Goal: Task Accomplishment & Management: Manage account settings

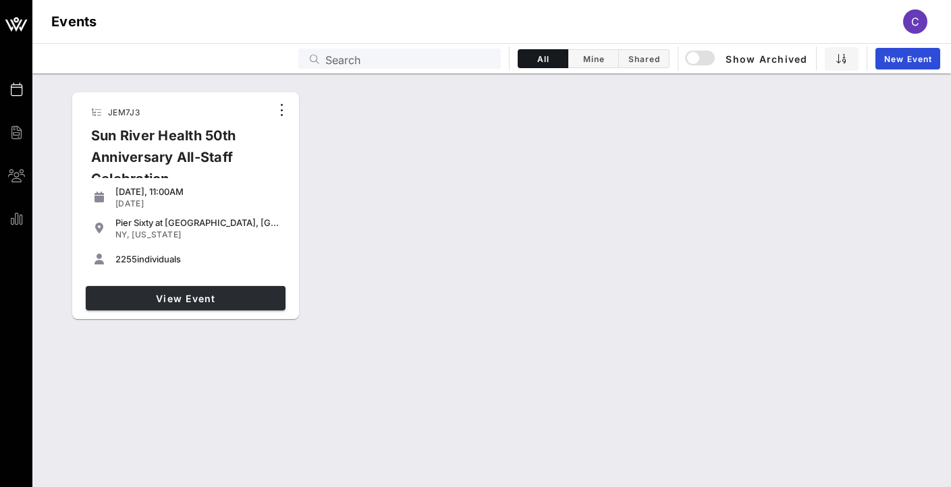
click at [198, 290] on link "View Event" at bounding box center [186, 298] width 200 height 24
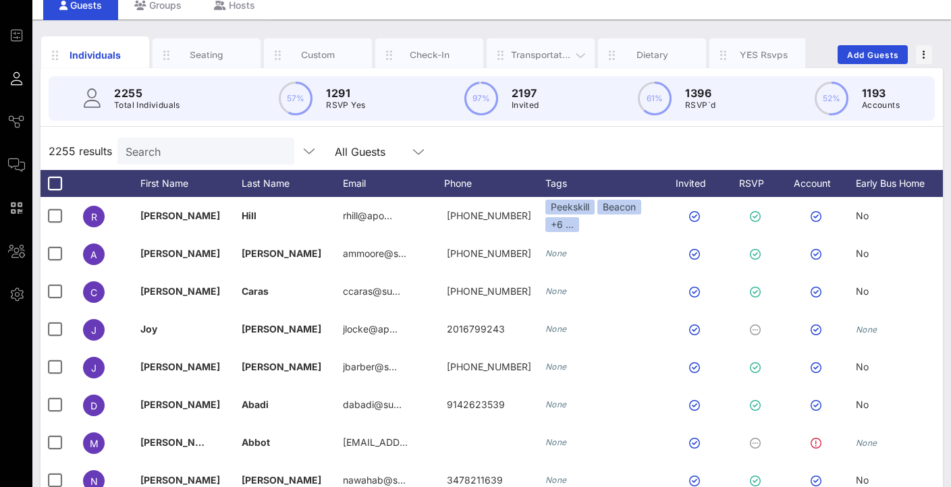
click at [553, 51] on div "Transportation" at bounding box center [541, 55] width 60 height 13
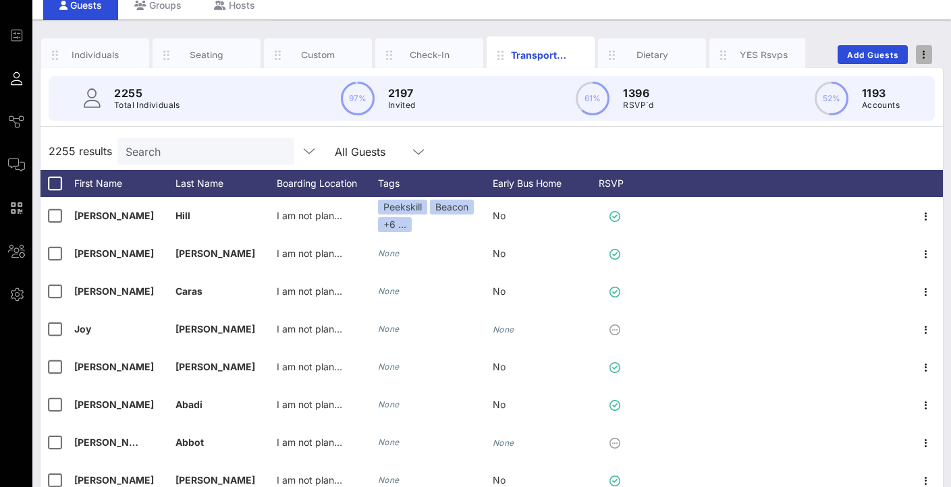
click at [919, 51] on span "button" at bounding box center [924, 54] width 16 height 9
click at [337, 186] on div "Boarding Location" at bounding box center [327, 183] width 101 height 27
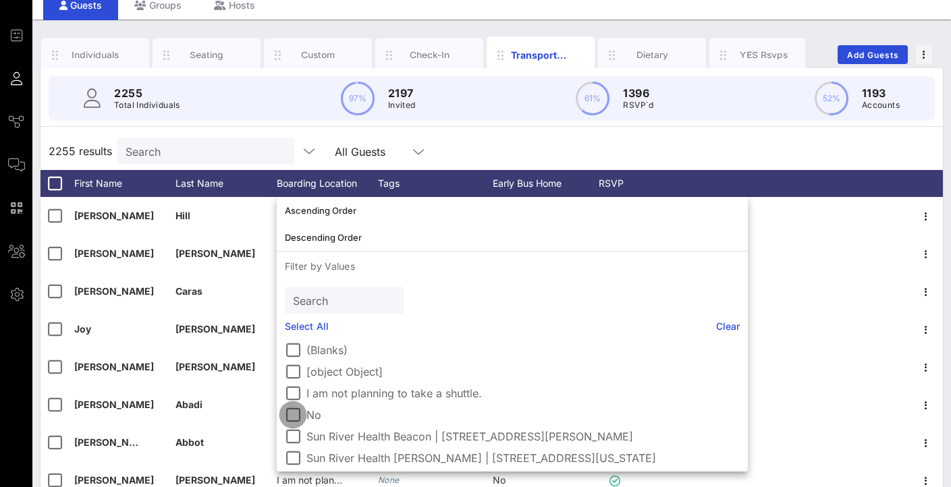
click at [294, 414] on div at bounding box center [292, 414] width 23 height 23
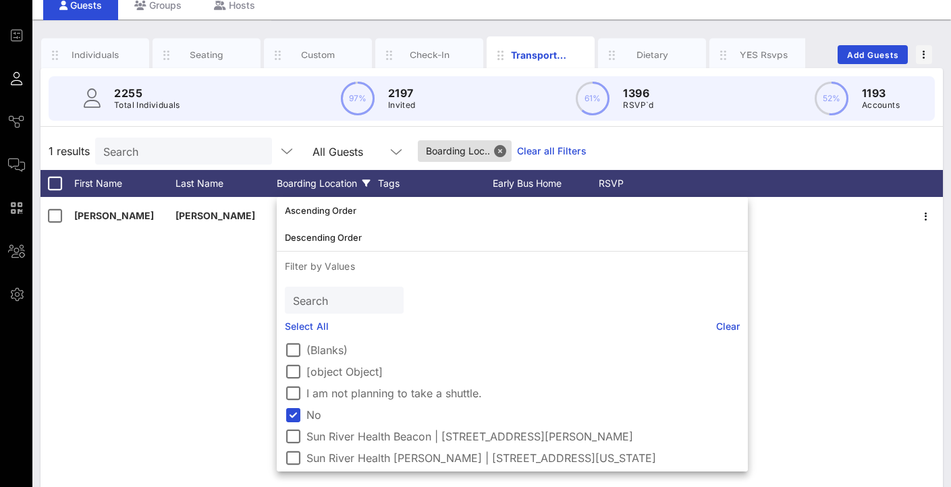
click at [587, 131] on div "2255 Total Individuals 97% 2197 Invited 61% 1396 RSVP`d 52% 1193 Accounts 1 res…" at bounding box center [491, 335] width 902 height 534
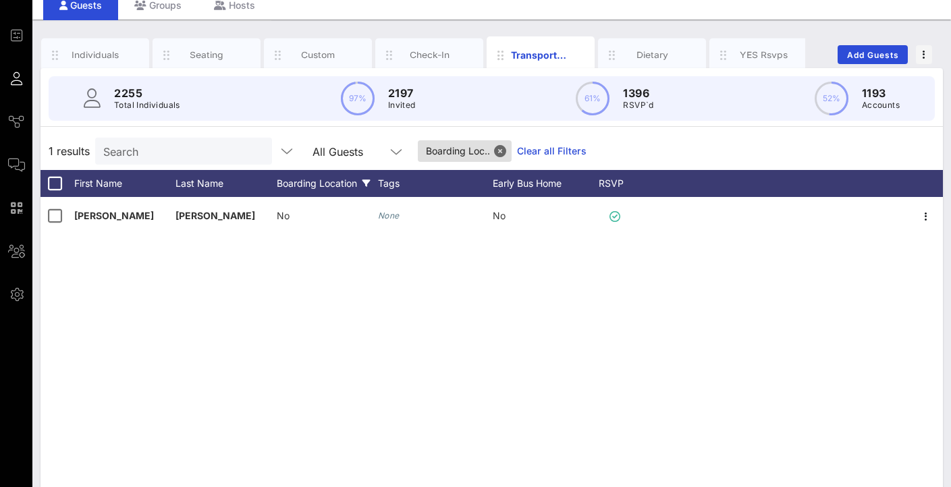
click at [338, 187] on div "Boarding Location" at bounding box center [327, 183] width 101 height 27
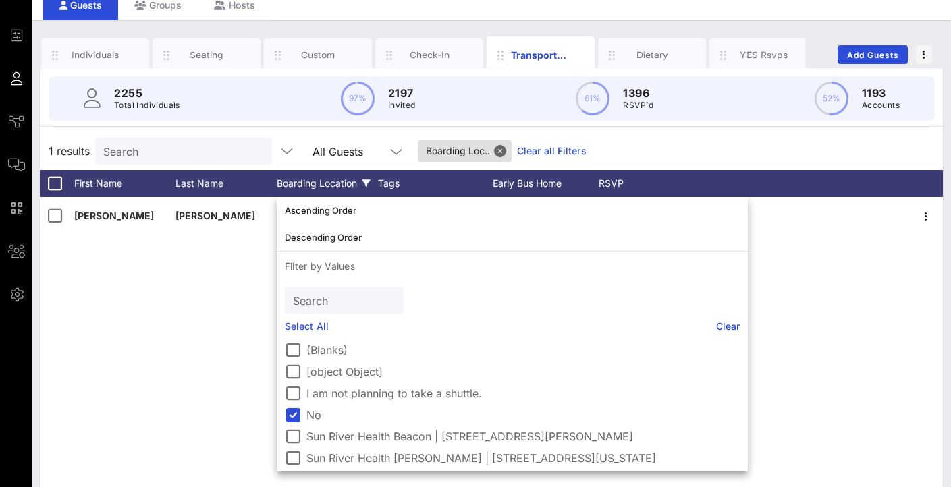
click at [337, 185] on div "Boarding Location" at bounding box center [327, 183] width 101 height 27
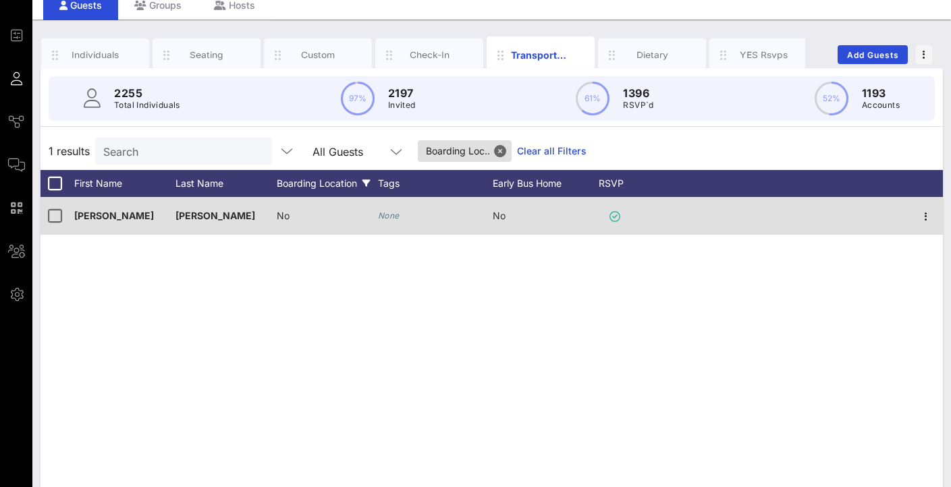
click at [302, 213] on div "No" at bounding box center [327, 223] width 101 height 53
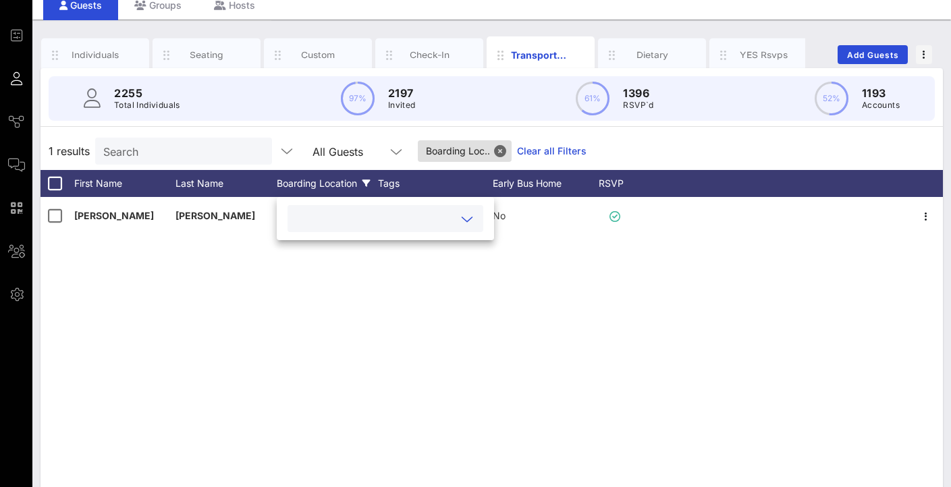
click at [320, 214] on input "text" at bounding box center [375, 219] width 158 height 18
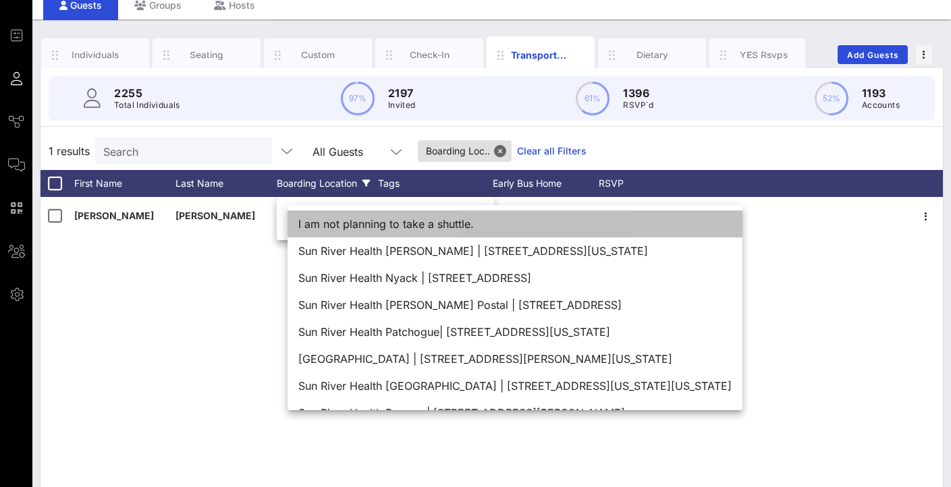
click at [334, 227] on div "I am not planning to take a shuttle." at bounding box center [514, 224] width 455 height 27
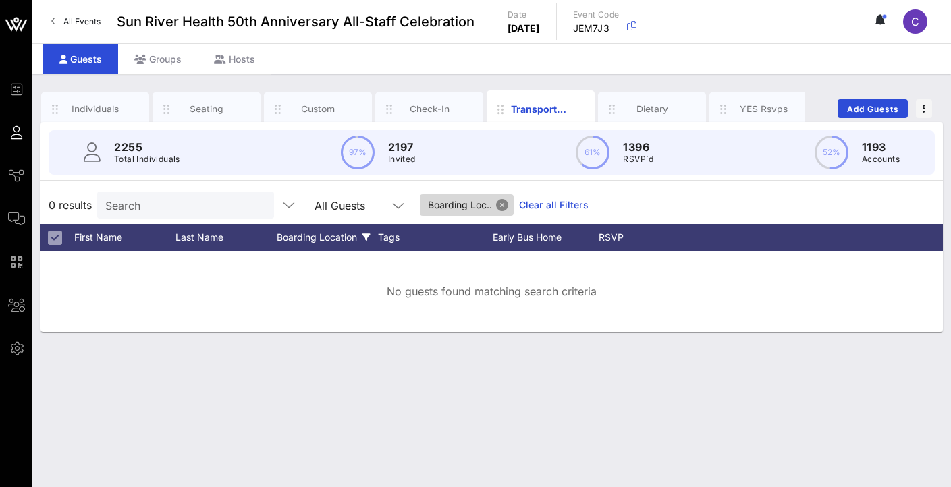
click at [505, 200] on button "Close" at bounding box center [502, 205] width 12 height 12
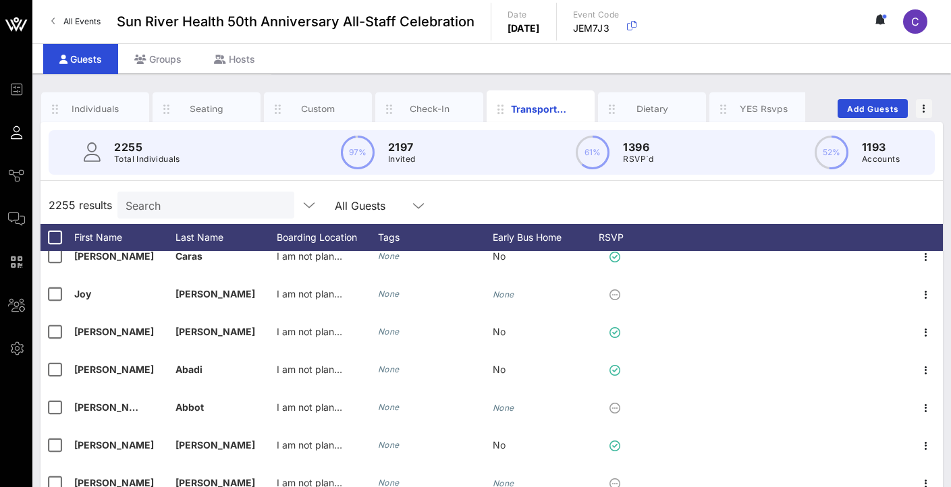
scroll to position [263, 0]
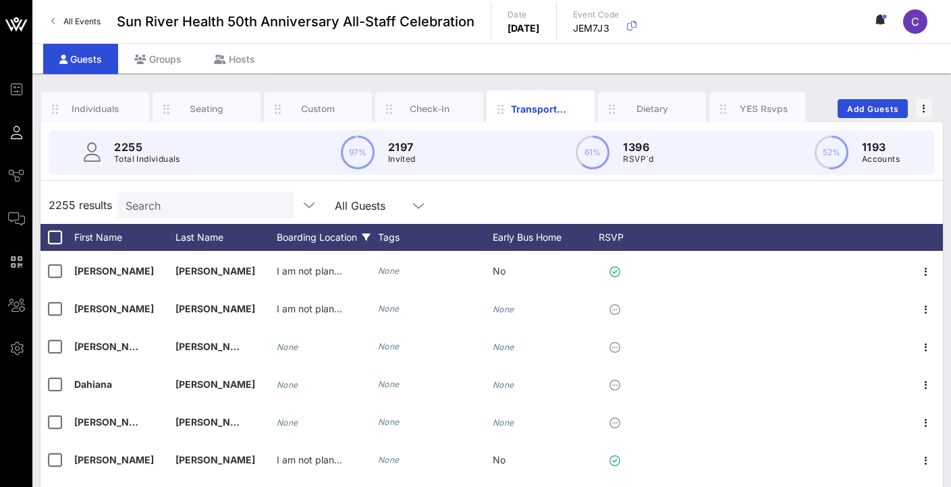
click at [318, 240] on div "Boarding Location" at bounding box center [327, 237] width 101 height 27
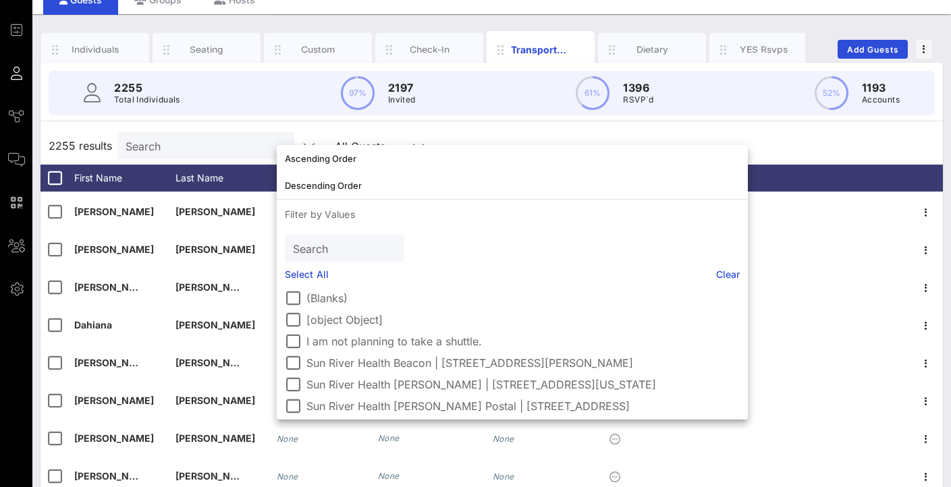
scroll to position [0, 0]
click at [292, 298] on div at bounding box center [292, 298] width 23 height 23
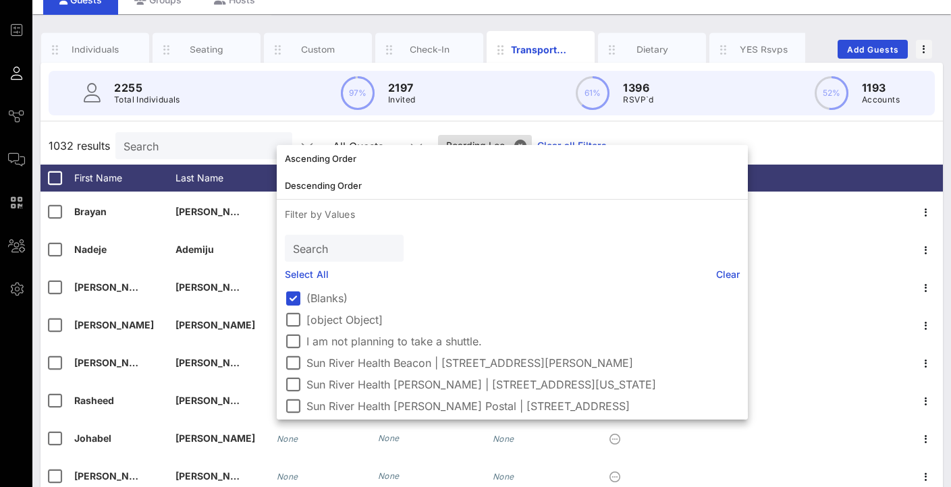
click at [314, 121] on div "2255 Total Individuals 97% 2197 Invited 61% 1396 RSVP`d 52% 1193 Accounts" at bounding box center [491, 93] width 918 height 61
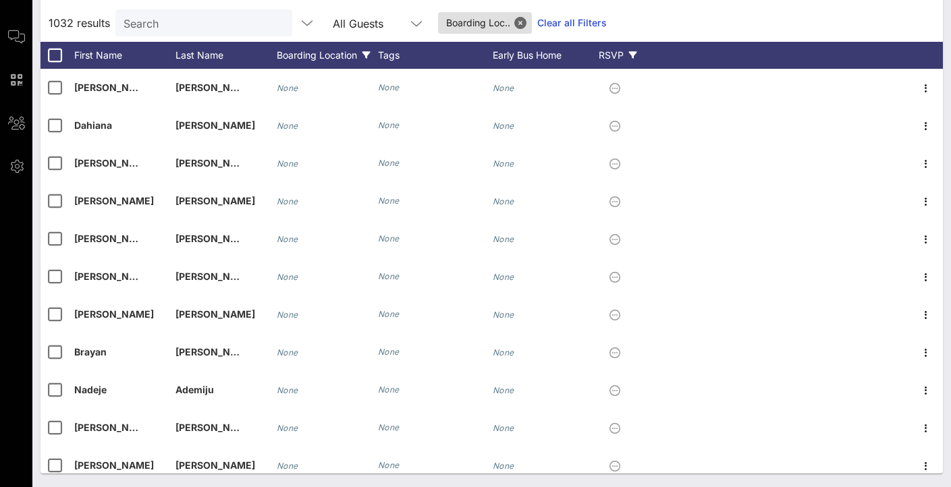
click at [607, 52] on div "RSVP" at bounding box center [617, 55] width 47 height 27
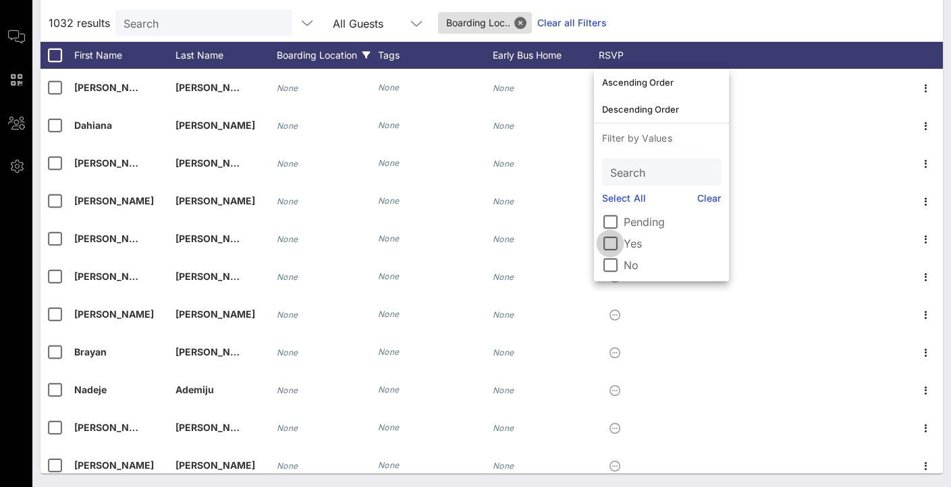
click at [613, 245] on div at bounding box center [609, 243] width 23 height 23
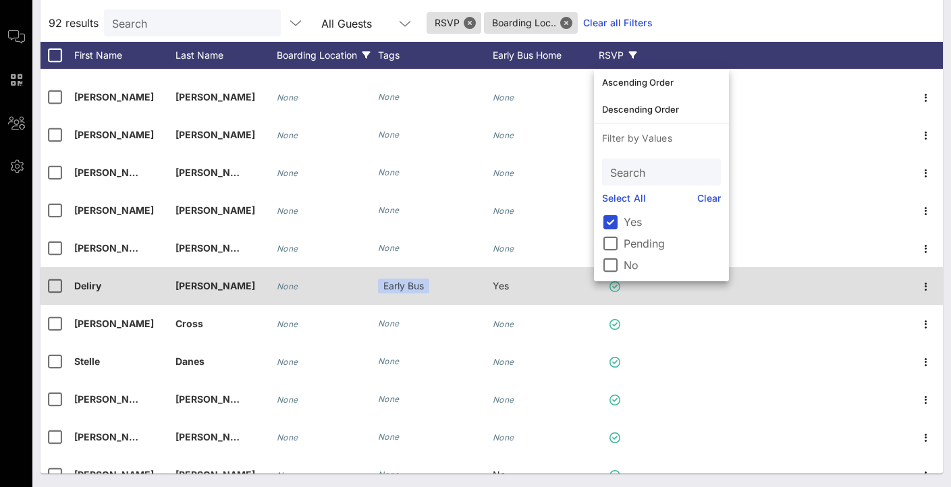
scroll to position [30, 0]
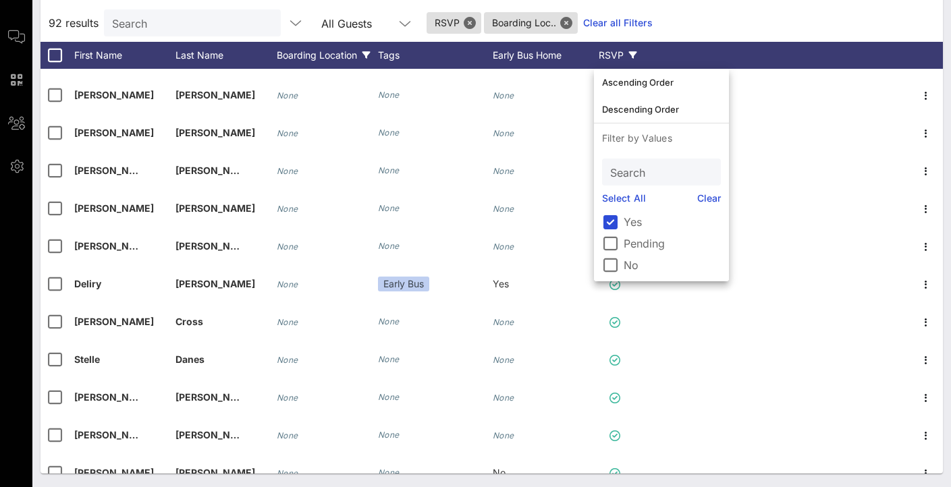
click at [750, 10] on div "92 results Search All Guests RSVP Boarding Loc.. Clear all Filters" at bounding box center [491, 23] width 902 height 38
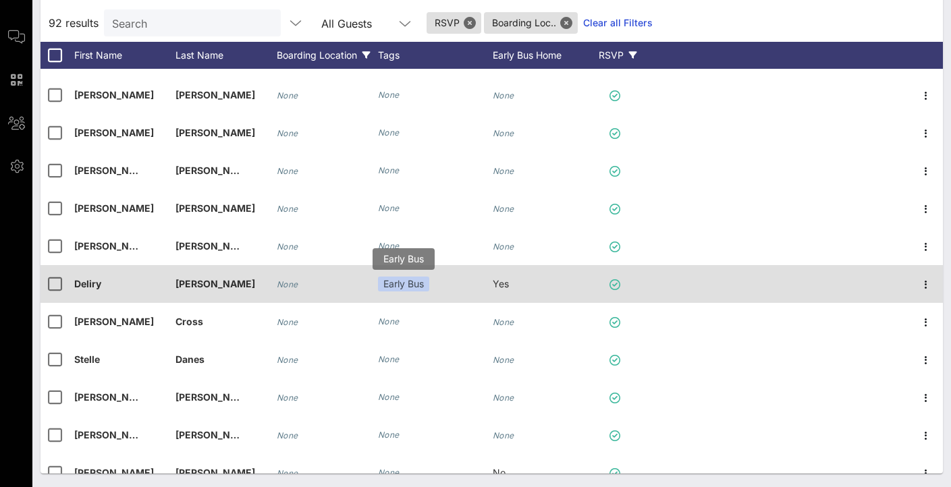
click at [409, 283] on div "Early Bus" at bounding box center [403, 284] width 51 height 15
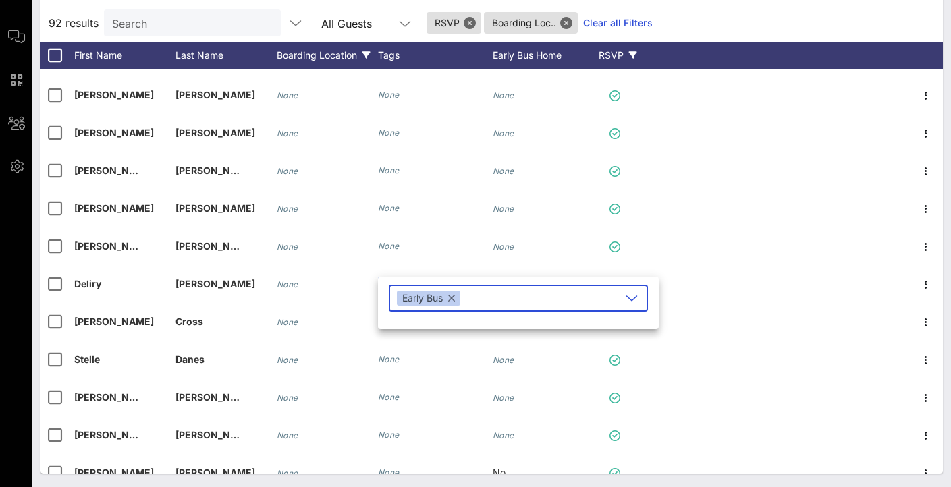
click at [451, 300] on button "button" at bounding box center [451, 298] width 7 height 15
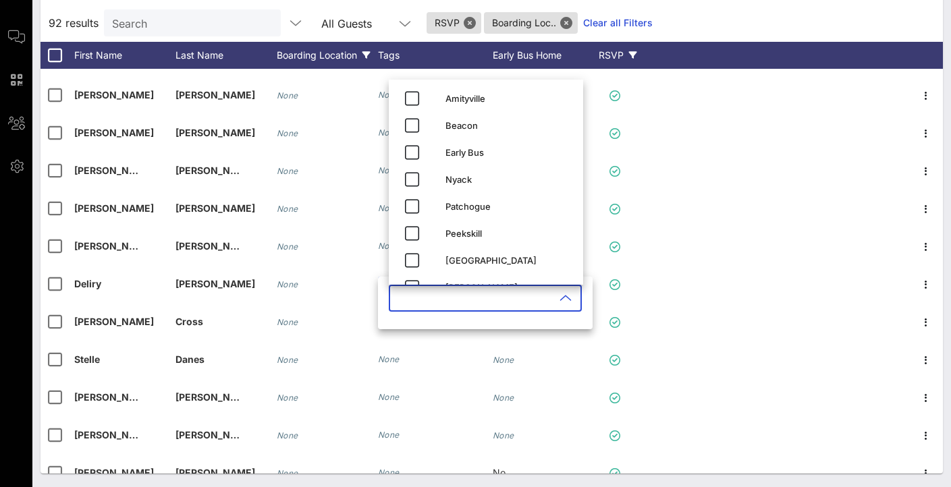
click at [714, 18] on div "92 results Search All Guests RSVP Boarding Loc.. Clear all Filters" at bounding box center [491, 23] width 902 height 38
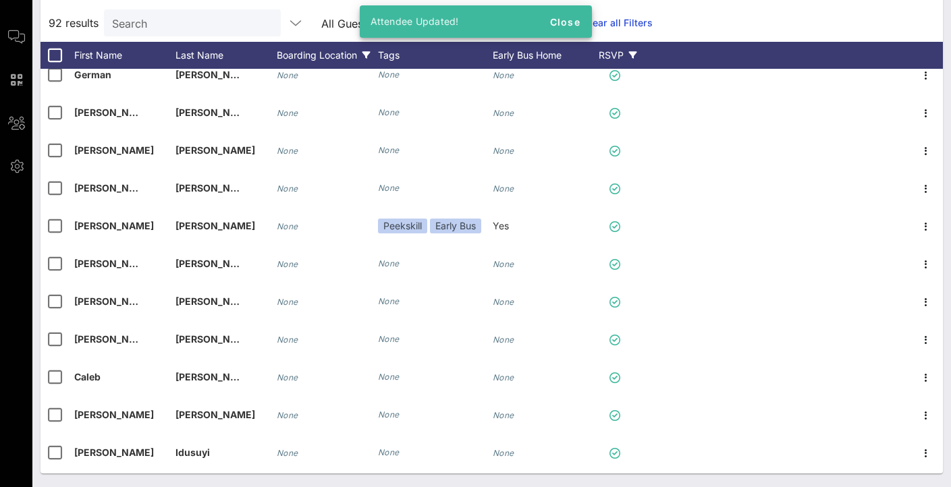
scroll to position [404, 0]
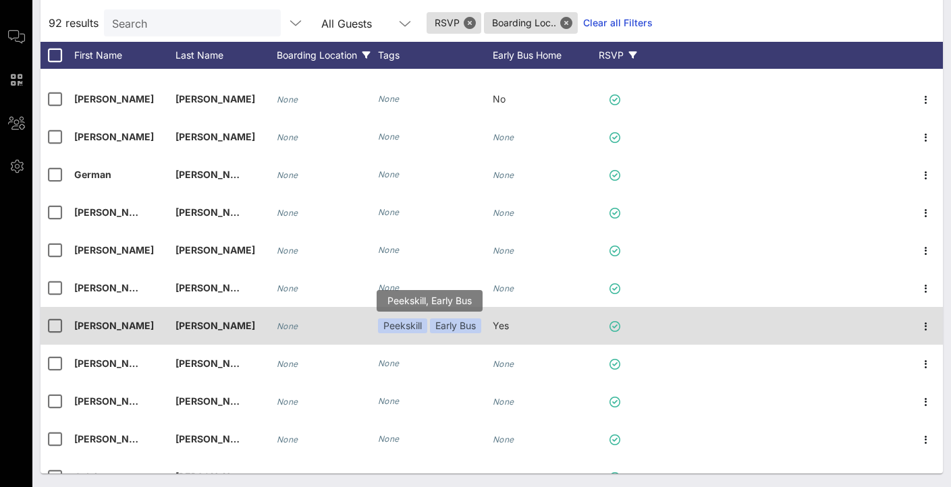
click at [410, 327] on div "Peekskill" at bounding box center [402, 325] width 49 height 15
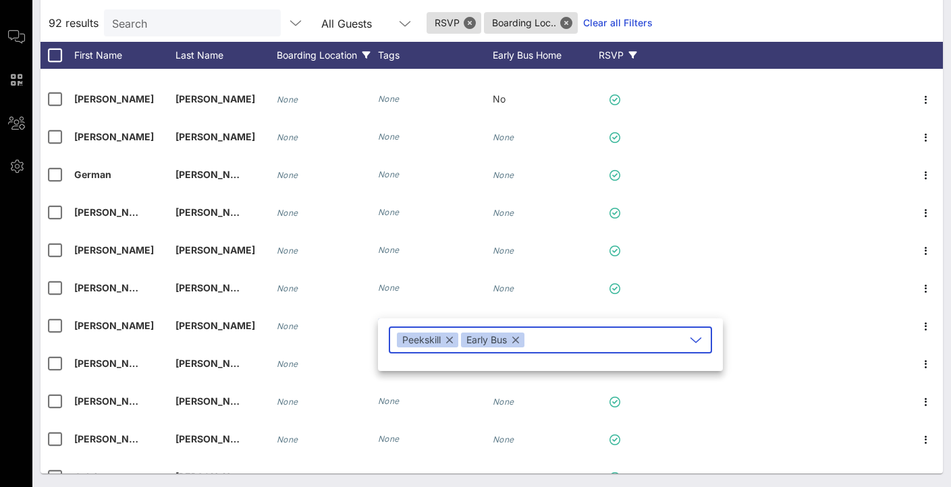
click at [446, 341] on div "Peekskill" at bounding box center [427, 340] width 61 height 15
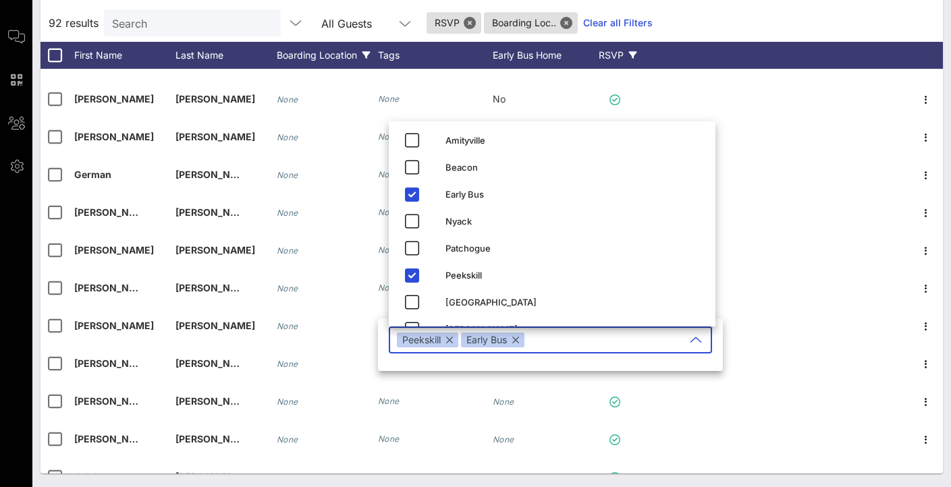
click at [453, 341] on button "button" at bounding box center [449, 340] width 7 height 15
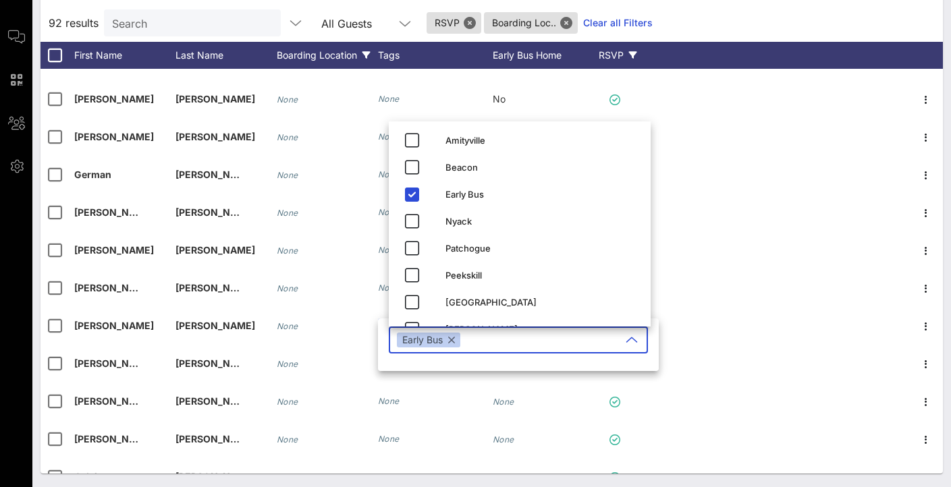
click at [453, 341] on button "button" at bounding box center [451, 340] width 7 height 15
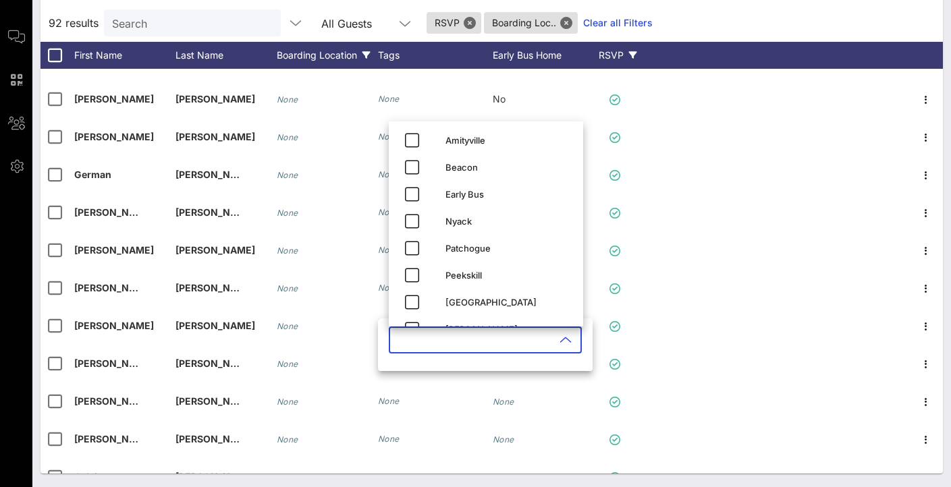
click at [698, 18] on div "92 results Search All Guests RSVP Boarding Loc.. Clear all Filters" at bounding box center [491, 23] width 902 height 38
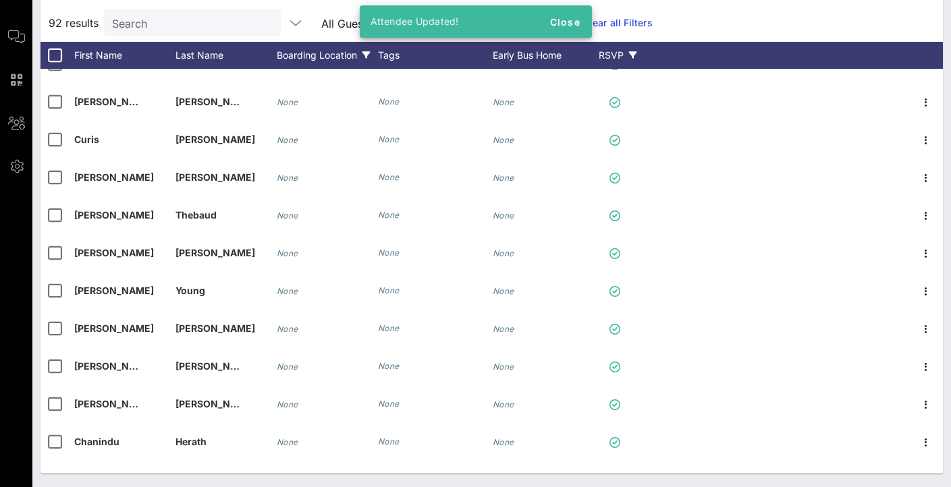
scroll to position [1217, 0]
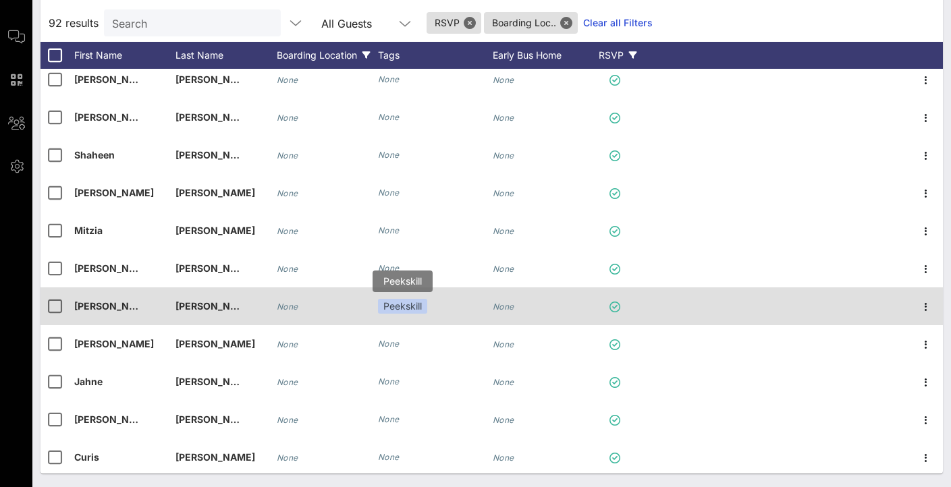
click at [415, 308] on div "Peekskill" at bounding box center [402, 306] width 49 height 15
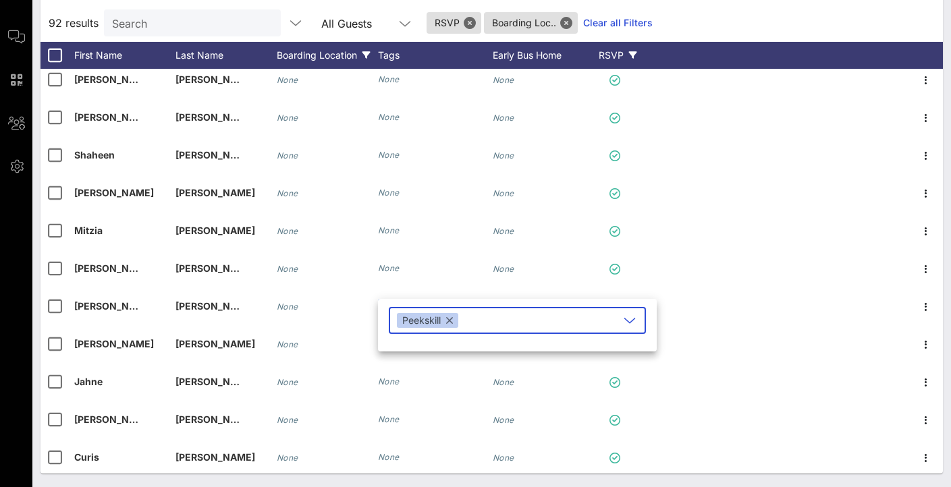
click at [455, 323] on div "Peekskill" at bounding box center [427, 320] width 61 height 15
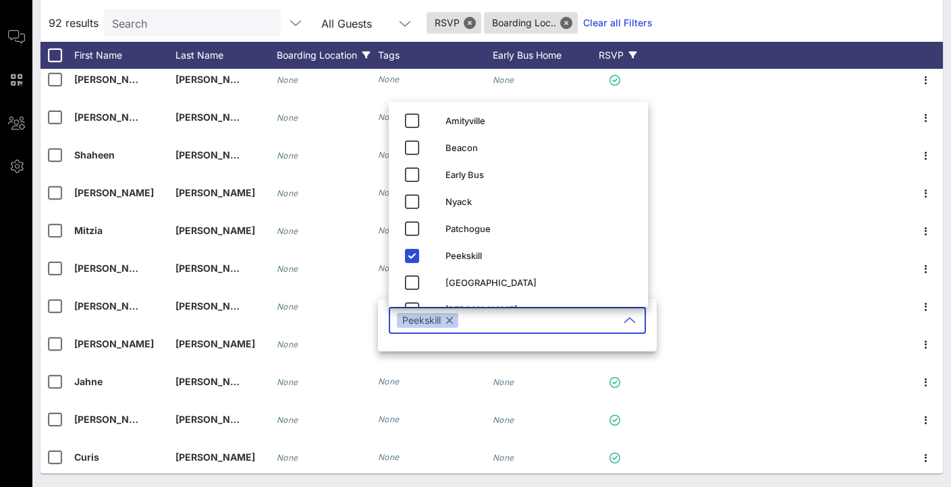
click at [451, 322] on button "button" at bounding box center [449, 320] width 7 height 15
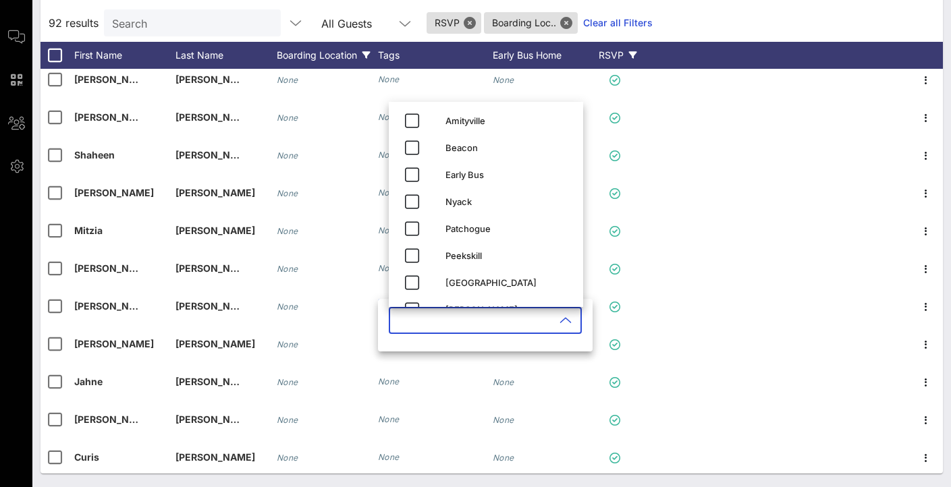
click at [675, 25] on div "92 results Search All Guests RSVP Boarding Loc.. Clear all Filters" at bounding box center [491, 23] width 902 height 38
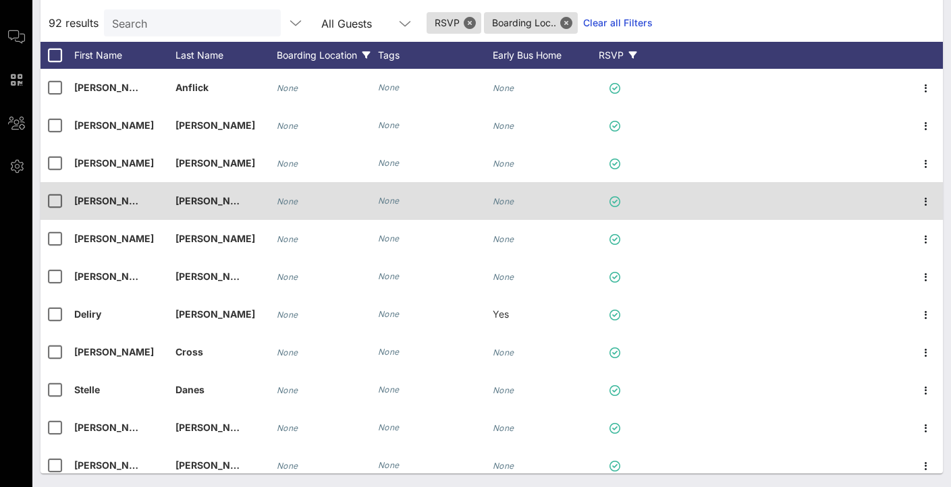
scroll to position [0, 0]
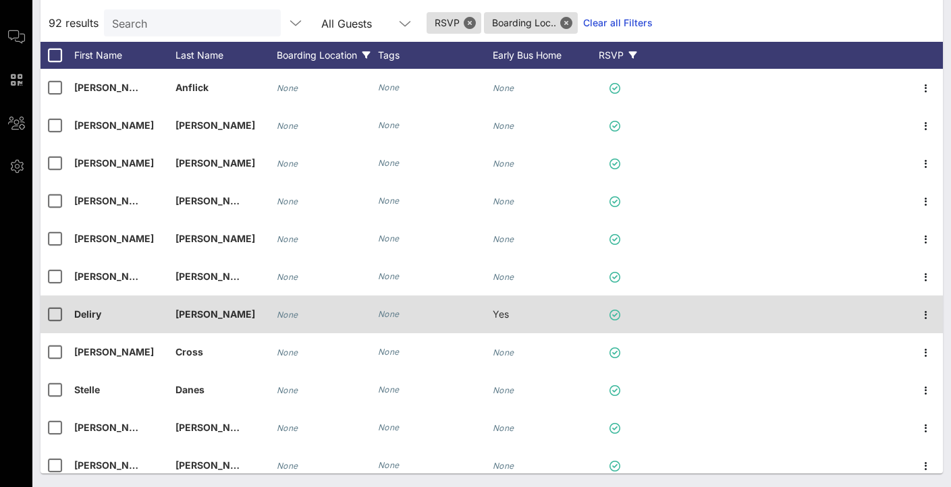
click at [508, 318] on span "Yes" at bounding box center [501, 313] width 16 height 11
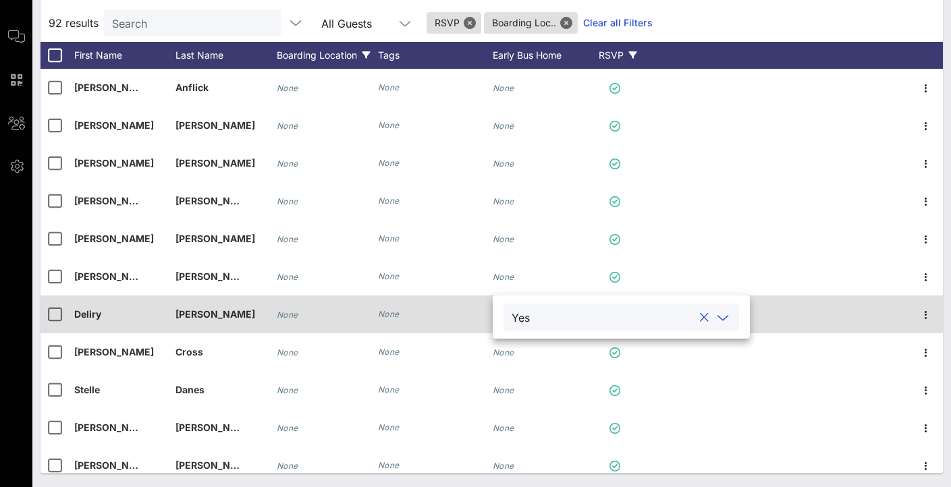
click at [450, 313] on div "None" at bounding box center [435, 315] width 115 height 38
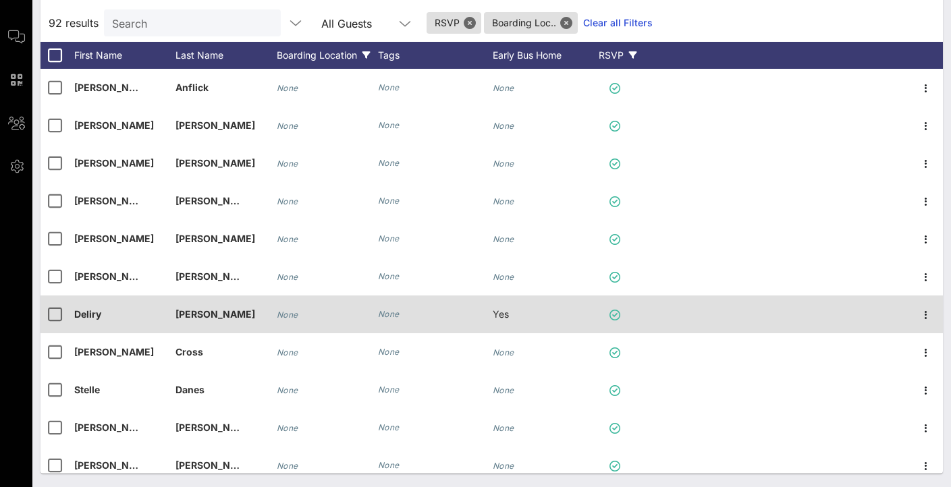
click at [503, 318] on span "Yes" at bounding box center [501, 313] width 16 height 11
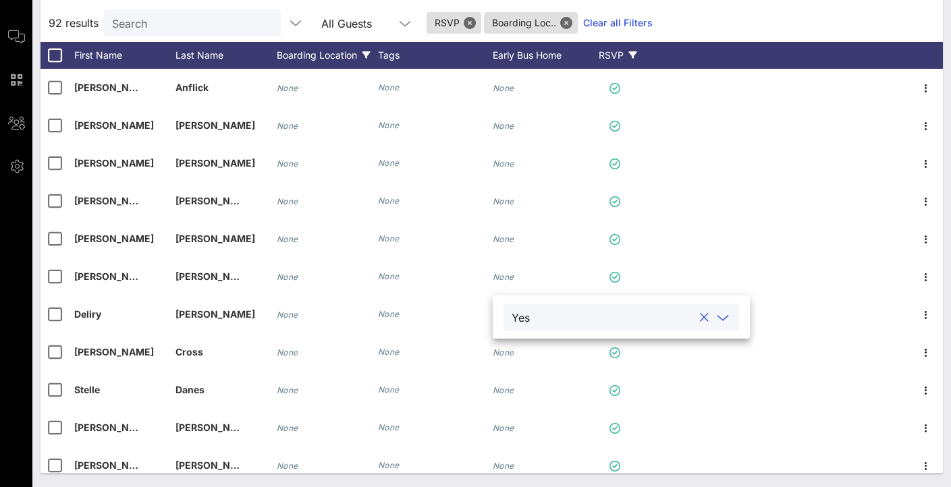
click at [707, 314] on button "clear icon" at bounding box center [704, 317] width 9 height 13
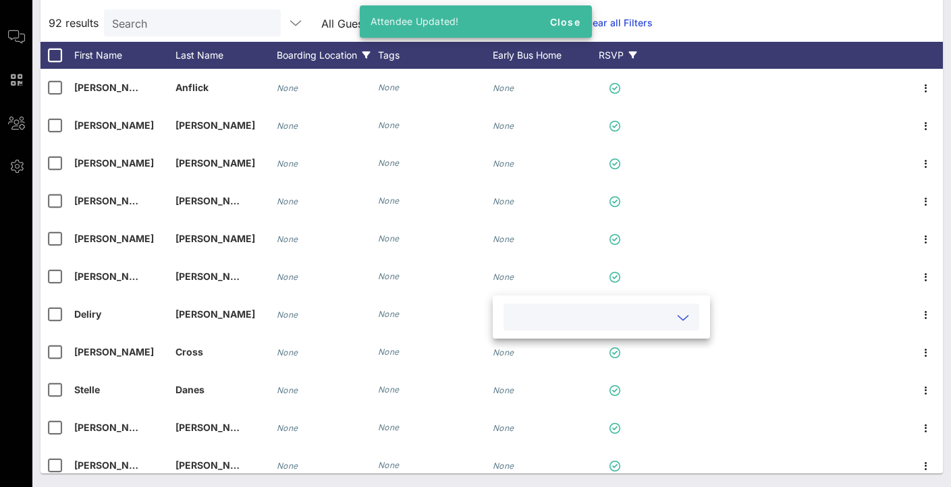
click at [737, 38] on div "92 results Search All Guests RSVP Boarding Loc.. Clear all Filters" at bounding box center [491, 23] width 902 height 38
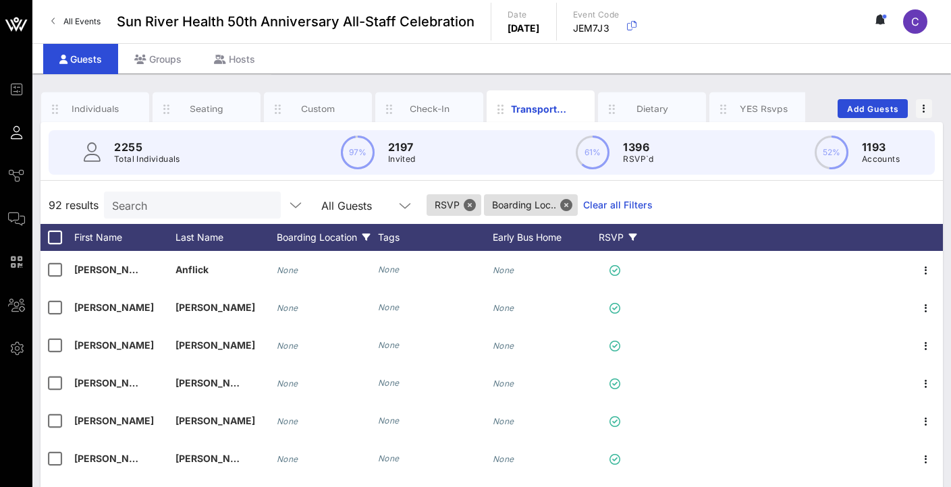
click at [333, 234] on div "Boarding Location" at bounding box center [327, 237] width 101 height 27
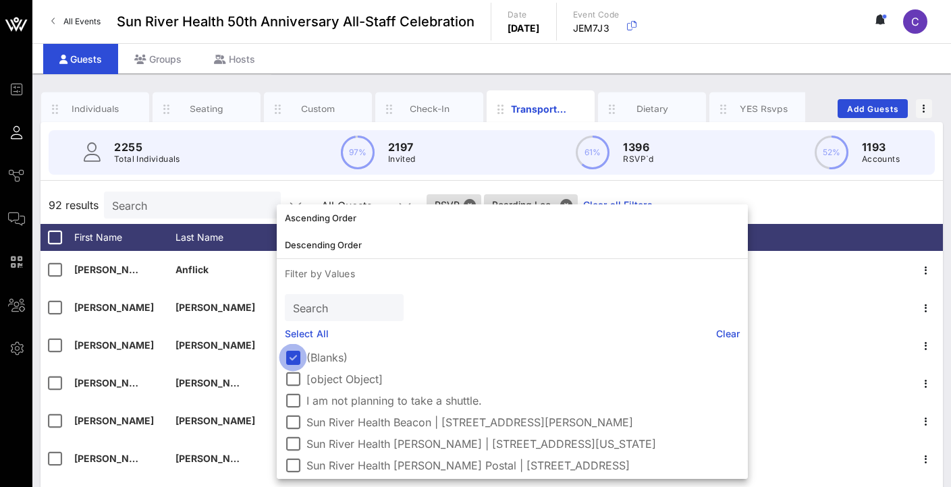
click at [290, 356] on div at bounding box center [292, 357] width 23 height 23
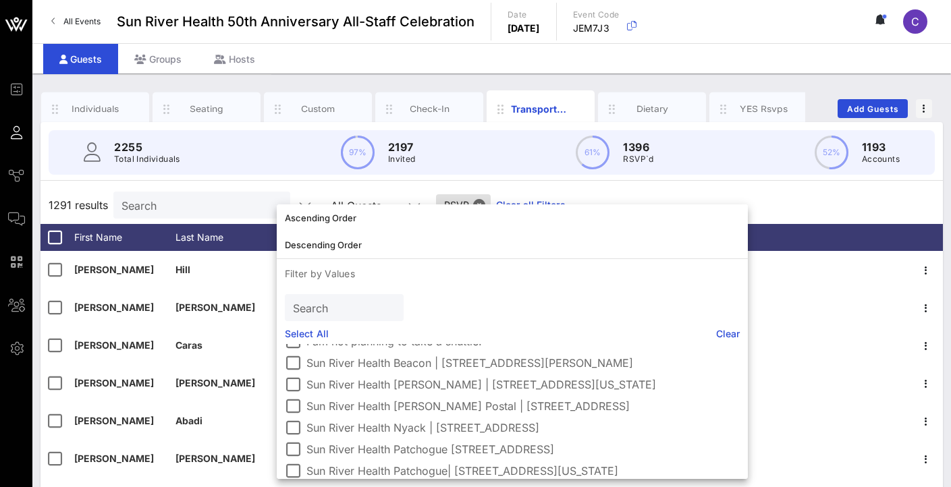
scroll to position [61, 0]
click at [301, 360] on div at bounding box center [292, 361] width 23 height 23
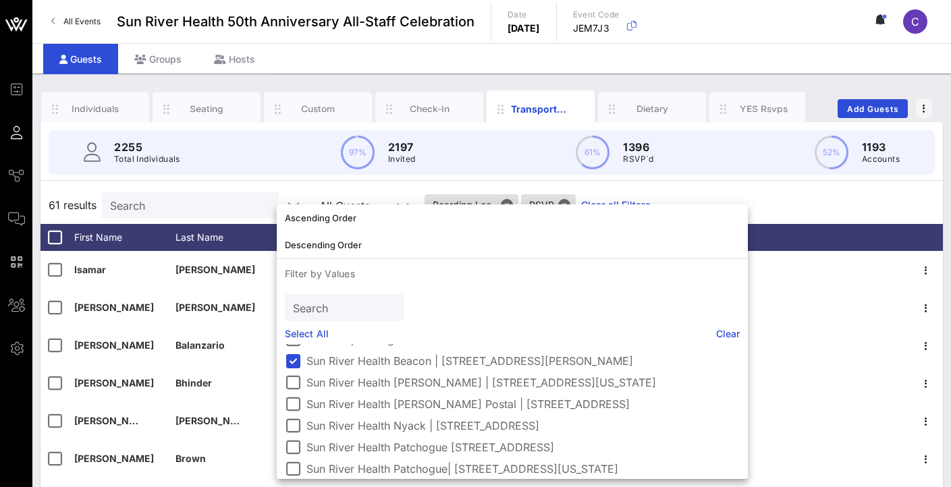
click at [752, 188] on div "61 results Search All Guests Boarding Loc.. RSVP Clear all Filters" at bounding box center [491, 205] width 902 height 38
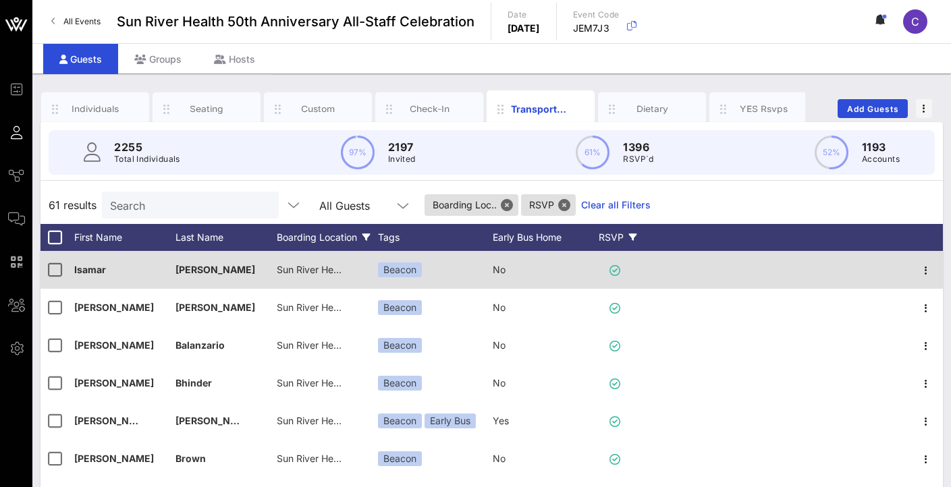
scroll to position [0, 0]
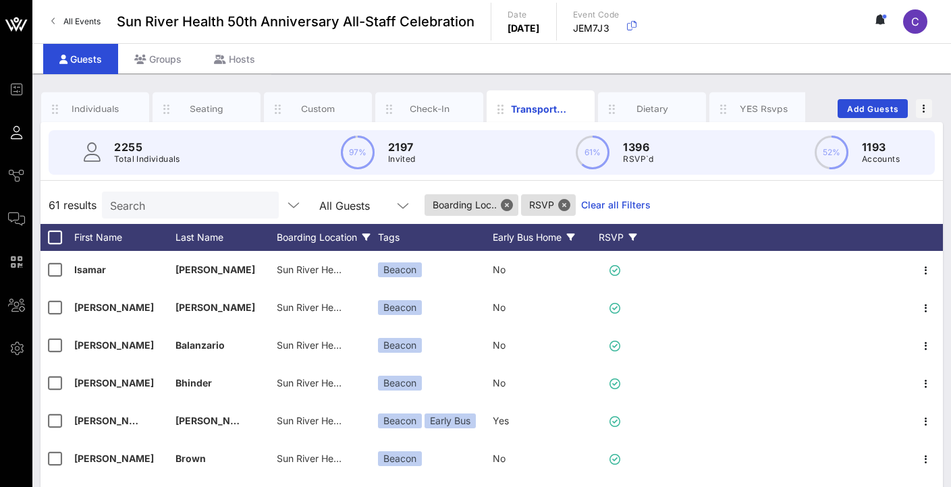
click at [565, 235] on div "Early Bus Home" at bounding box center [543, 237] width 101 height 27
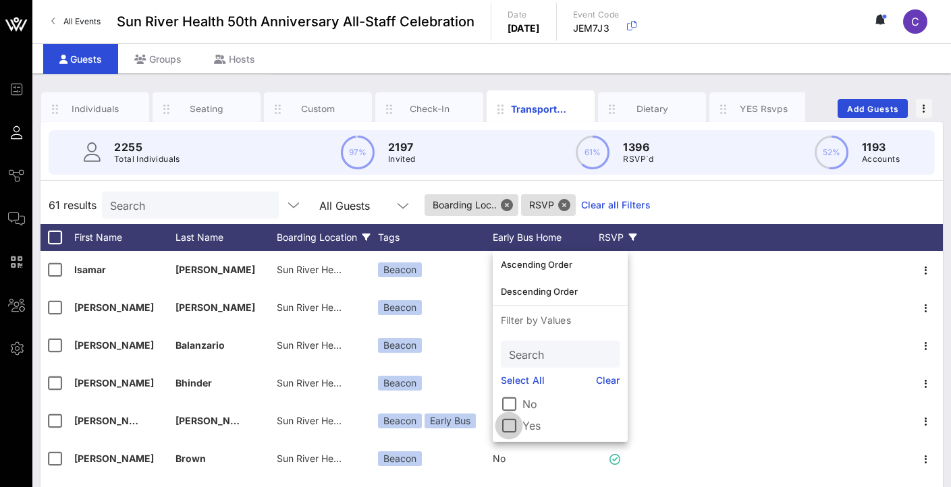
click at [513, 426] on div at bounding box center [508, 425] width 23 height 23
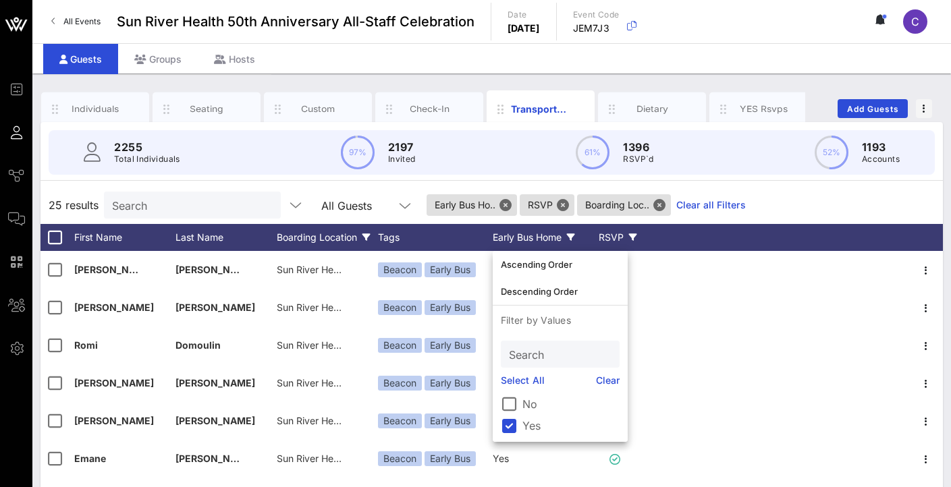
click at [773, 200] on div "25 results Search All Guests Early Bus Ho.. RSVP Boarding Loc.. Clear all Filte…" at bounding box center [491, 205] width 902 height 38
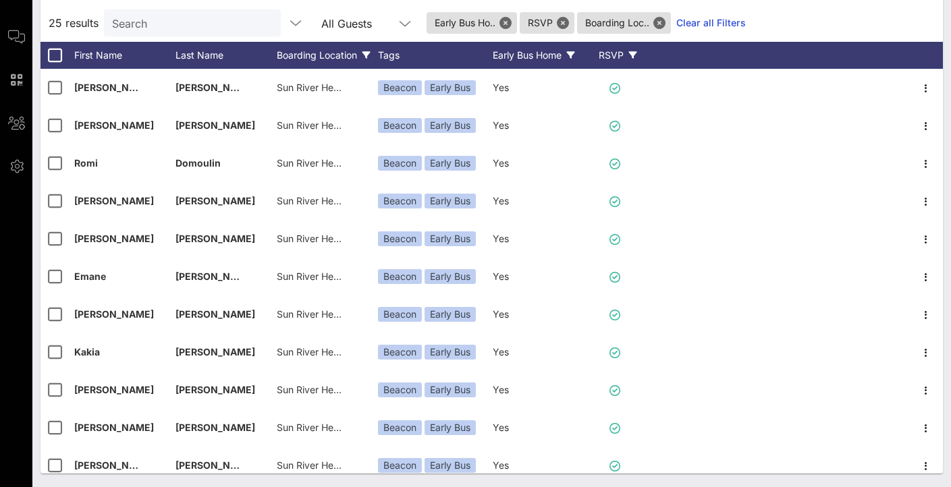
click at [339, 53] on div "Boarding Location" at bounding box center [327, 55] width 101 height 27
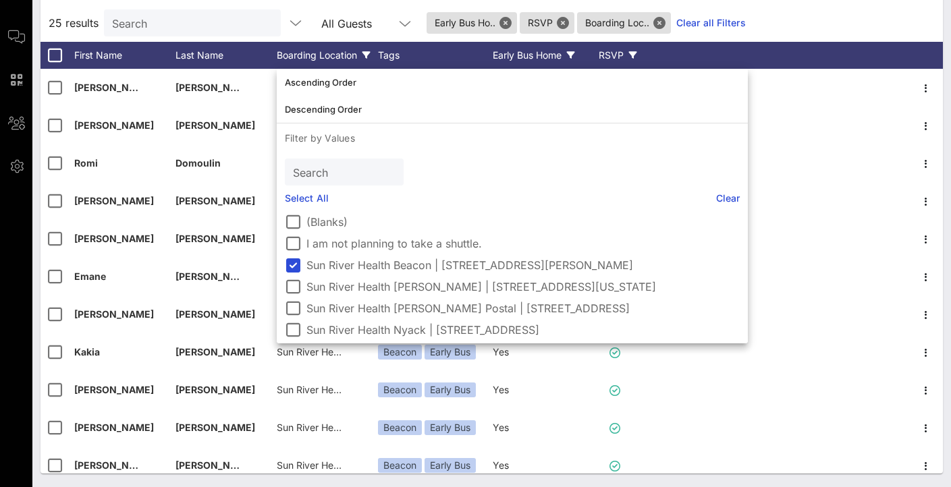
click at [339, 58] on div "Boarding Location" at bounding box center [327, 55] width 101 height 27
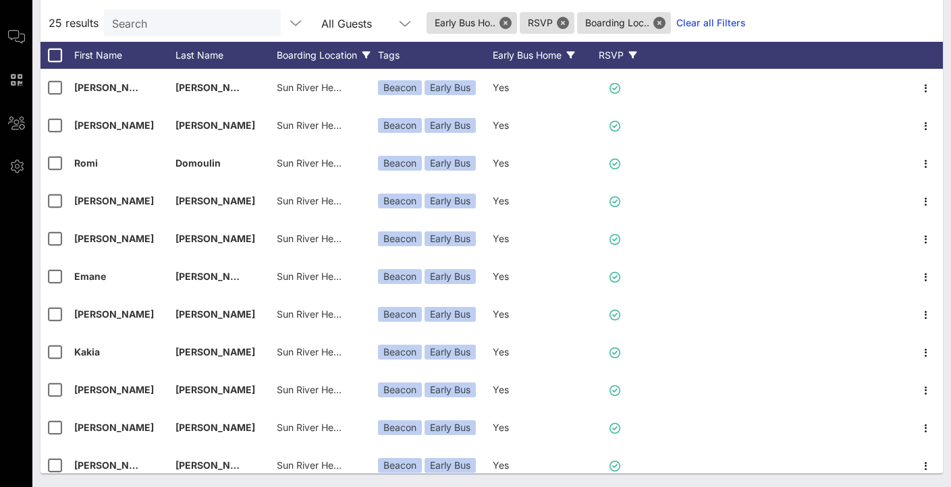
click at [542, 51] on div "Early Bus Home" at bounding box center [543, 55] width 101 height 27
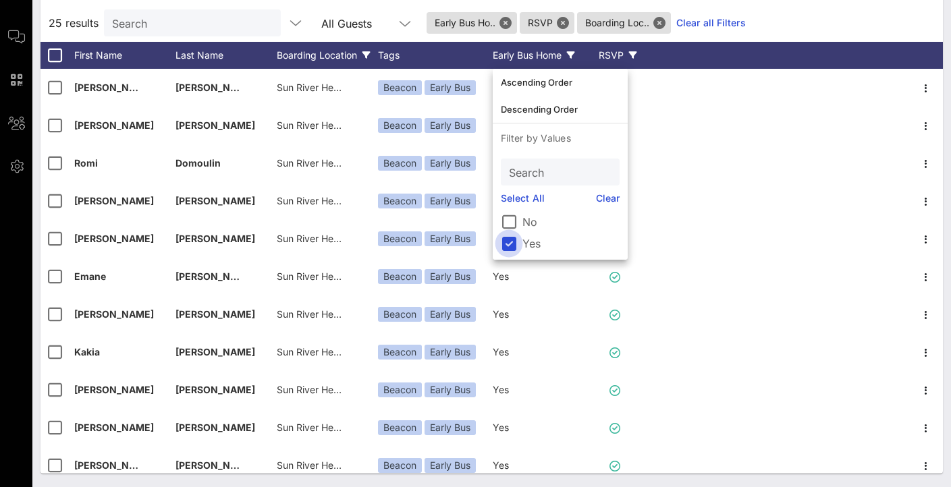
click at [510, 246] on div at bounding box center [508, 243] width 23 height 23
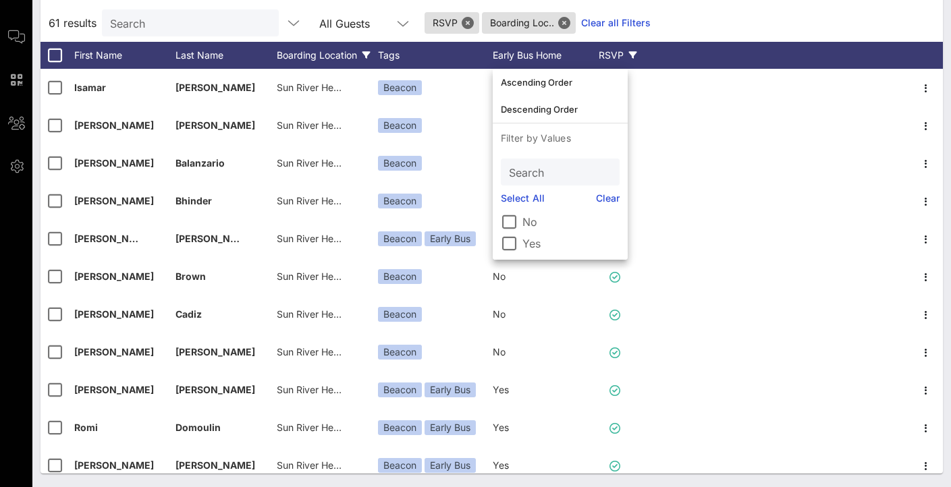
click at [308, 55] on div "Boarding Location" at bounding box center [327, 55] width 101 height 27
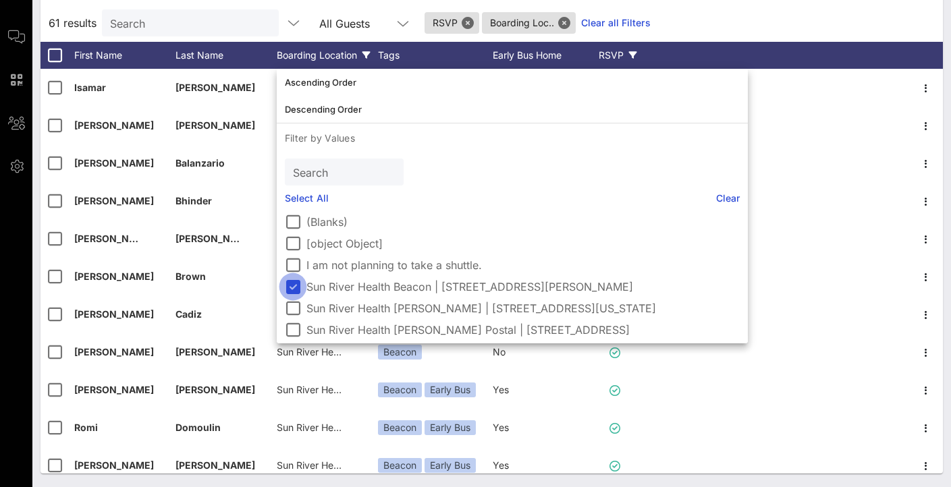
click at [291, 286] on div at bounding box center [292, 286] width 23 height 23
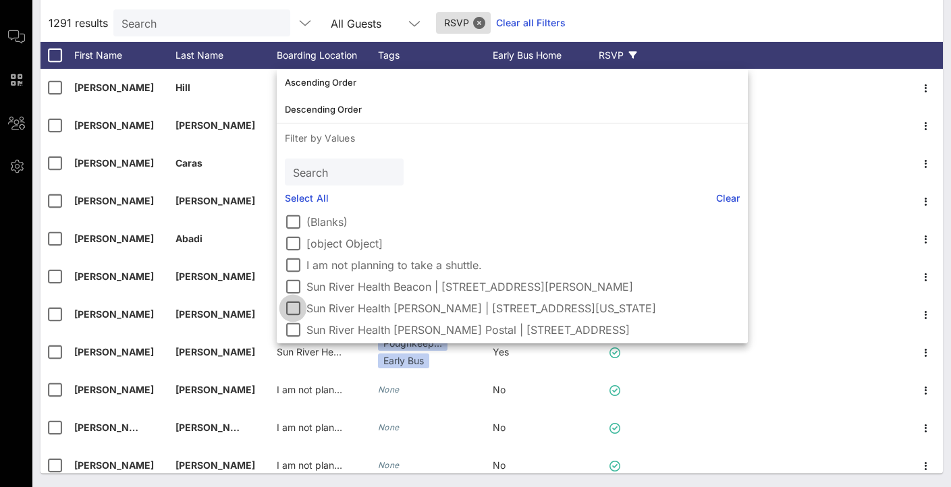
click at [295, 304] on div at bounding box center [292, 308] width 23 height 23
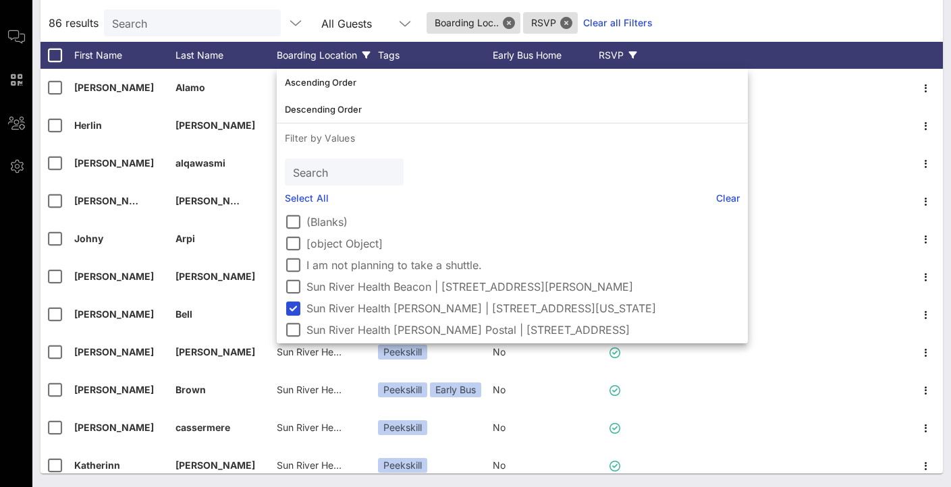
click at [686, 20] on div "86 results Search All Guests Boarding Loc.. RSVP Clear all Filters" at bounding box center [491, 23] width 902 height 38
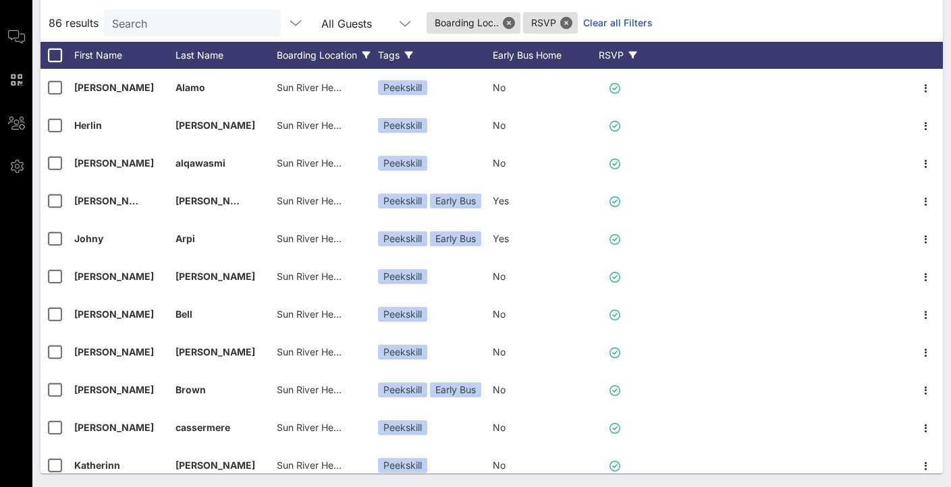
click at [410, 55] on icon at bounding box center [409, 55] width 8 height 8
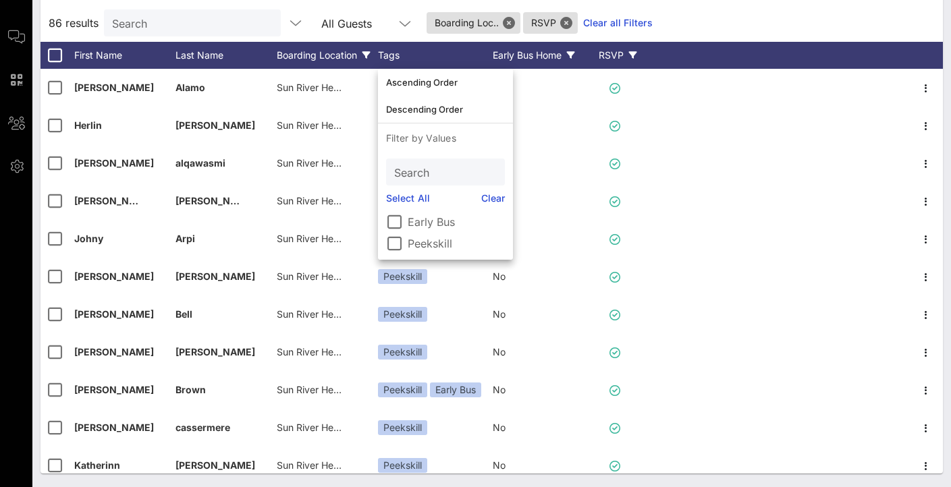
click at [522, 53] on div "Early Bus Home" at bounding box center [543, 55] width 101 height 27
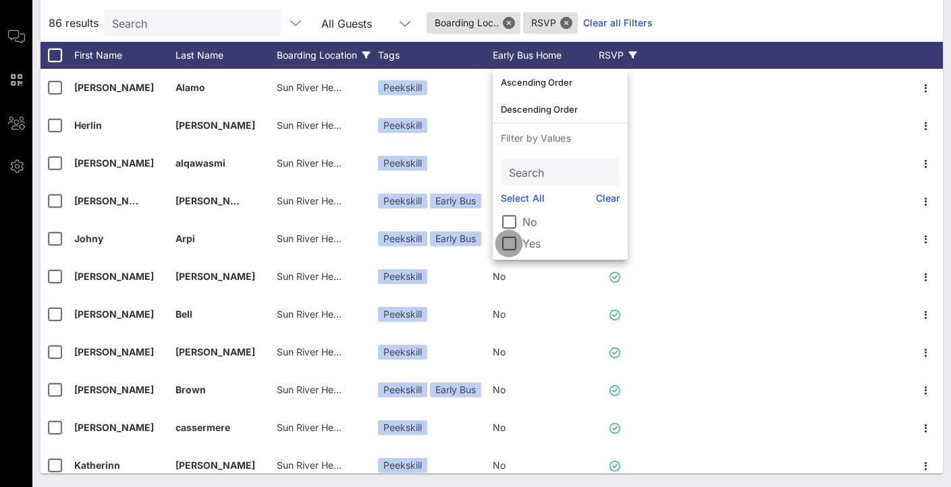
click at [517, 239] on div at bounding box center [508, 243] width 23 height 23
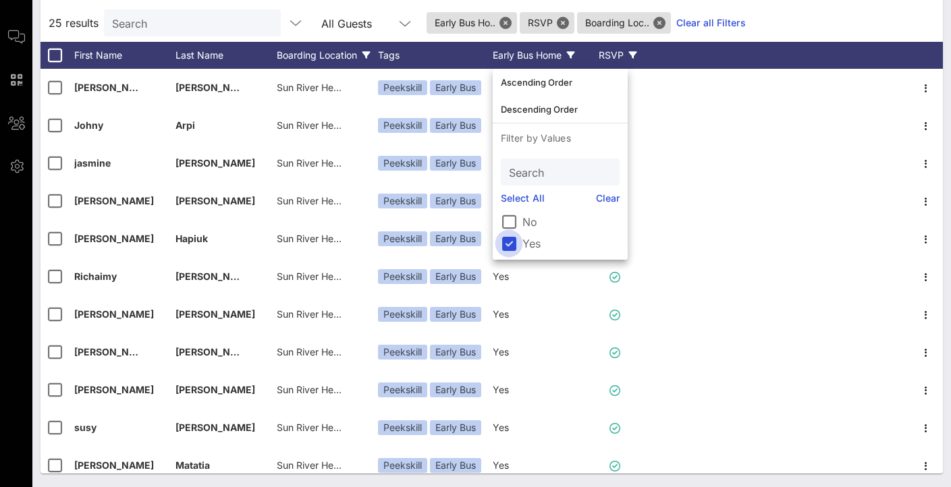
click at [506, 244] on div at bounding box center [508, 243] width 23 height 23
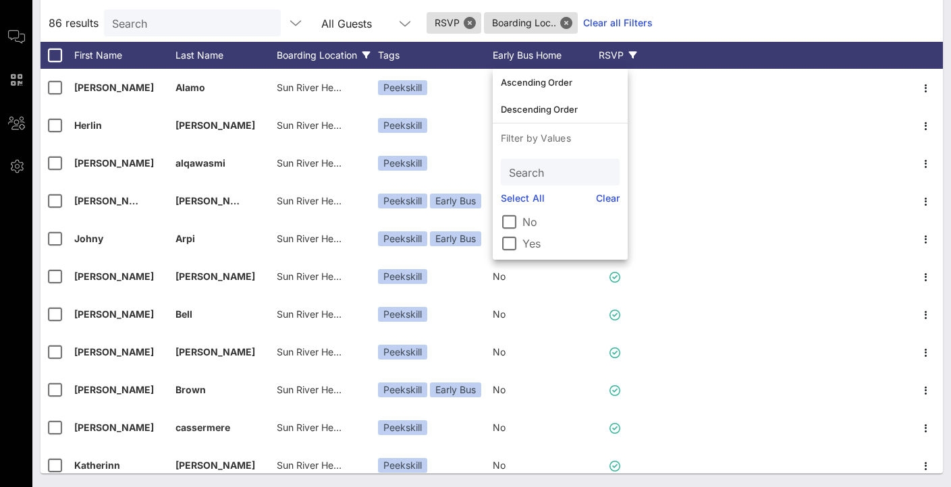
click at [341, 61] on div "Boarding Location" at bounding box center [327, 55] width 101 height 27
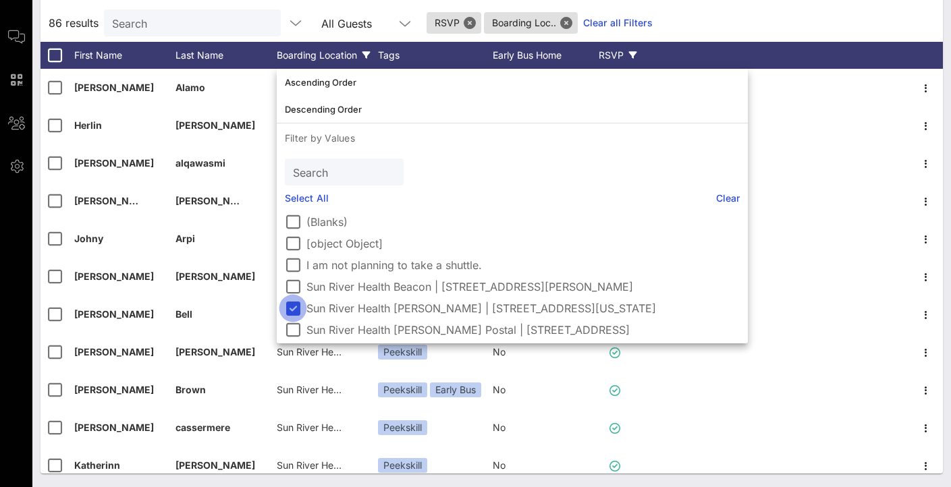
click at [292, 305] on div at bounding box center [292, 308] width 23 height 23
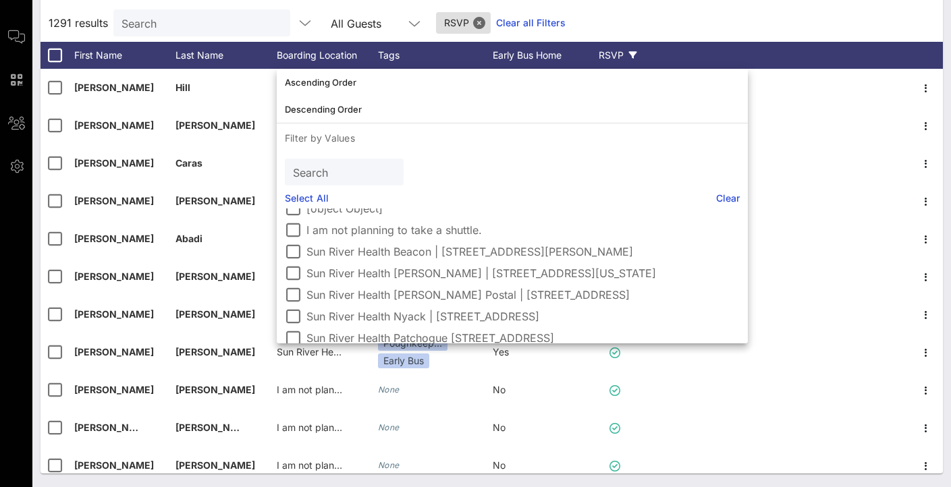
scroll to position [36, 0]
click at [293, 290] on div at bounding box center [292, 293] width 23 height 23
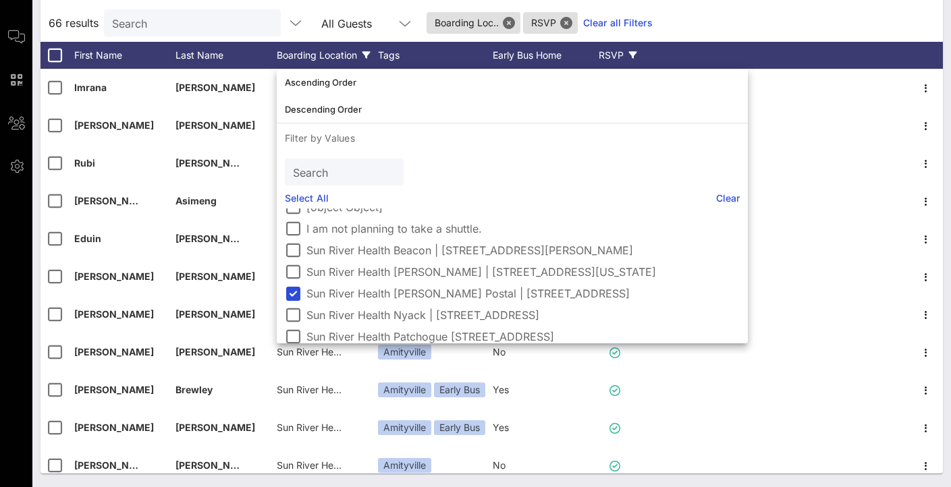
click at [737, 10] on div "66 results Search All Guests Boarding Loc.. RSVP Clear all Filters" at bounding box center [491, 23] width 902 height 38
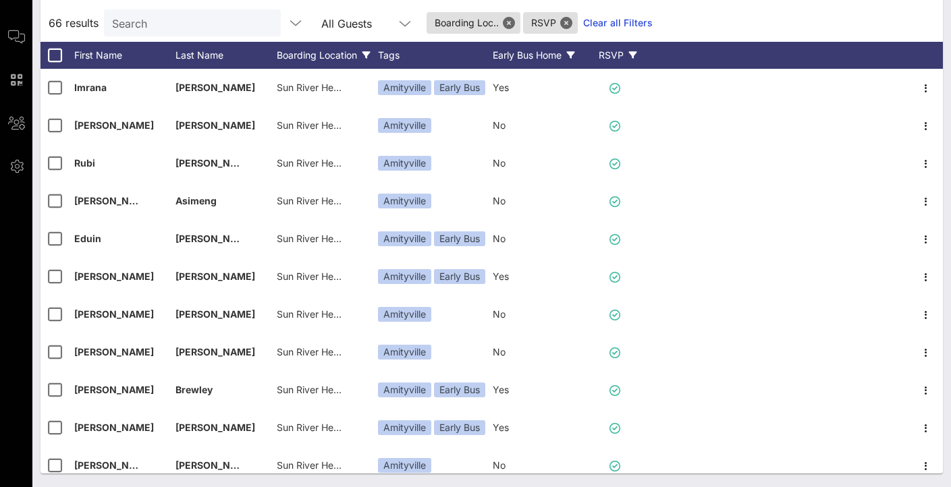
click at [547, 52] on div "Early Bus Home" at bounding box center [543, 55] width 101 height 27
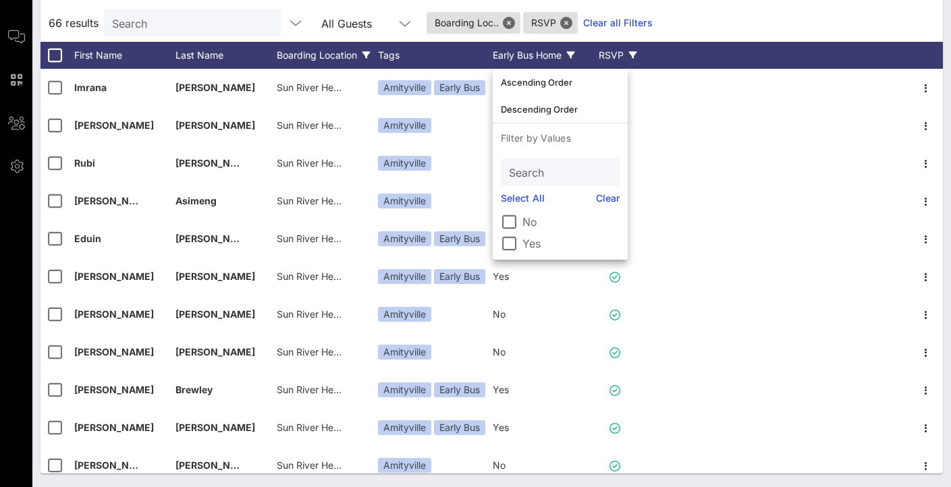
click at [548, 53] on div "Early Bus Home" at bounding box center [543, 55] width 101 height 27
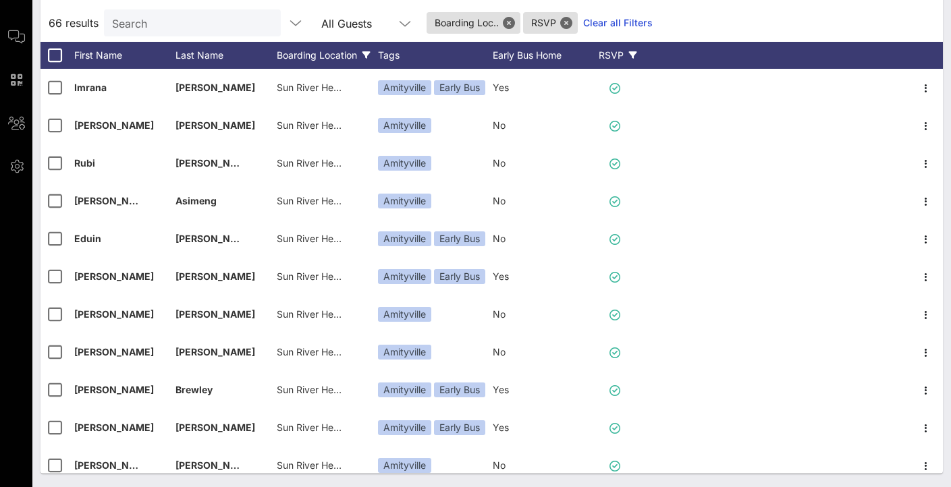
scroll to position [0, 0]
click at [534, 48] on div "Early Bus Home" at bounding box center [543, 55] width 101 height 27
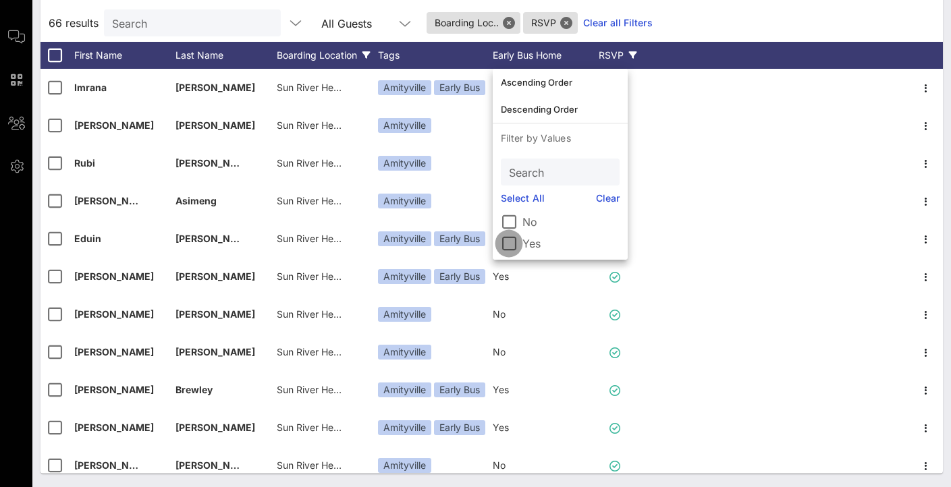
click at [510, 235] on div at bounding box center [508, 243] width 23 height 23
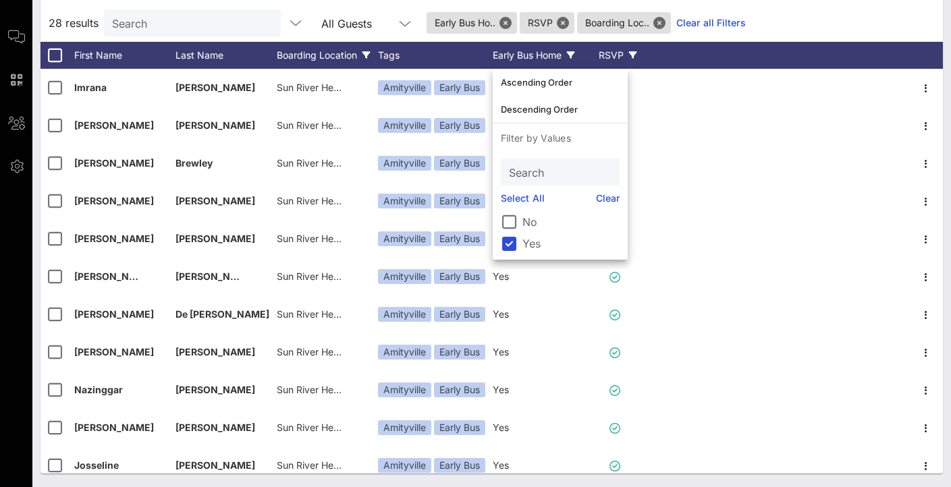
click at [771, 24] on div "28 results Search All Guests Early Bus Ho.. RSVP Boarding Loc.. Clear all Filte…" at bounding box center [491, 23] width 902 height 38
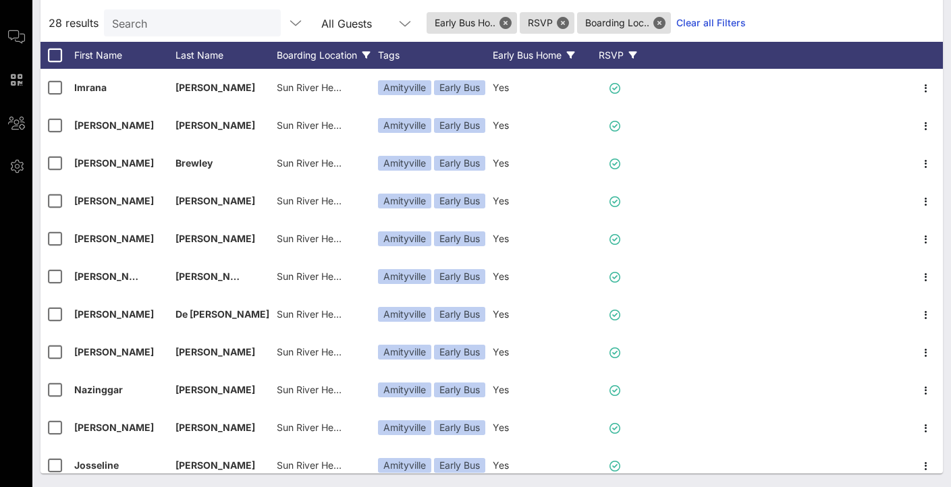
click at [560, 58] on div "Early Bus Home" at bounding box center [543, 55] width 101 height 27
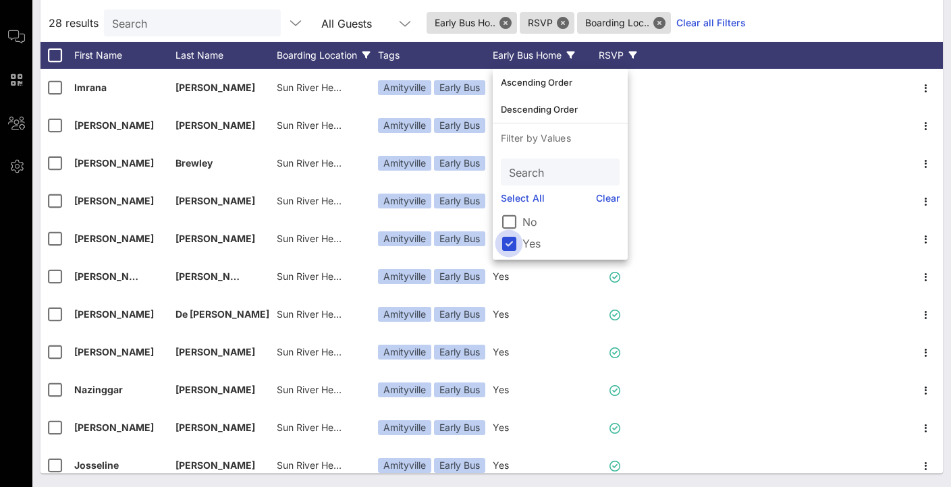
click at [513, 238] on div at bounding box center [508, 243] width 23 height 23
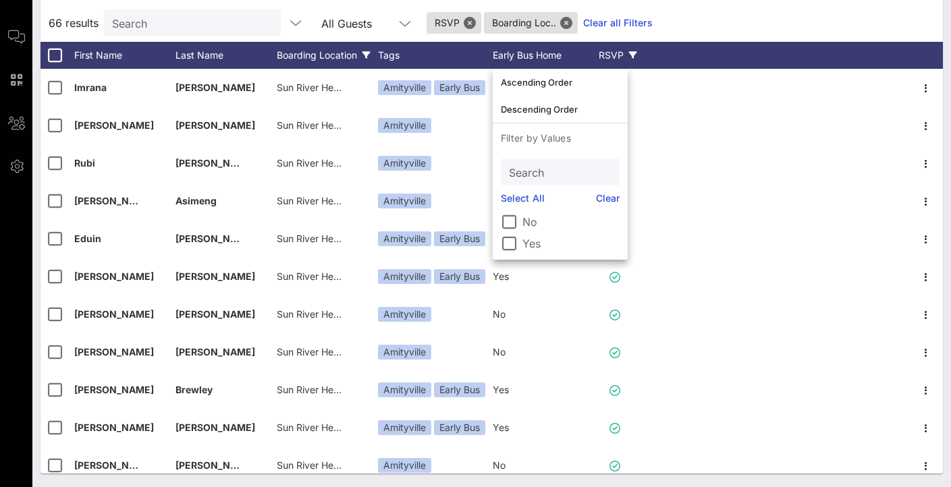
click at [332, 53] on div "Boarding Location" at bounding box center [327, 55] width 101 height 27
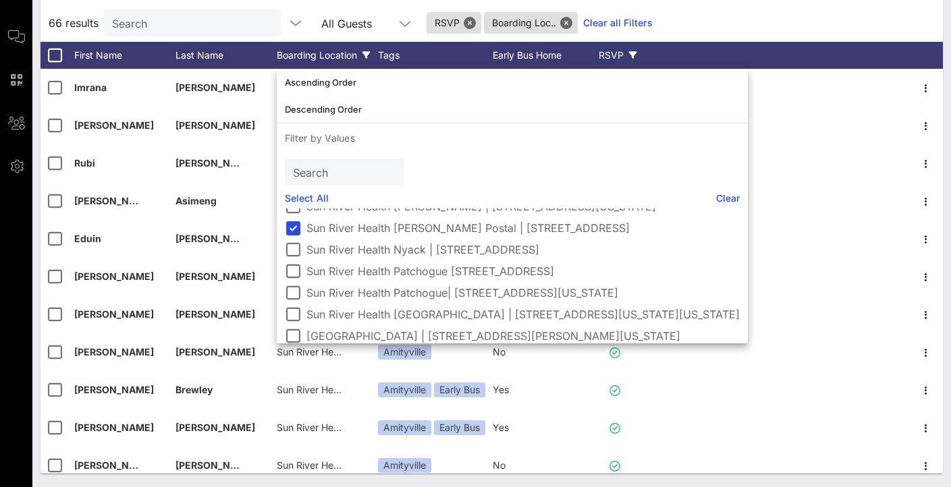
scroll to position [105, 0]
click at [294, 247] on div at bounding box center [292, 246] width 23 height 23
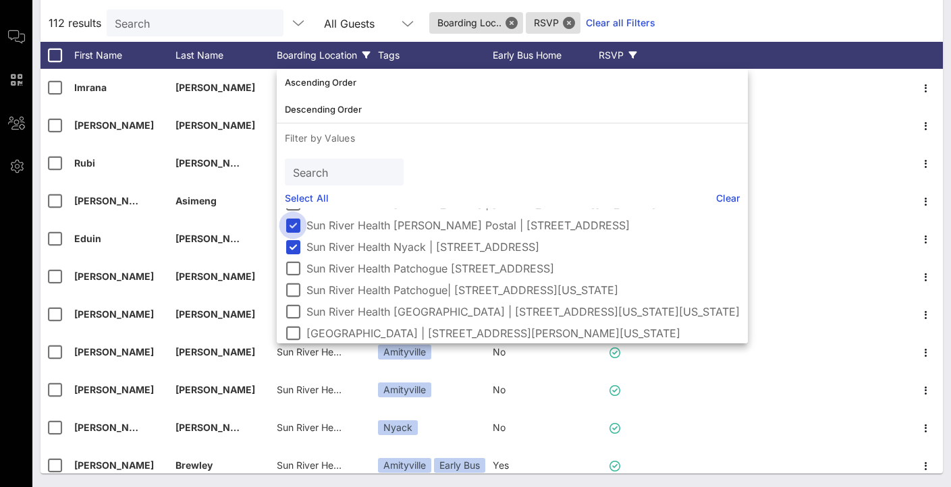
click at [294, 227] on div at bounding box center [292, 225] width 23 height 23
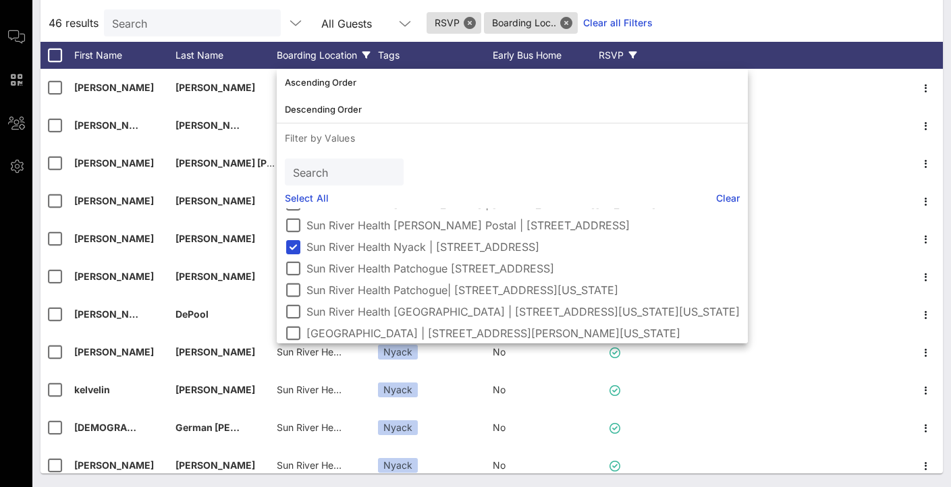
click at [823, 16] on div "46 results Search All Guests RSVP Boarding Loc.. Clear all Filters" at bounding box center [491, 23] width 902 height 38
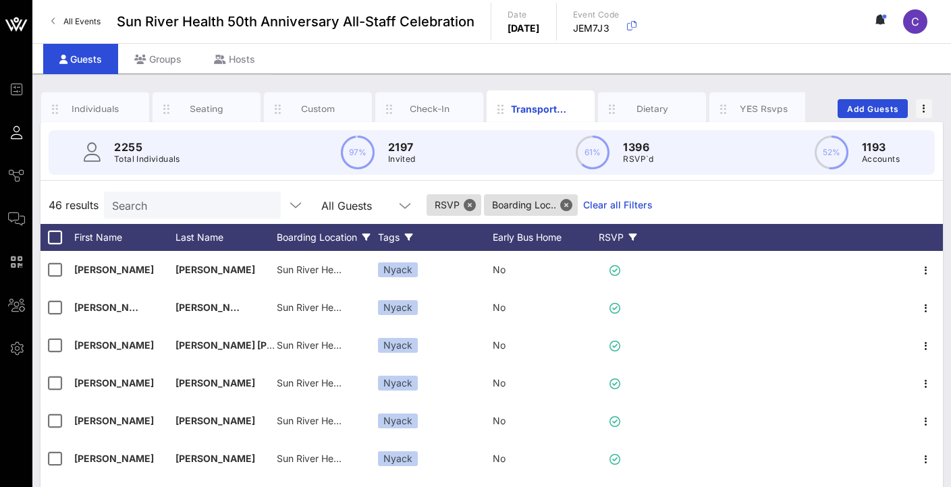
scroll to position [0, 0]
click at [403, 233] on div "Tags" at bounding box center [435, 237] width 115 height 27
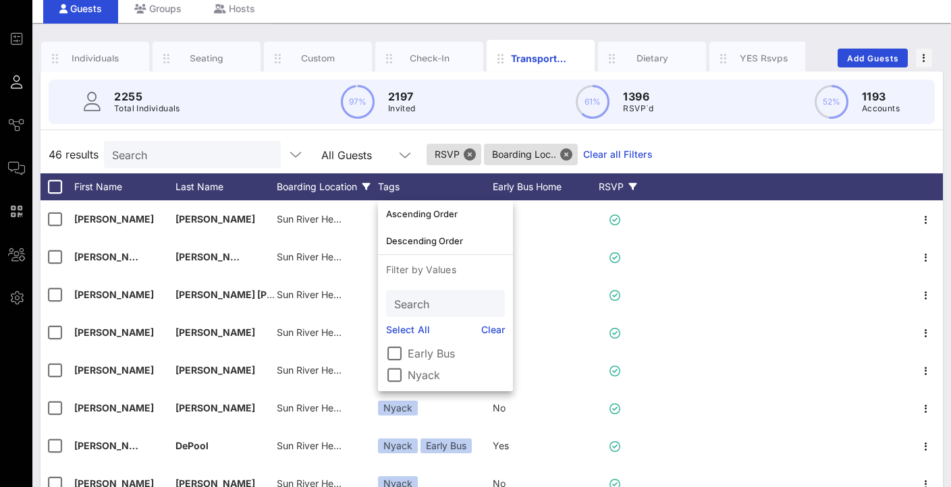
scroll to position [51, 0]
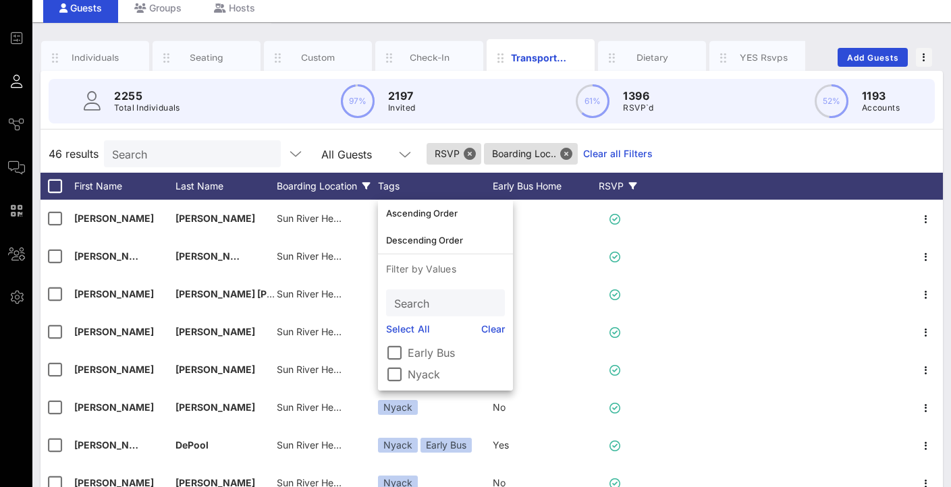
click at [701, 144] on div "46 results Search All Guests RSVP Boarding Loc.. Clear all Filters" at bounding box center [491, 154] width 902 height 38
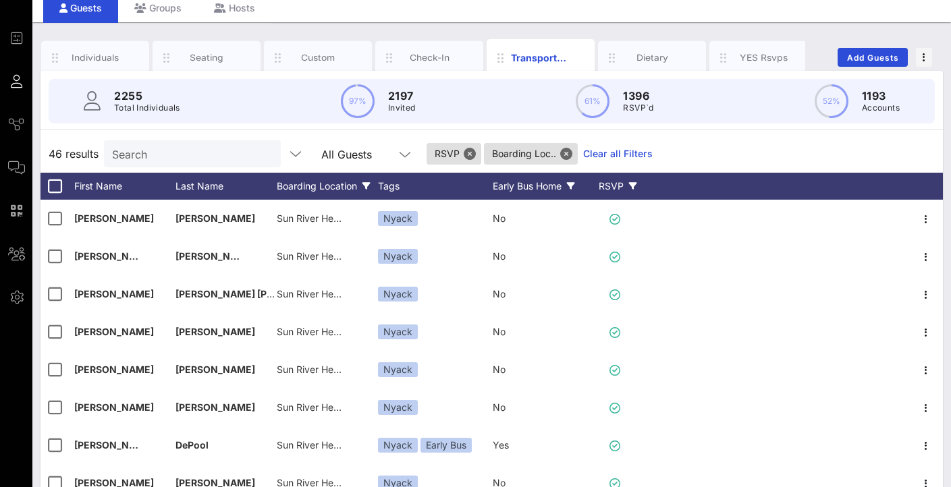
click at [548, 185] on div "Early Bus Home" at bounding box center [543, 186] width 101 height 27
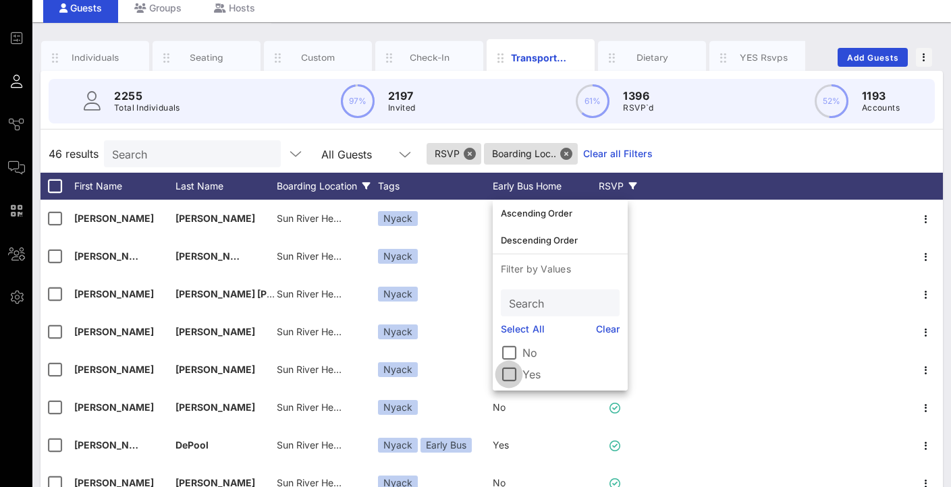
click at [511, 374] on div at bounding box center [508, 374] width 23 height 23
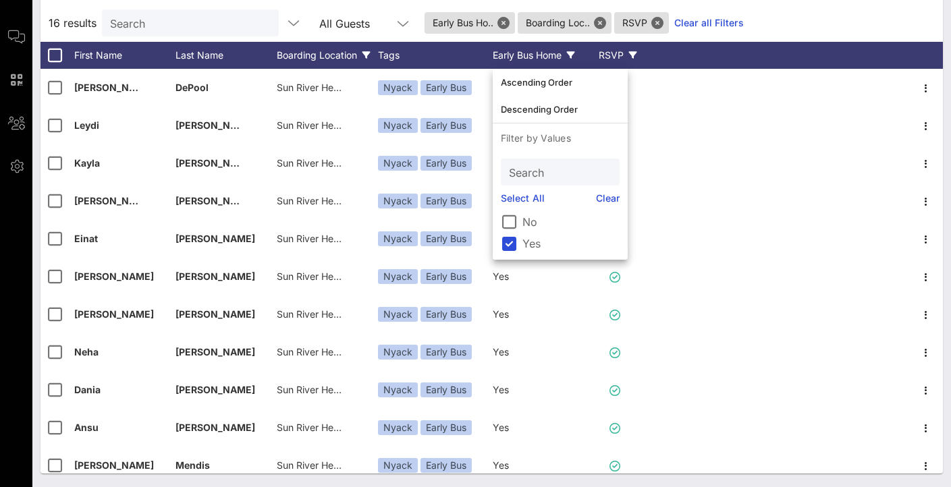
scroll to position [0, 0]
click at [508, 240] on div at bounding box center [508, 243] width 23 height 23
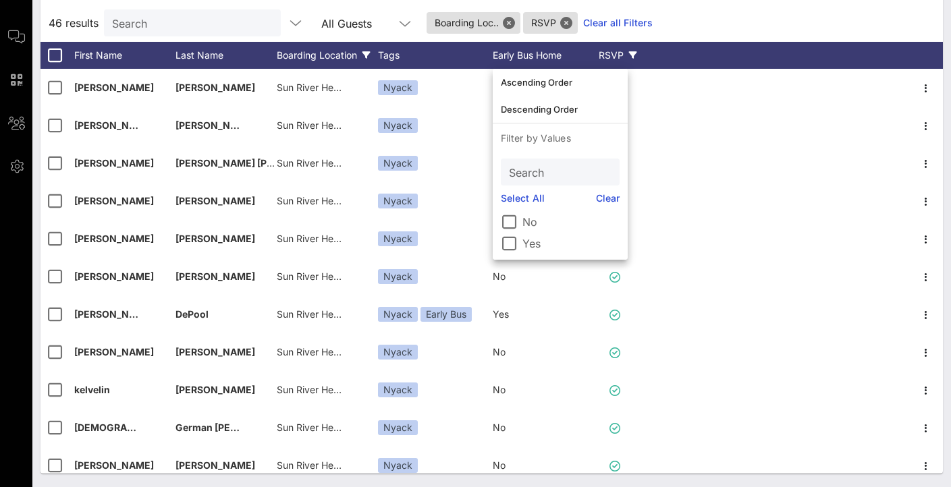
click at [330, 51] on div "Boarding Location" at bounding box center [327, 55] width 101 height 27
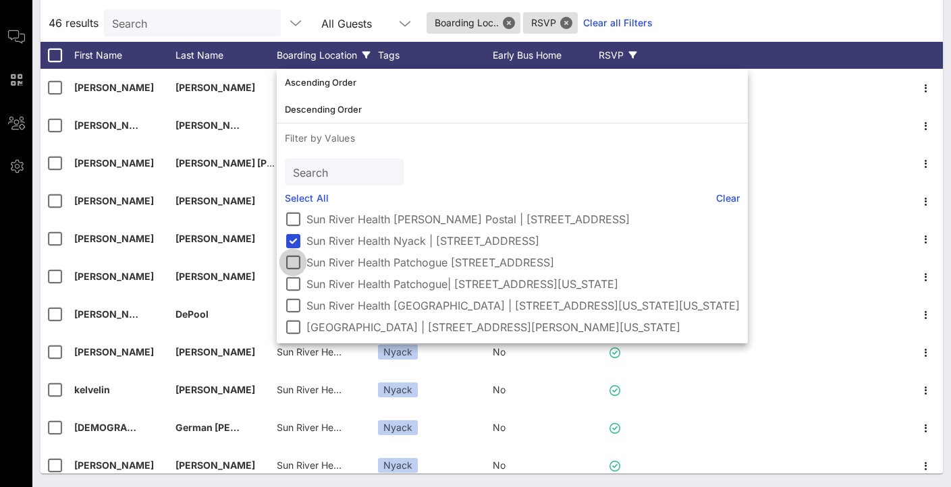
scroll to position [121, 0]
click at [294, 232] on div at bounding box center [292, 240] width 23 height 23
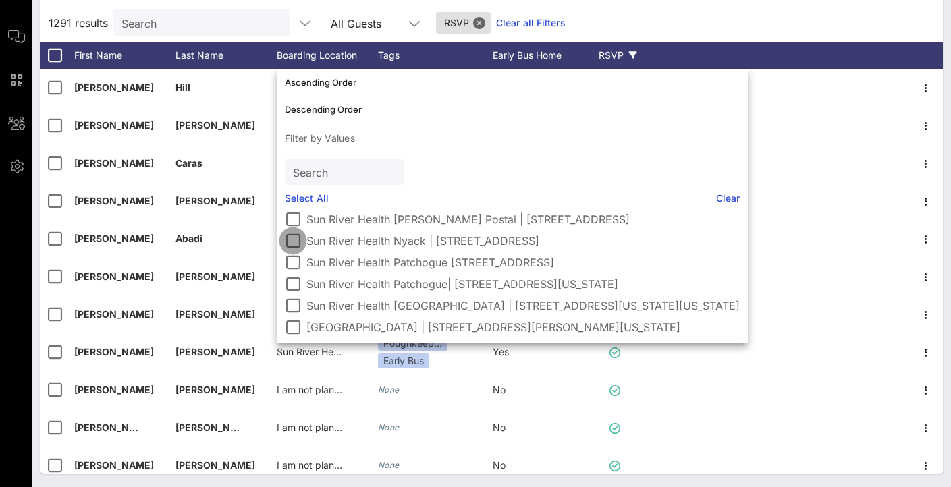
scroll to position [111, 0]
click at [294, 264] on div at bounding box center [292, 262] width 23 height 23
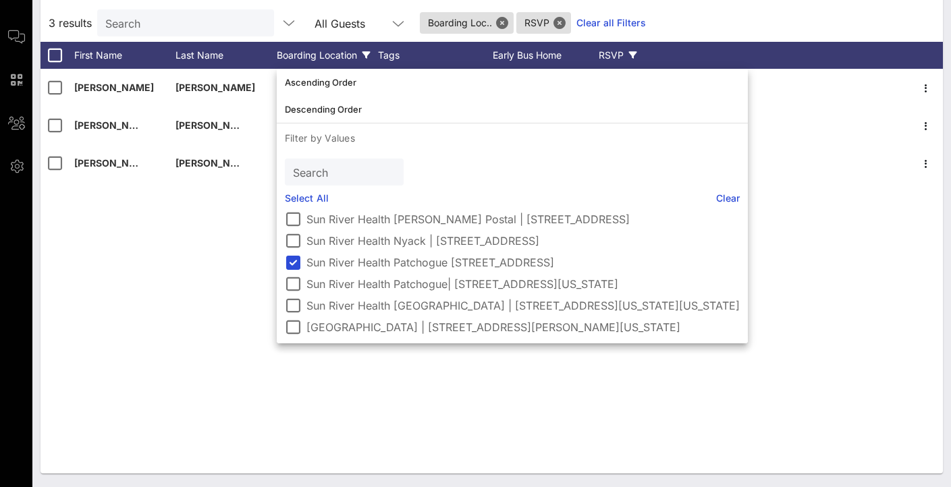
click at [185, 294] on div "malgorzata cueva Sun River Health Patchogue 501 North Ocean Avenue, Patchogue, …" at bounding box center [491, 271] width 902 height 405
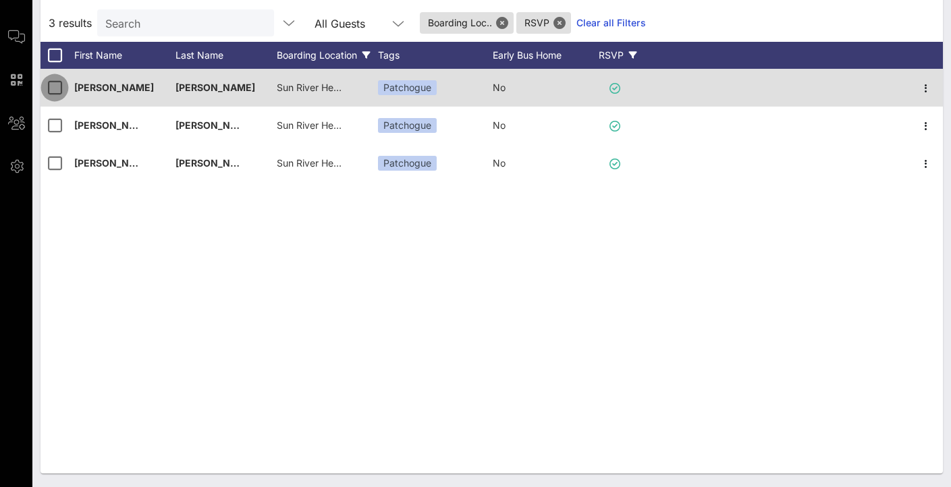
click at [53, 90] on div at bounding box center [54, 87] width 23 height 23
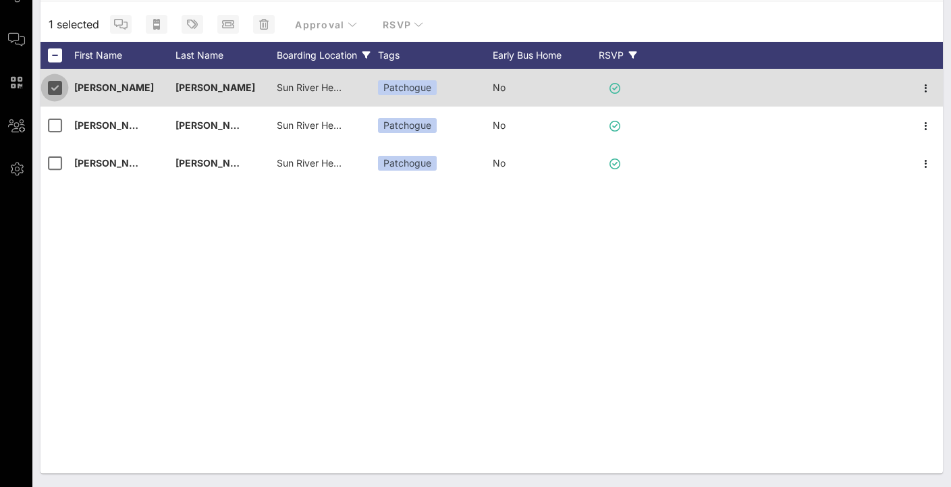
scroll to position [179, 0]
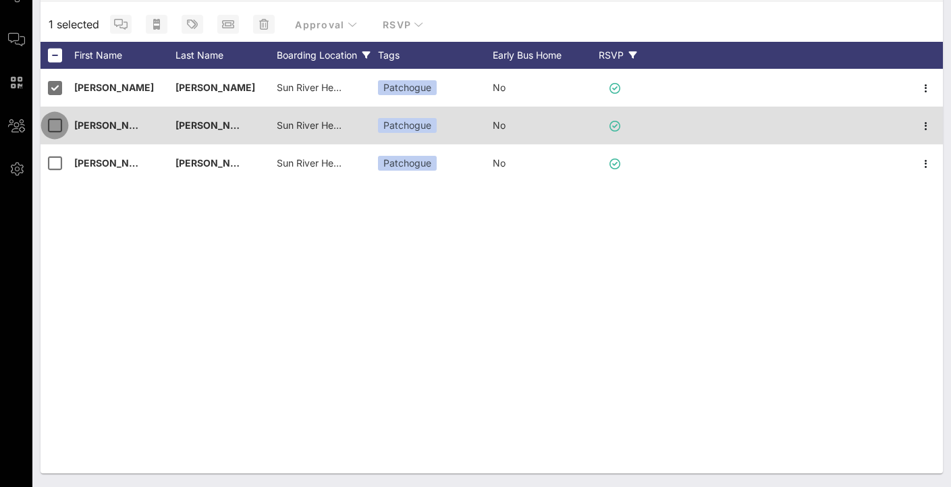
click at [54, 128] on div at bounding box center [54, 125] width 23 height 23
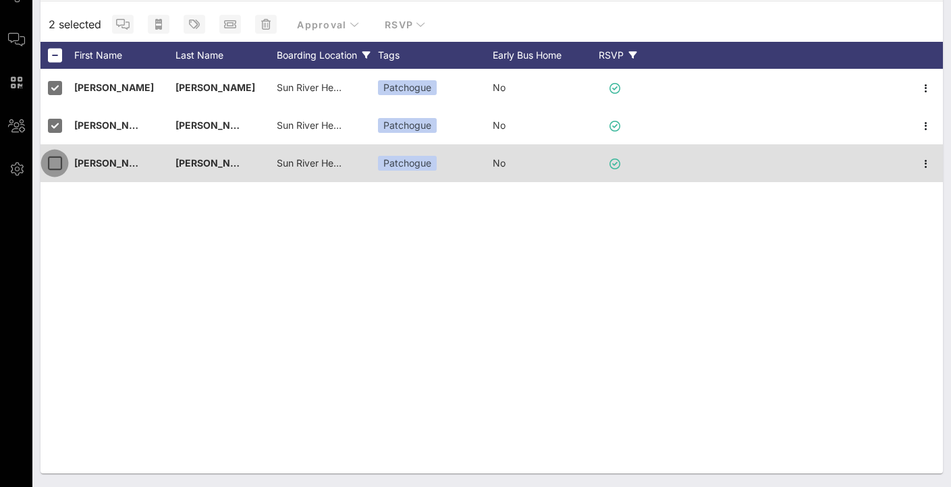
click at [56, 157] on div at bounding box center [54, 163] width 23 height 23
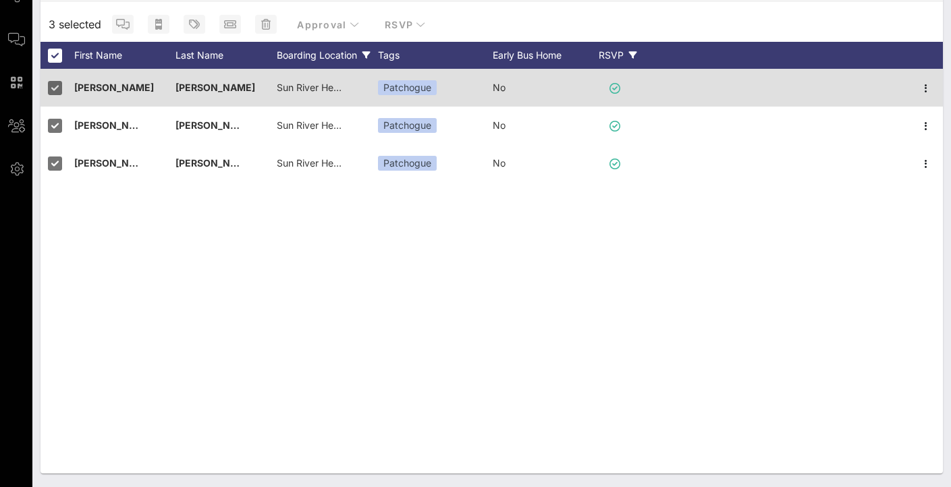
click at [320, 90] on span "Sun River Health Patchogue 501 North Ocean Avenue, Patchogue, NY 11772" at bounding box center [384, 87] width 215 height 11
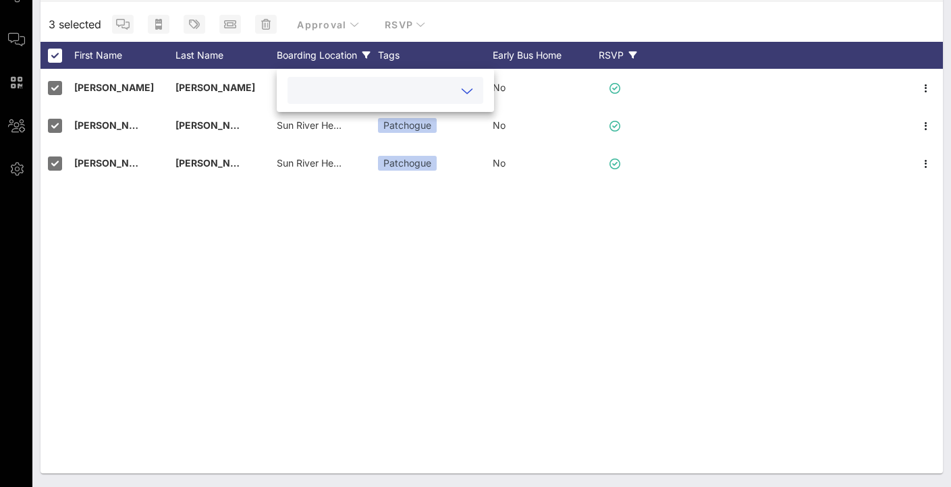
click at [339, 98] on input "text" at bounding box center [375, 91] width 158 height 18
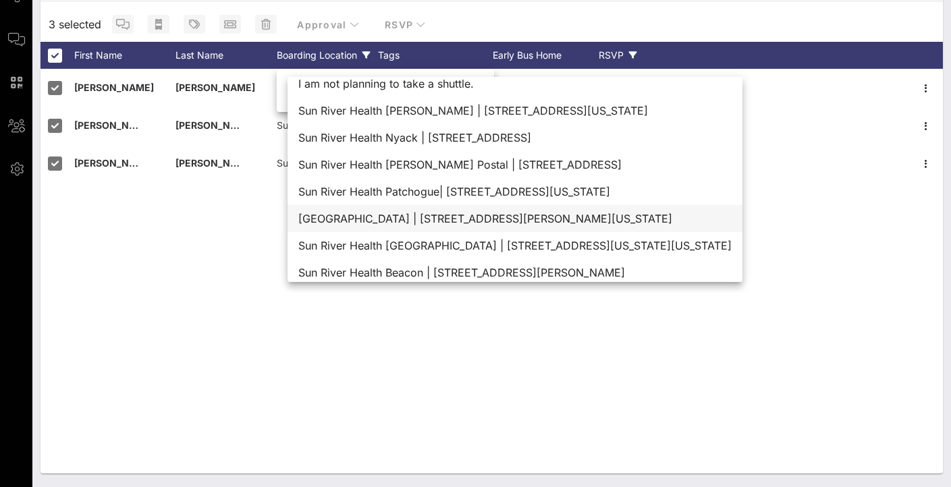
scroll to position [15, 0]
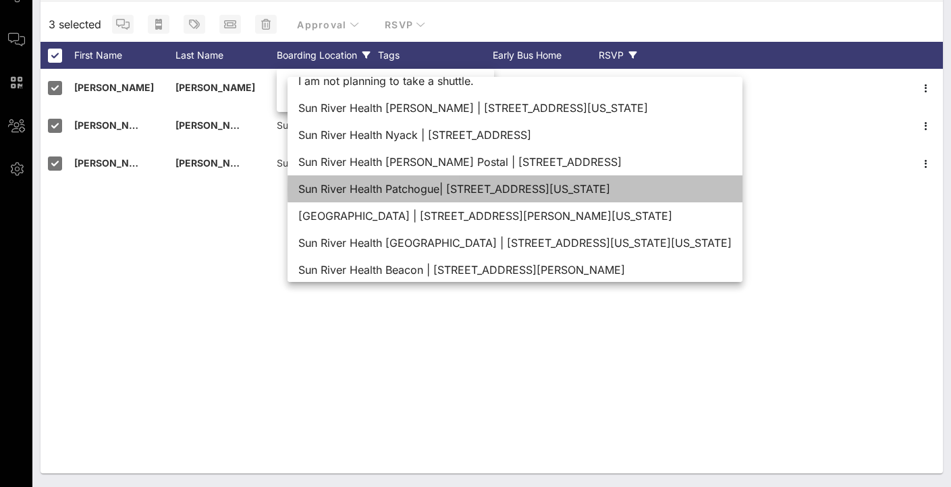
click at [408, 188] on div "Sun River Health Patchogue| 501 North Ocean Avenue, Patchogue, New York 11772" at bounding box center [514, 188] width 455 height 27
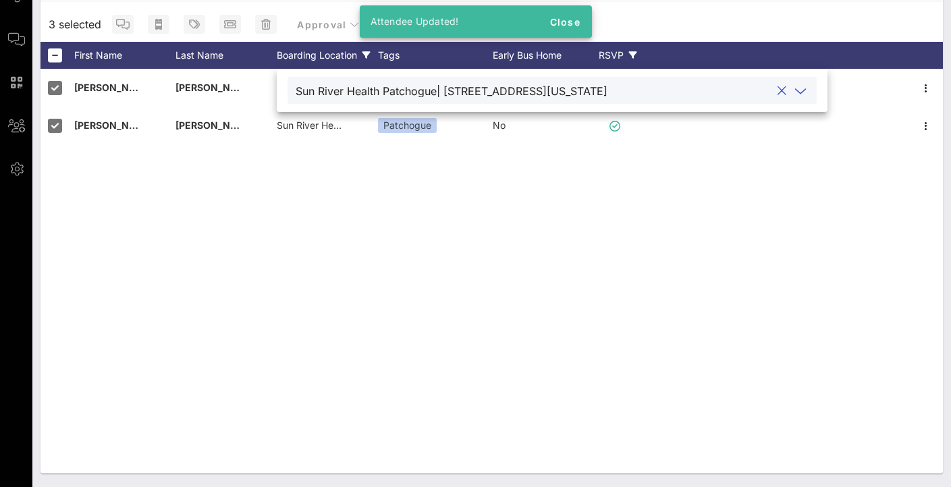
click at [409, 188] on div "Sandra Rivera Sun River Health Patchogue 501 North Ocean Avenue, Patchogue, NY …" at bounding box center [491, 271] width 902 height 405
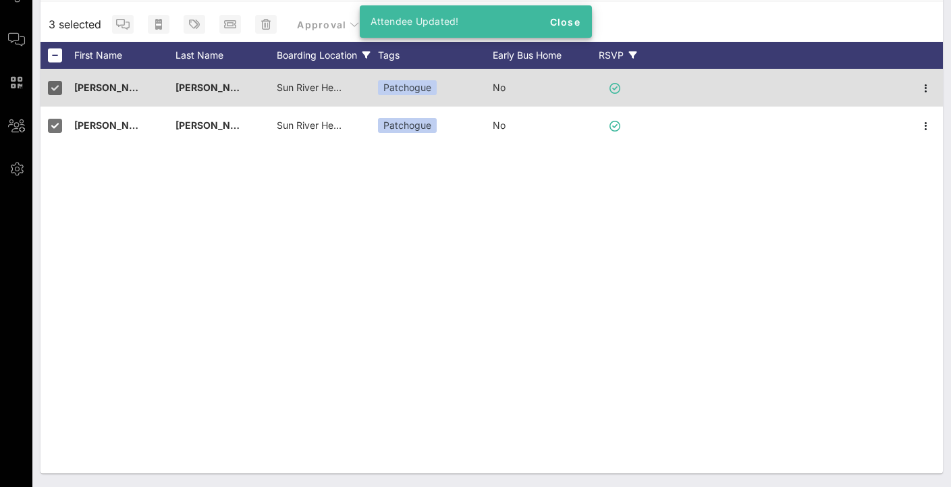
click at [331, 88] on span "Sun River Health Patchogue 501 North Ocean Avenue, Patchogue, NY 11772" at bounding box center [384, 87] width 215 height 11
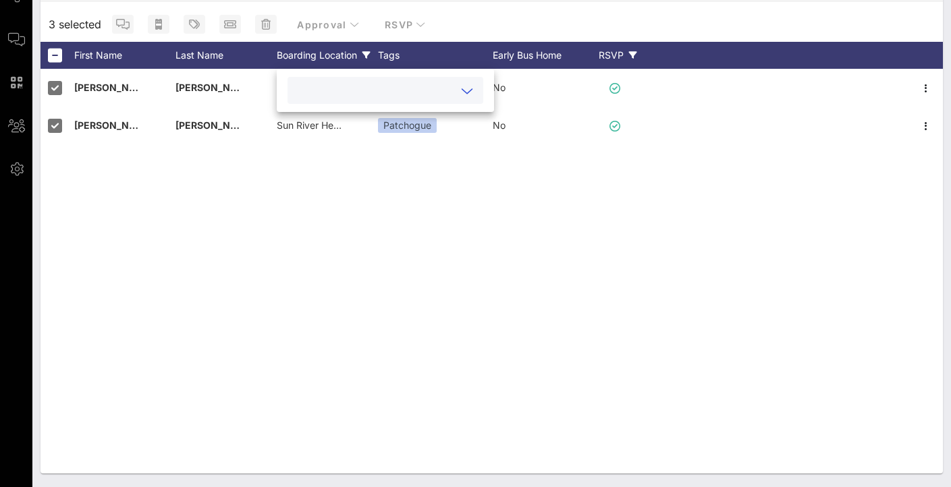
click at [379, 96] on input "text" at bounding box center [375, 91] width 158 height 18
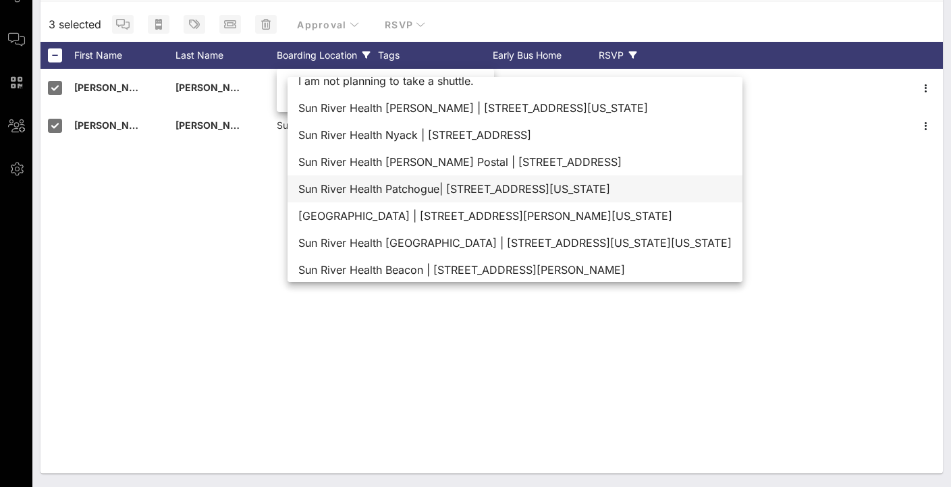
click at [421, 194] on div "Sun River Health Patchogue| 501 North Ocean Avenue, Patchogue, New York 11772" at bounding box center [514, 188] width 455 height 27
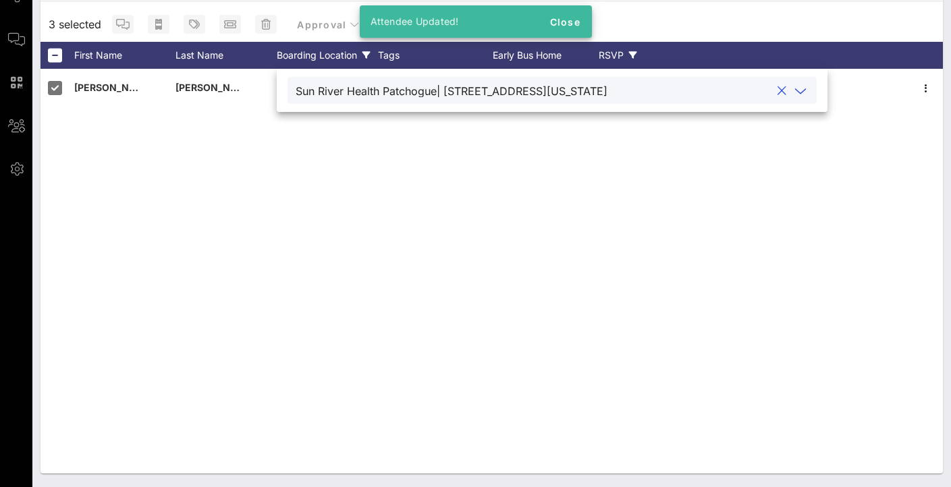
click at [303, 195] on div "Yohana Fuentes Blanco Sun River Health Patchogue 501 North Ocean Avenue, Patcho…" at bounding box center [491, 271] width 902 height 405
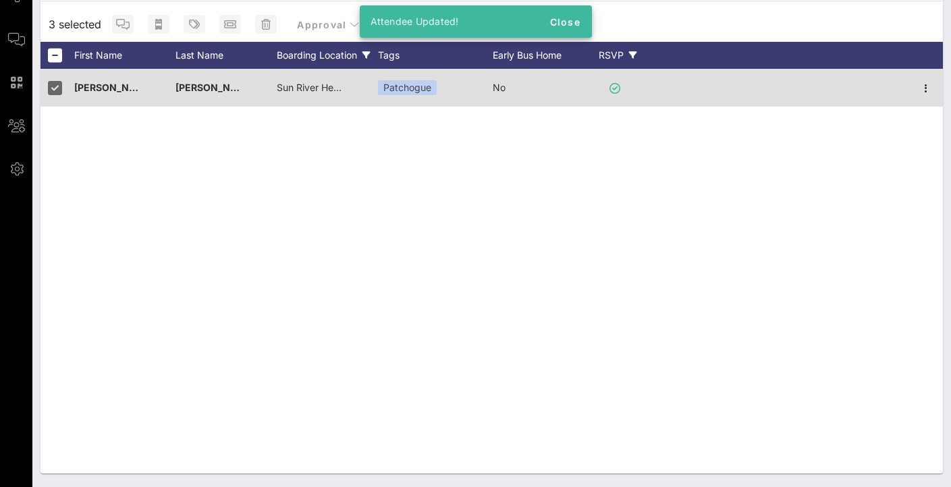
click at [301, 86] on span "Sun River Health Patchogue 501 North Ocean Avenue, Patchogue, NY 11772" at bounding box center [384, 87] width 215 height 11
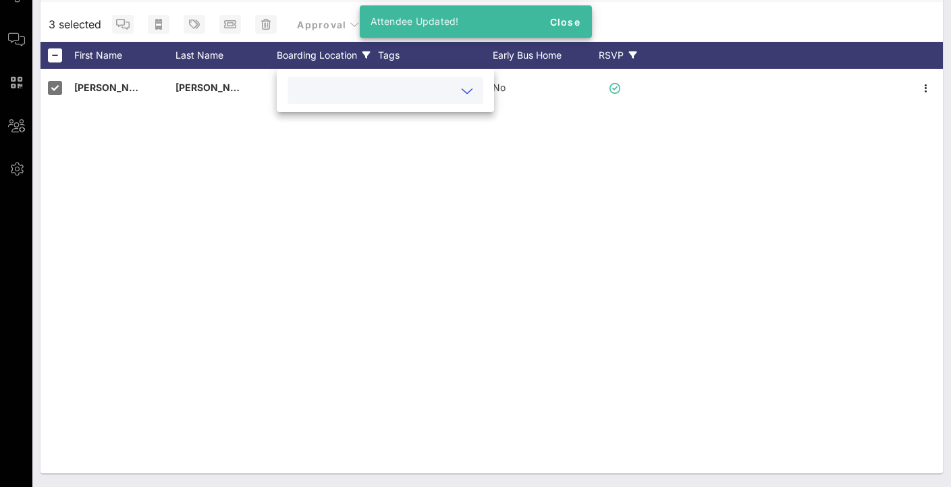
click at [323, 93] on input "text" at bounding box center [375, 91] width 158 height 18
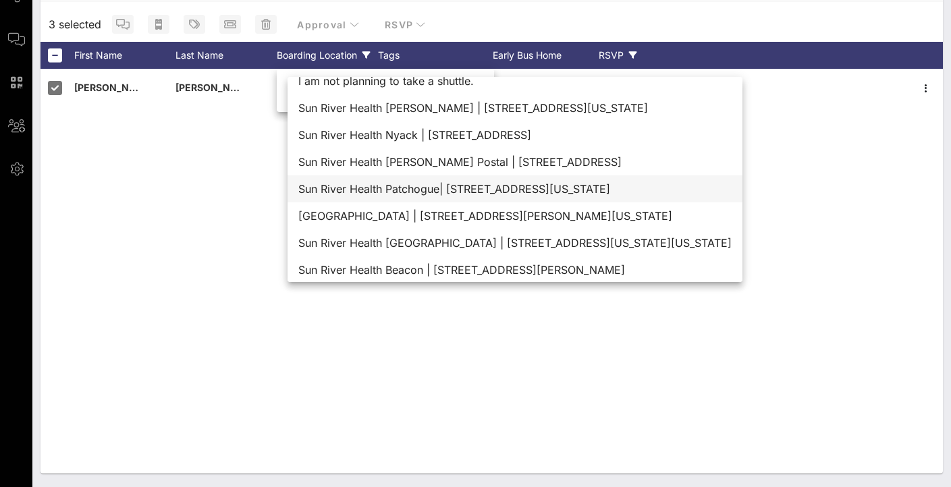
click at [432, 190] on div "Sun River Health Patchogue| 501 North Ocean Avenue, Patchogue, New York 11772" at bounding box center [514, 188] width 455 height 27
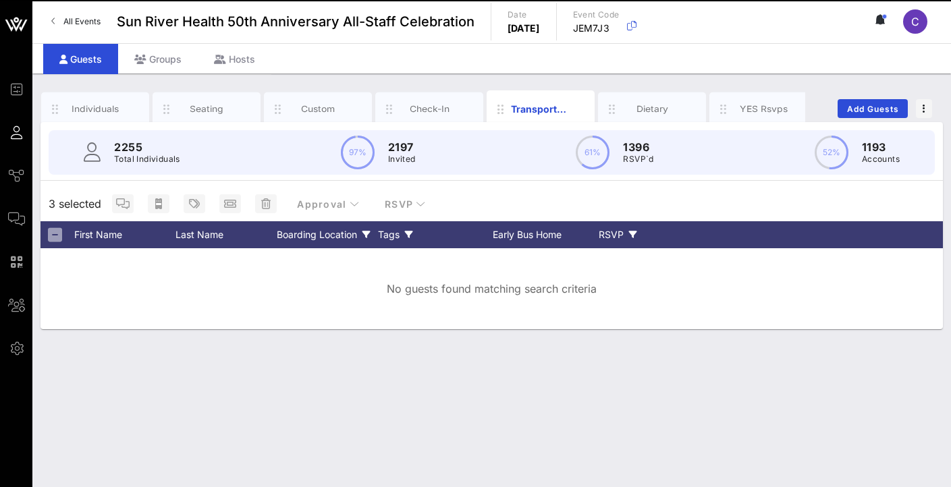
scroll to position [0, 0]
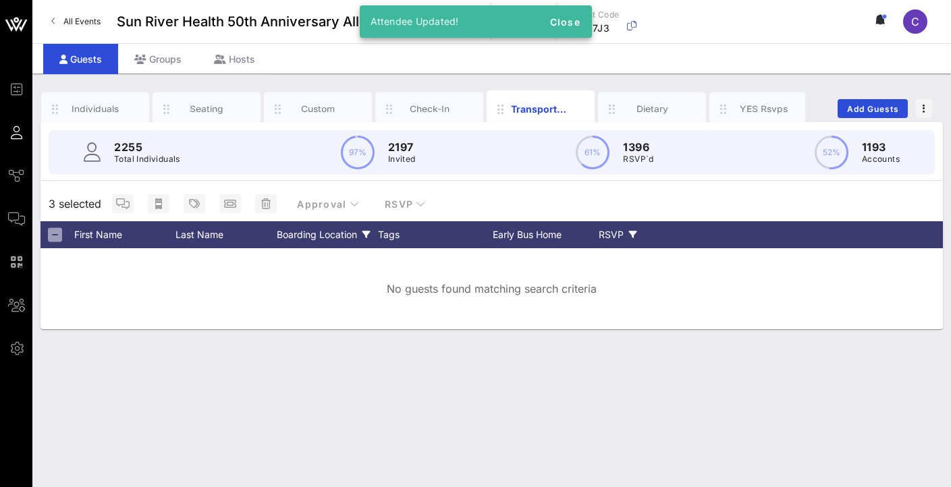
click at [479, 389] on div "Individuals Seating Custom Check-In Transportation Dietary YES Rsvps Add Guests…" at bounding box center [491, 281] width 918 height 414
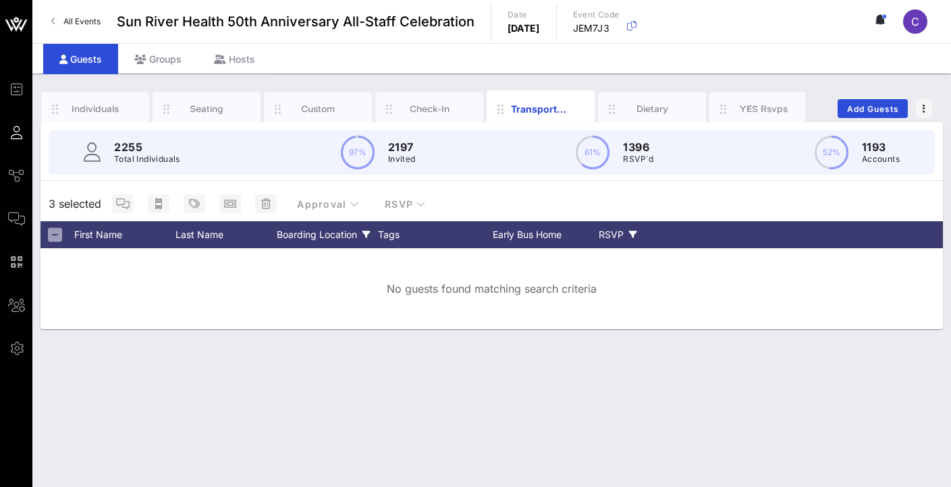
click at [296, 225] on div "Boarding Location" at bounding box center [327, 234] width 101 height 27
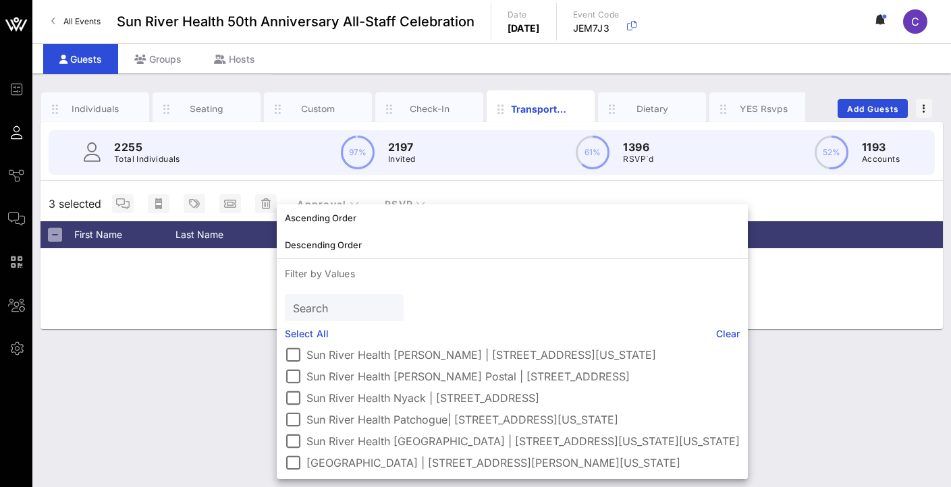
scroll to position [89, 0]
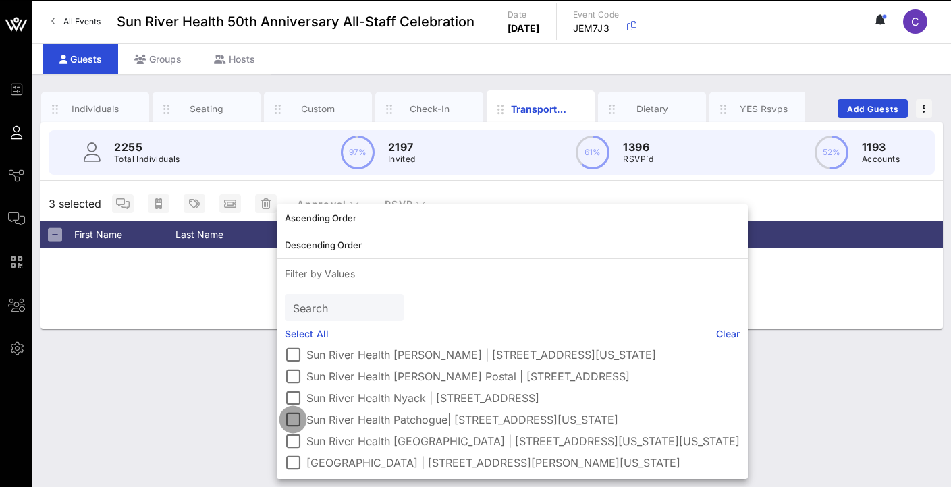
click at [292, 420] on div at bounding box center [292, 419] width 23 height 23
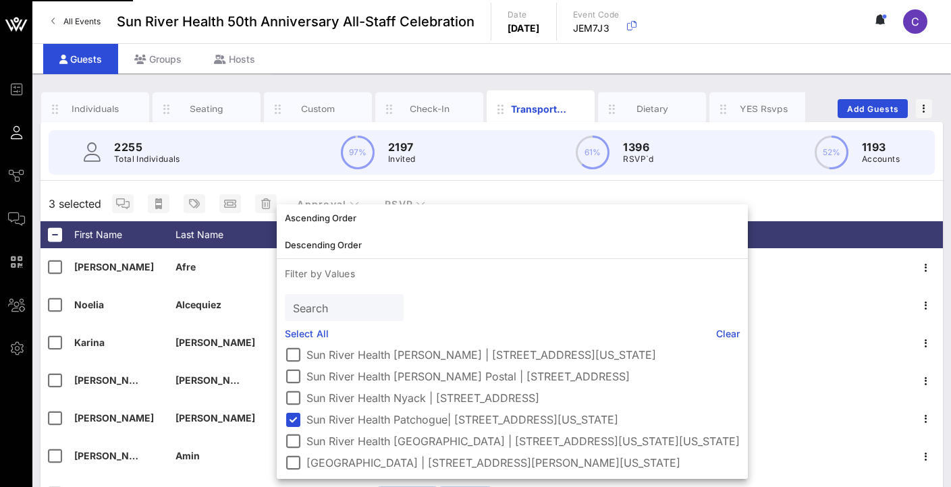
click at [294, 171] on div "2255 Total Individuals 97% 2197 Invited 61% 1396 RSVP`d 52% 1193 Accounts" at bounding box center [492, 152] width 886 height 45
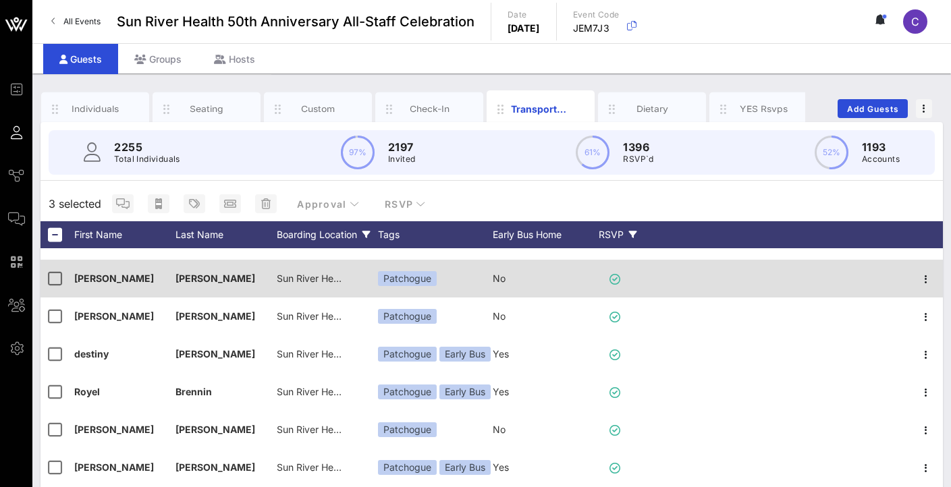
scroll to position [472, 0]
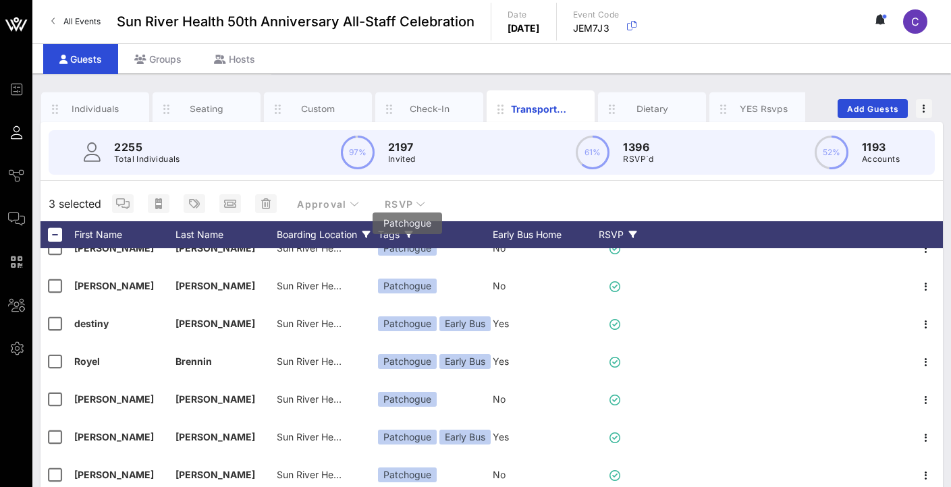
click at [397, 230] on div "Tags" at bounding box center [435, 234] width 115 height 27
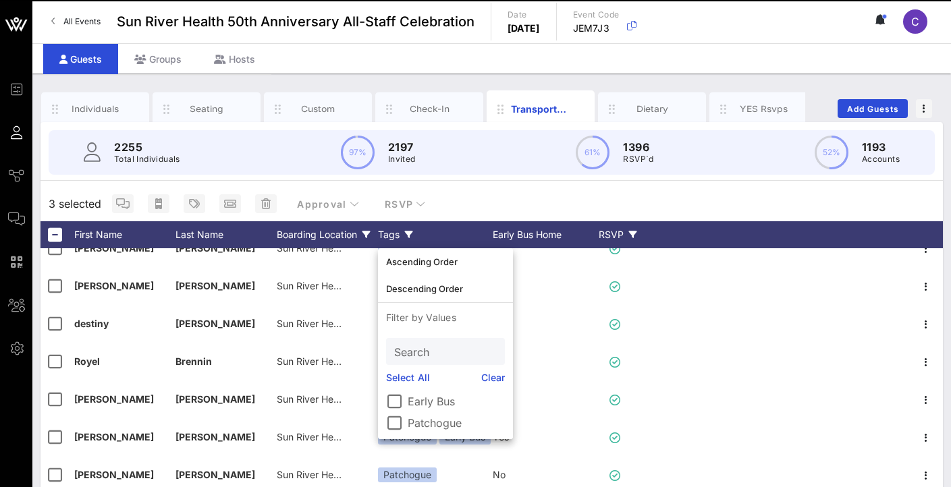
click at [397, 231] on div "Tags" at bounding box center [435, 234] width 115 height 27
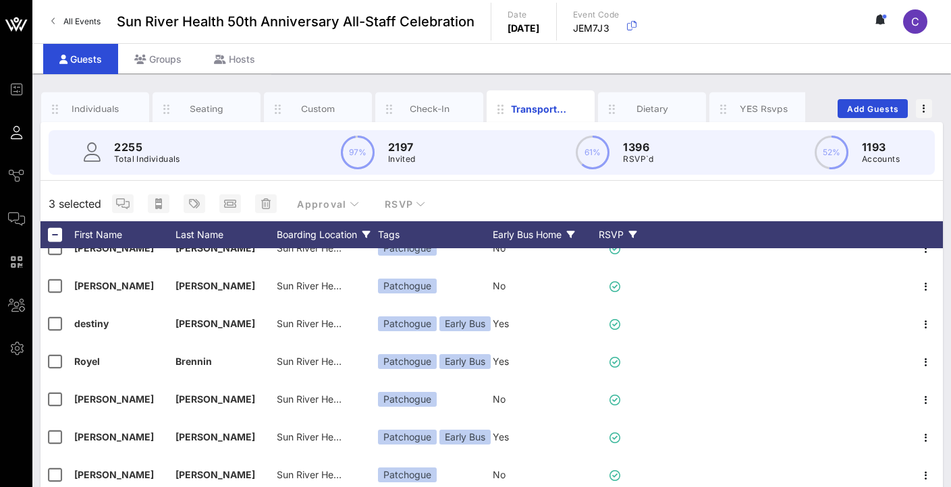
click at [522, 227] on div "Early Bus Home" at bounding box center [543, 234] width 101 height 27
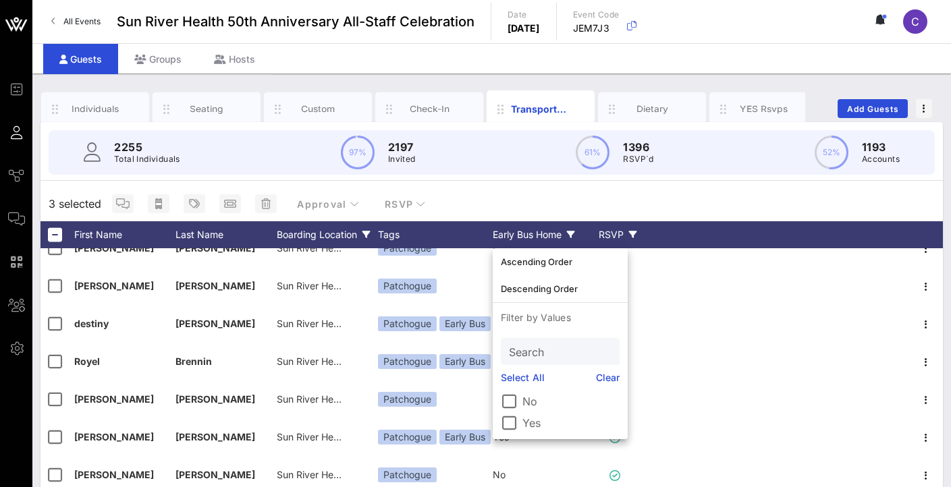
click at [520, 226] on div "Early Bus Home" at bounding box center [543, 234] width 101 height 27
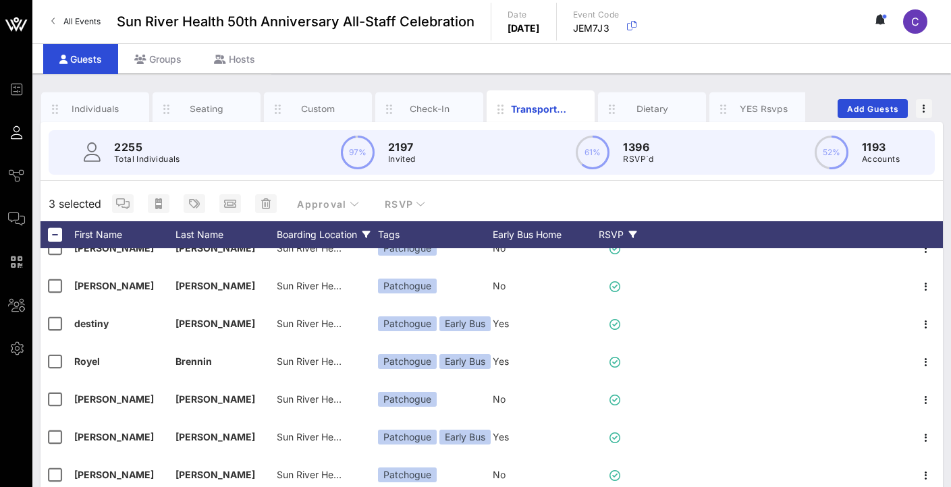
click at [337, 227] on div "Boarding Location" at bounding box center [327, 234] width 101 height 27
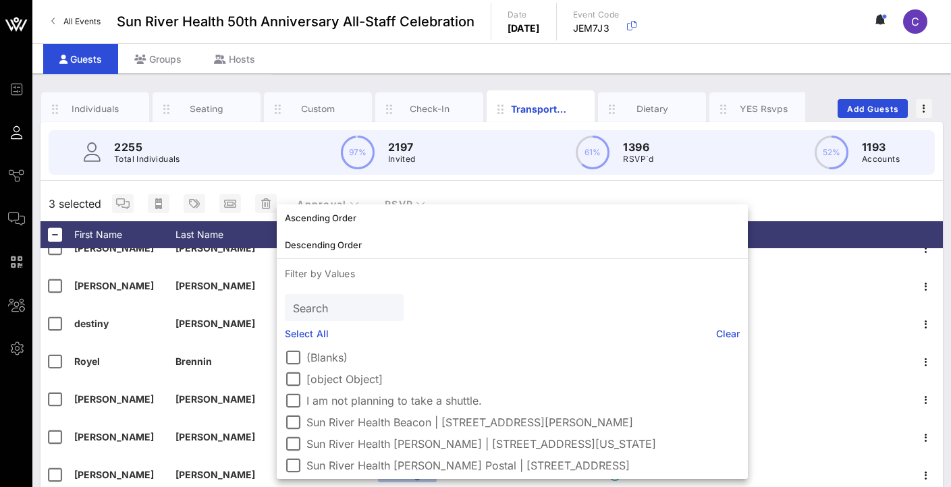
click at [801, 186] on div "2255 Total Individuals 97% 2197 Invited 61% 1396 RSVP`d 52% 1193 Accounts 3 sel…" at bounding box center [491, 387] width 902 height 531
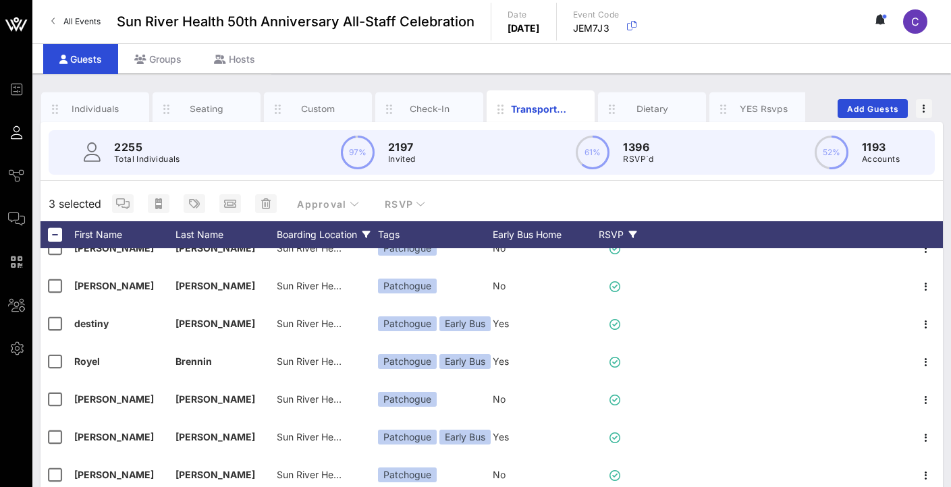
click at [345, 236] on div "Boarding Location" at bounding box center [327, 234] width 101 height 27
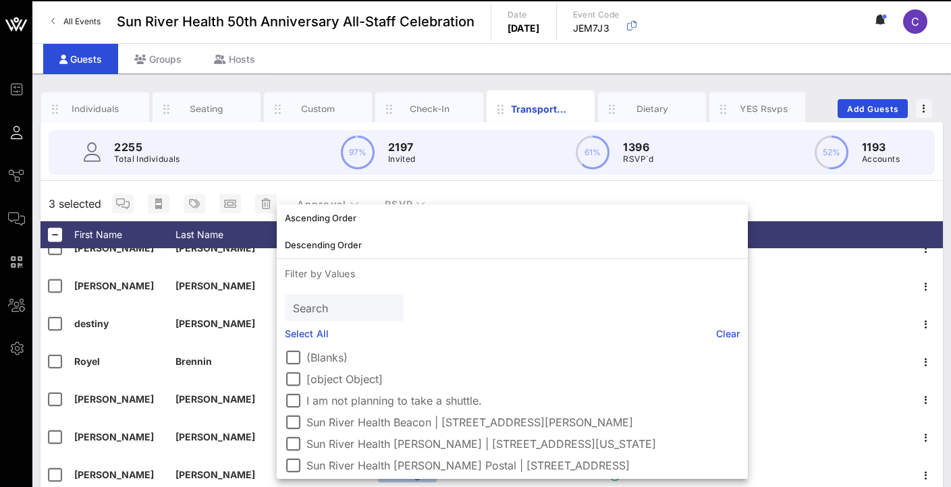
click at [801, 186] on div "2255 Total Individuals 97% 2197 Invited 61% 1396 RSVP`d 52% 1193 Accounts 3 sel…" at bounding box center [491, 387] width 902 height 531
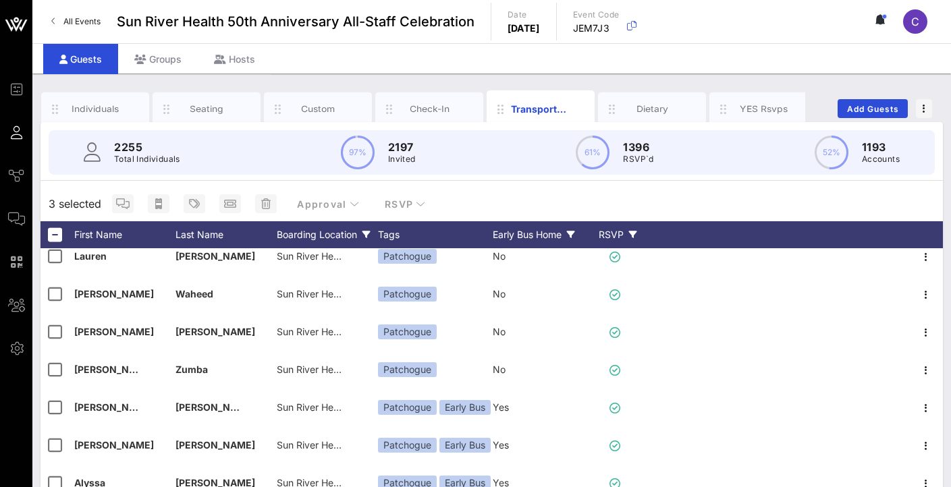
scroll to position [4621, 0]
click at [538, 233] on div "Early Bus Home" at bounding box center [543, 234] width 101 height 27
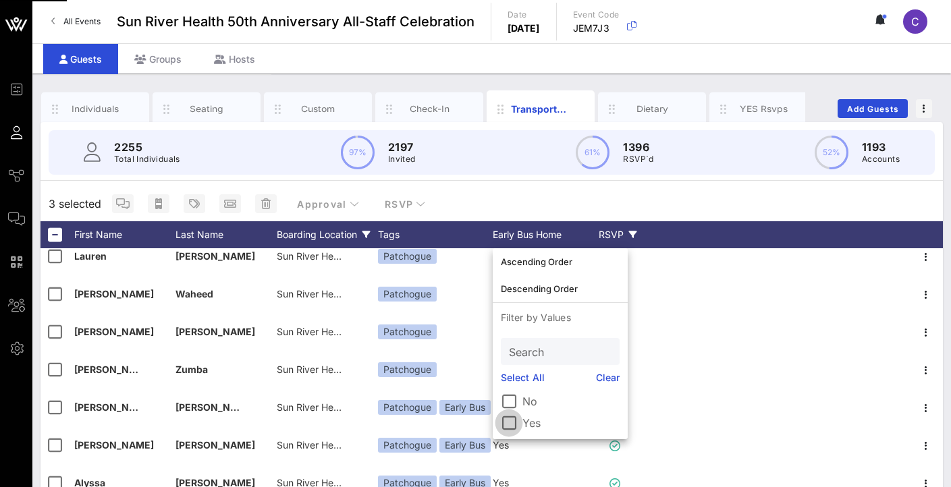
click at [512, 419] on div at bounding box center [508, 423] width 23 height 23
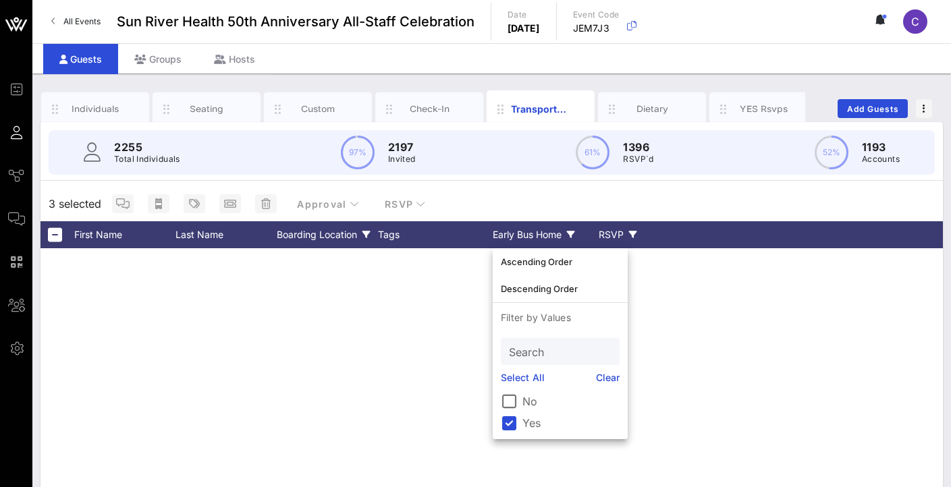
scroll to position [1031, 0]
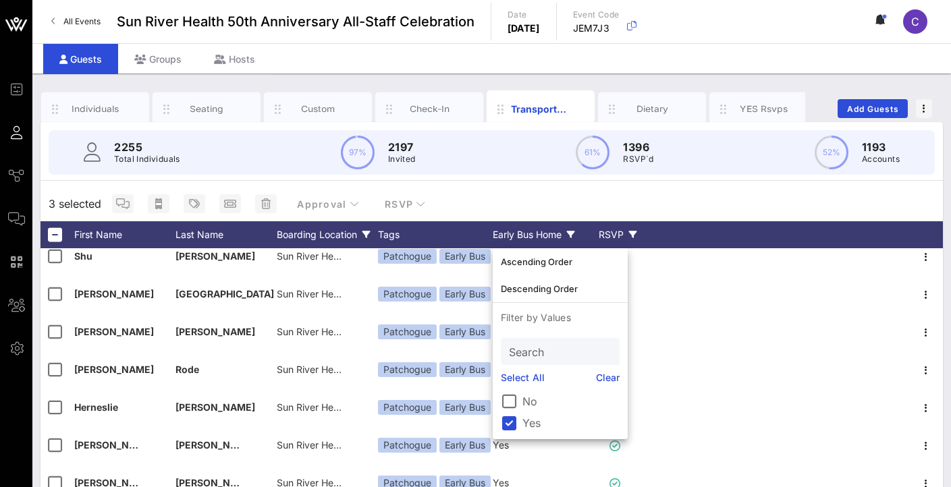
click at [553, 194] on div "3 selected Approval RSVP" at bounding box center [491, 203] width 902 height 35
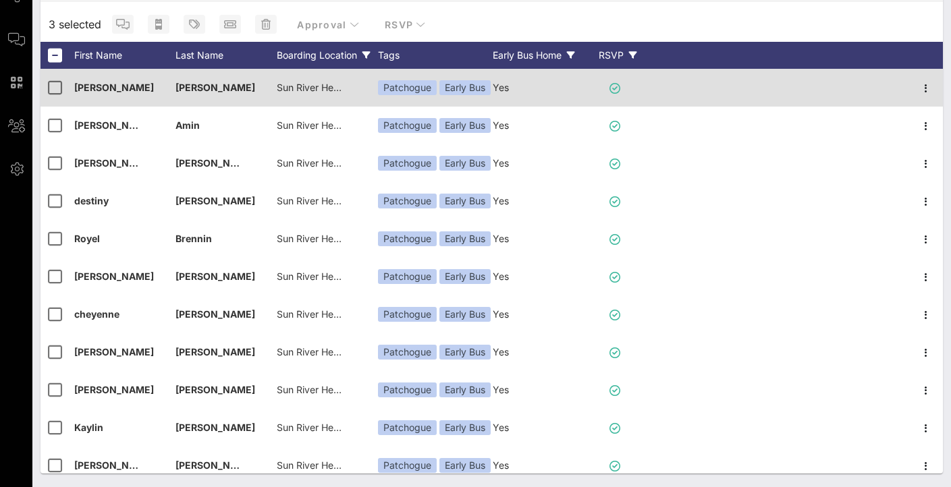
scroll to position [0, 0]
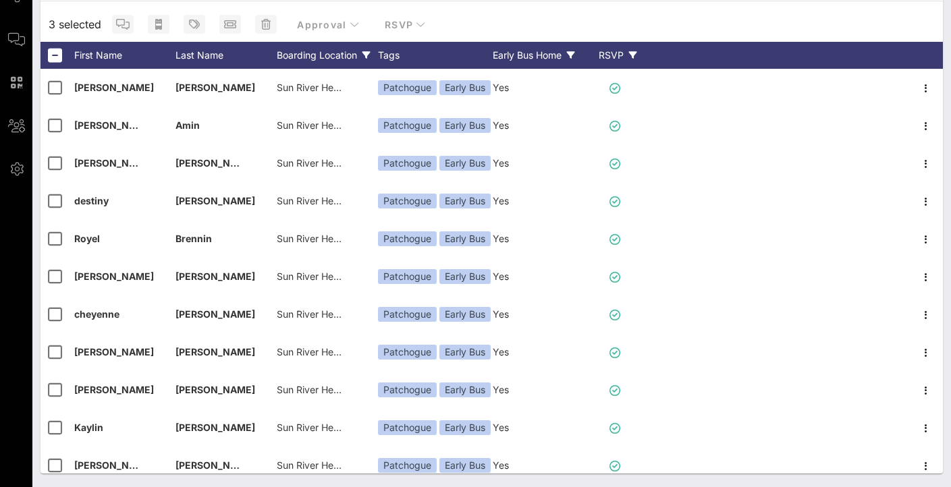
click at [518, 60] on div "Early Bus Home" at bounding box center [543, 55] width 101 height 27
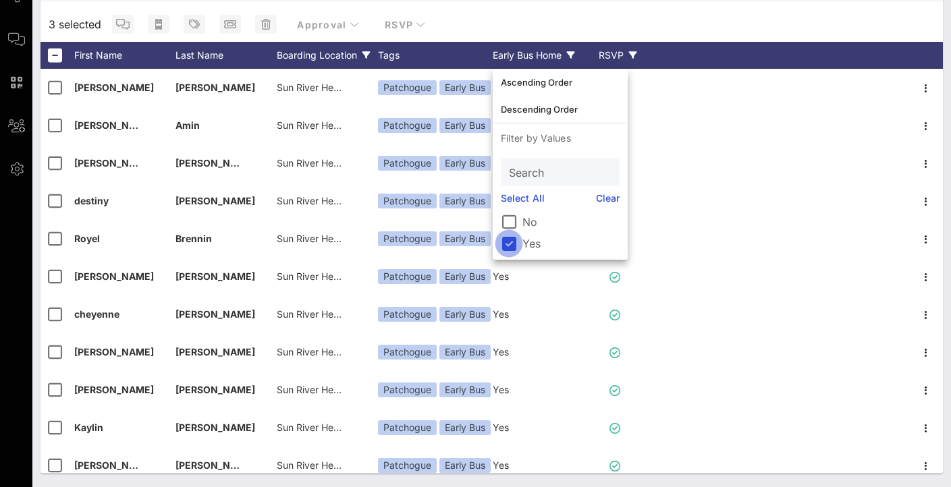
click at [509, 242] on div at bounding box center [508, 243] width 23 height 23
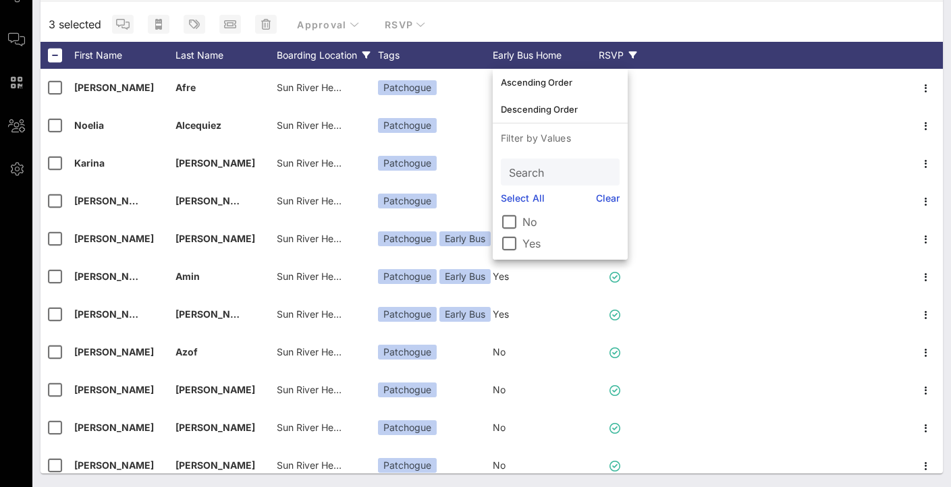
click at [487, 20] on div "3 selected Approval RSVP" at bounding box center [491, 24] width 902 height 35
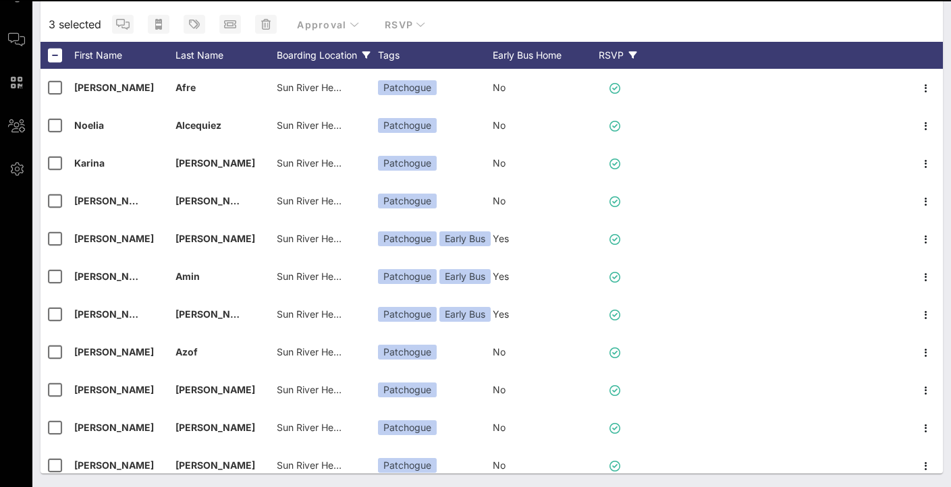
click at [326, 53] on div "Boarding Location" at bounding box center [327, 55] width 101 height 27
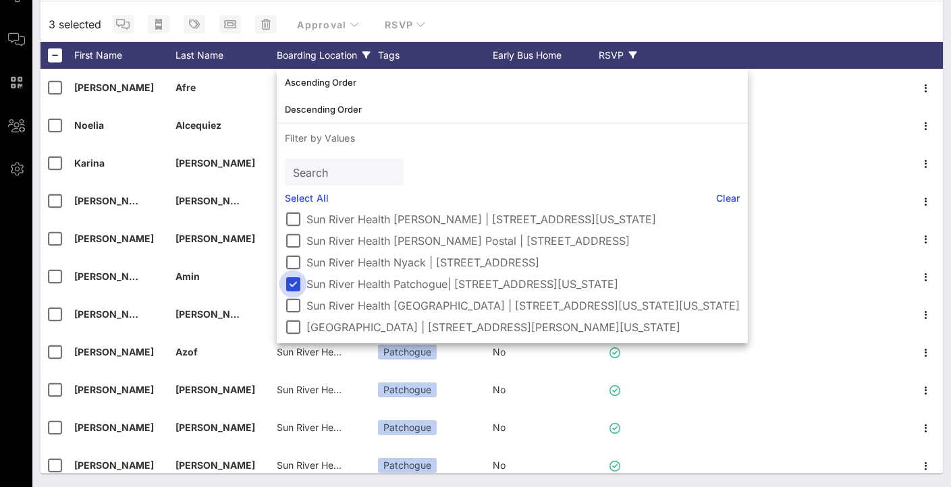
scroll to position [100, 0]
click at [293, 273] on div at bounding box center [292, 284] width 23 height 23
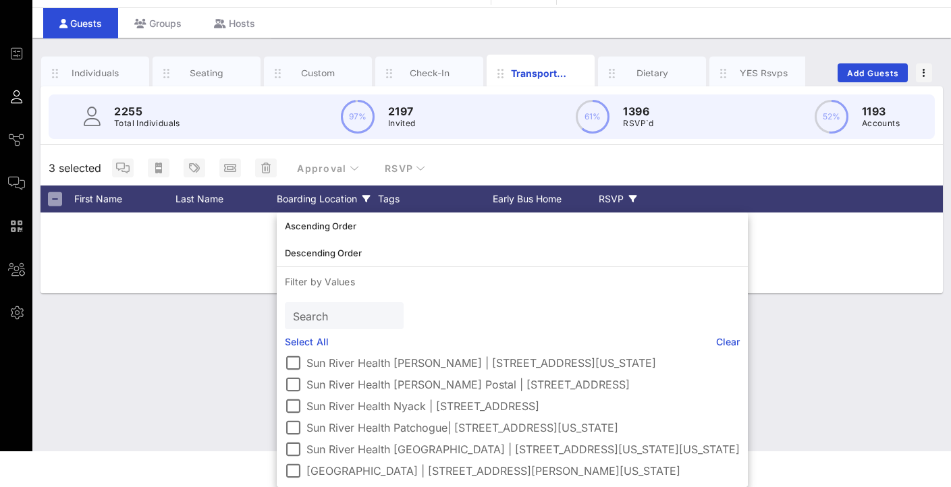
scroll to position [36, 0]
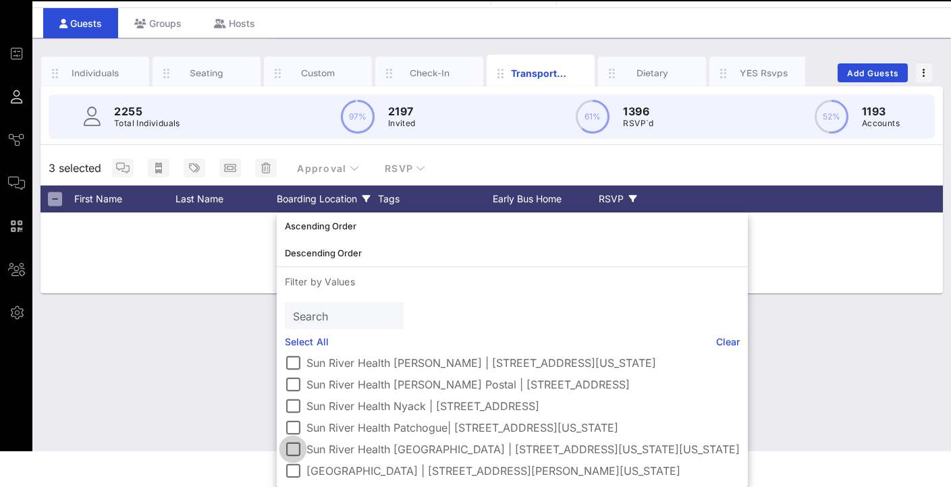
click at [292, 451] on div at bounding box center [292, 449] width 23 height 23
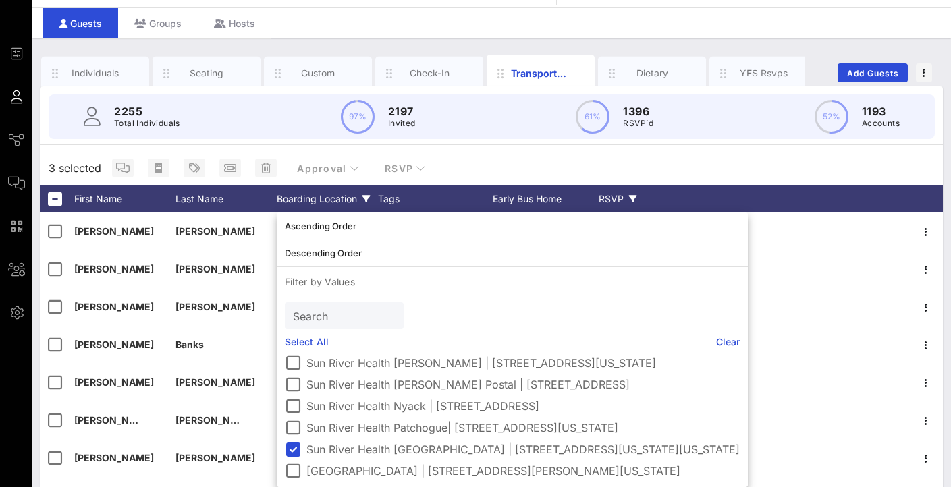
click at [576, 164] on div "3 selected Approval RSVP" at bounding box center [491, 167] width 902 height 35
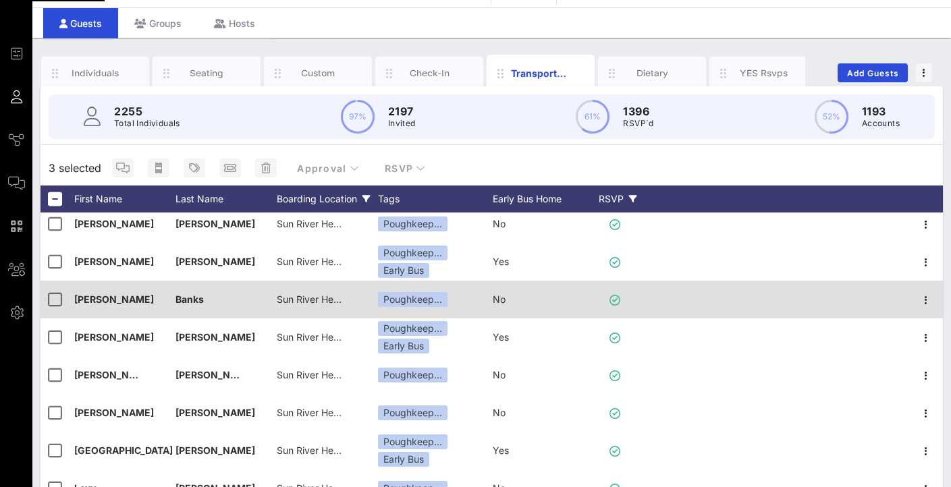
scroll to position [48, 0]
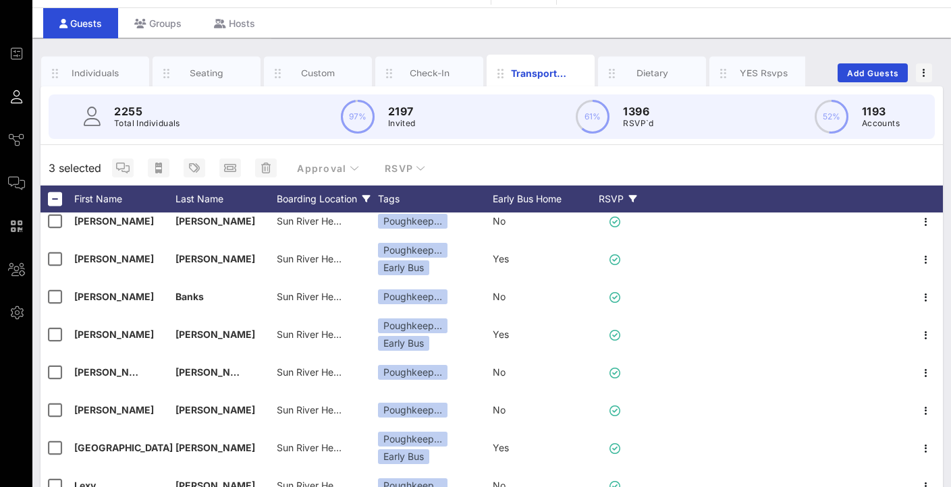
click at [333, 199] on div "Boarding Location" at bounding box center [327, 199] width 101 height 27
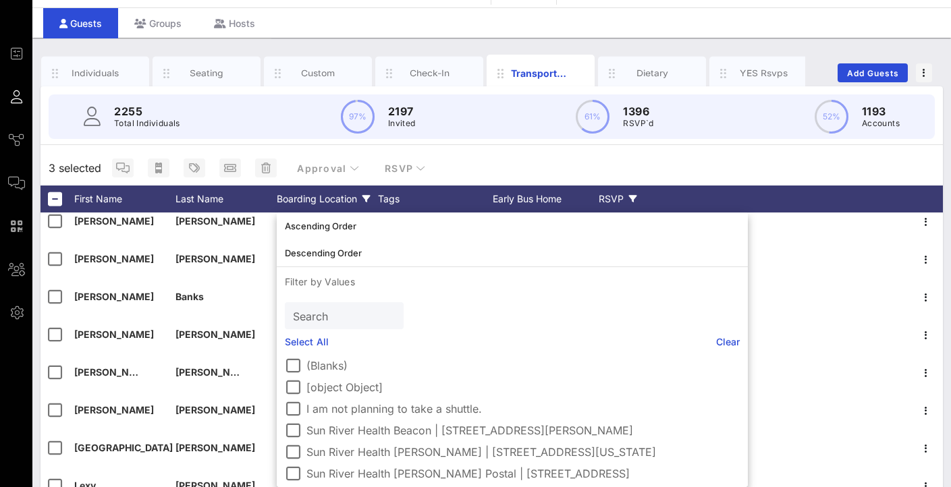
drag, startPoint x: 333, startPoint y: 199, endPoint x: 345, endPoint y: 198, distance: 12.2
click at [333, 199] on div "Boarding Location" at bounding box center [327, 199] width 101 height 27
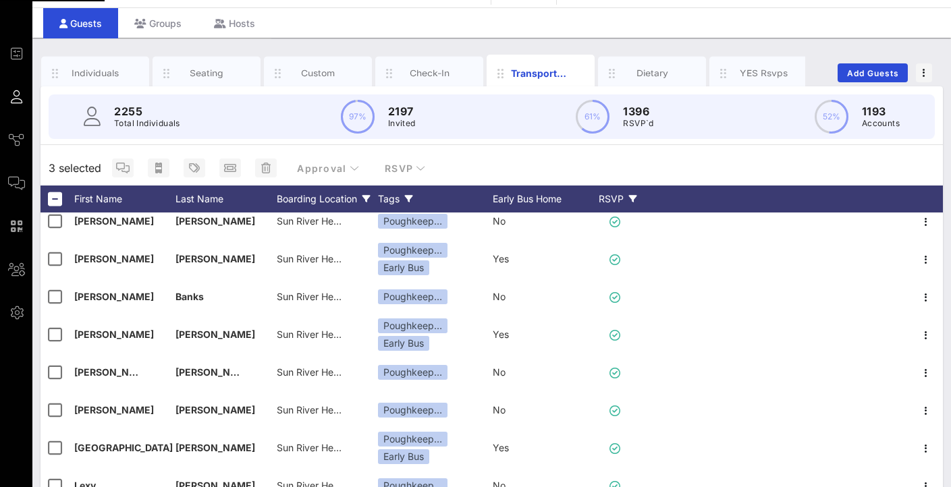
click at [411, 193] on div "Tags" at bounding box center [435, 199] width 115 height 27
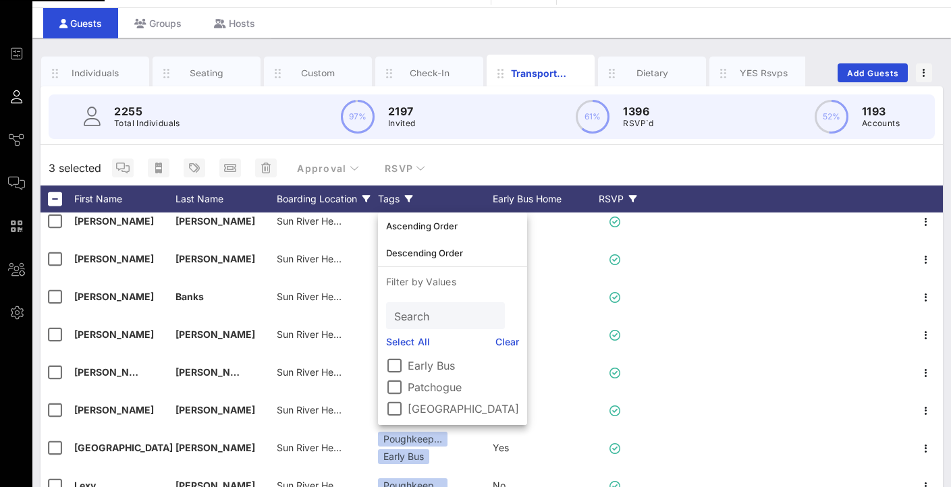
click at [412, 193] on div "Tags" at bounding box center [435, 199] width 115 height 27
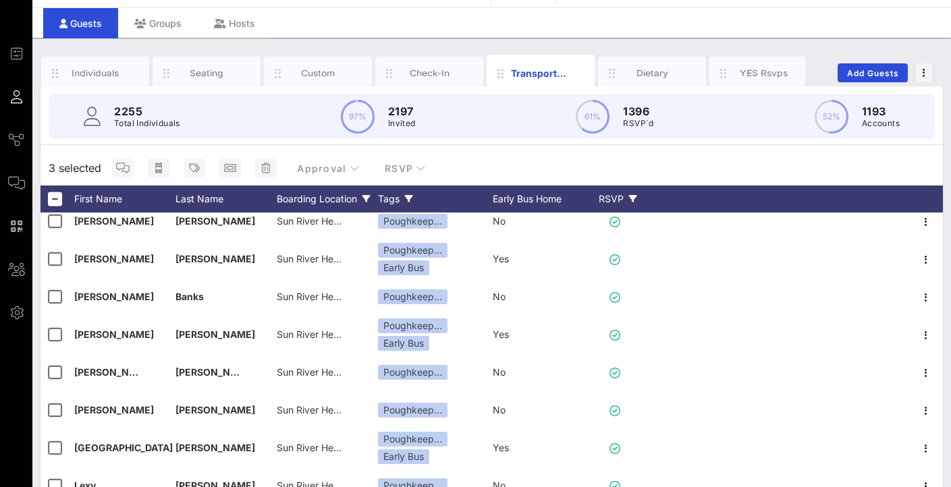
click at [411, 196] on icon at bounding box center [409, 199] width 8 height 8
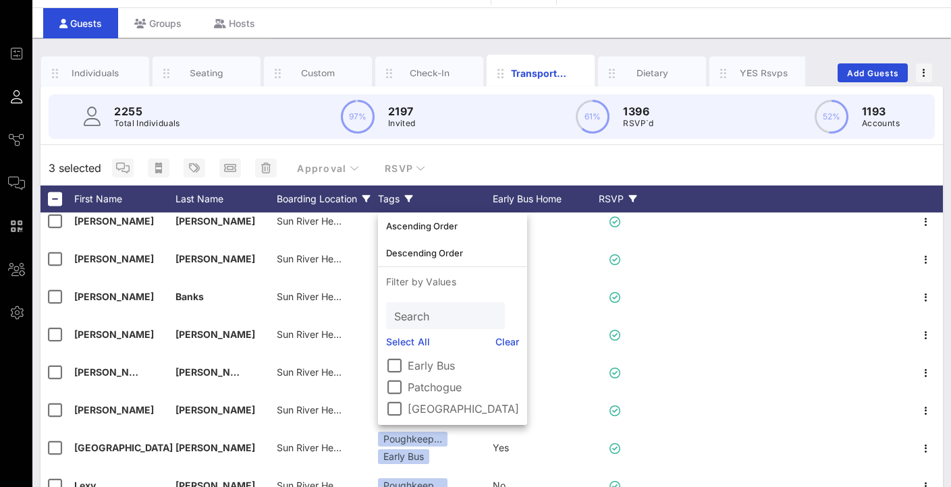
click at [412, 196] on icon at bounding box center [409, 199] width 8 height 8
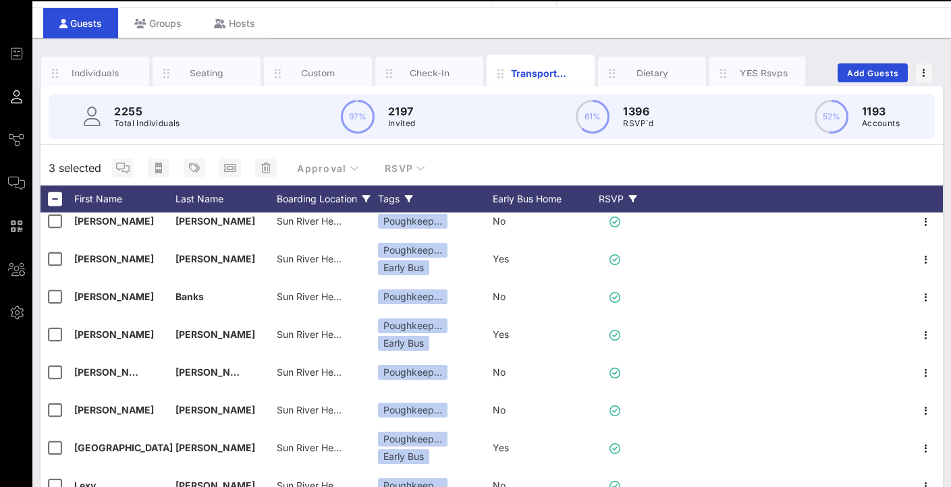
click at [409, 196] on icon at bounding box center [409, 199] width 8 height 8
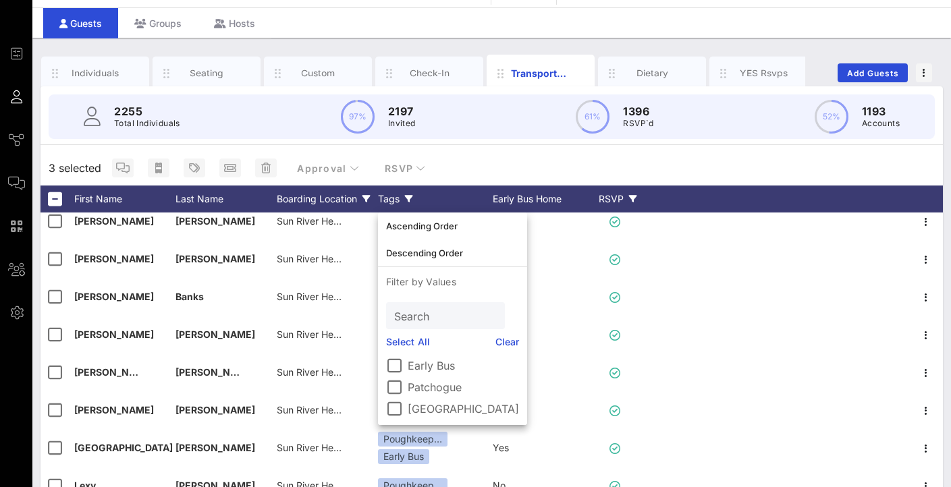
click at [410, 196] on icon at bounding box center [409, 199] width 8 height 8
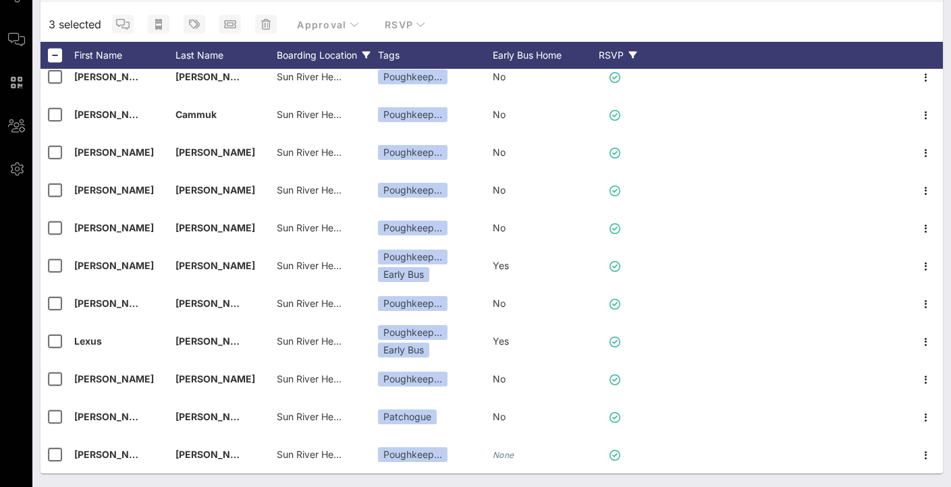
scroll to position [2202, 0]
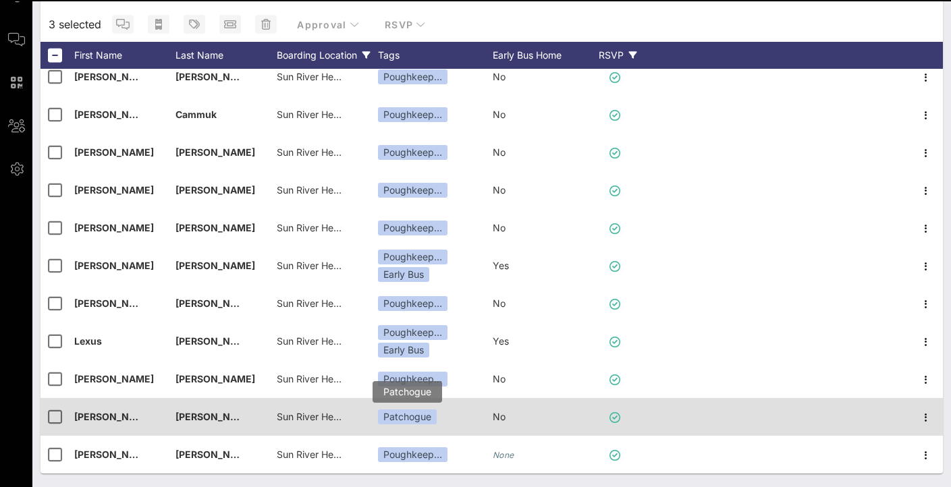
click at [398, 417] on div "Patchogue" at bounding box center [407, 417] width 59 height 15
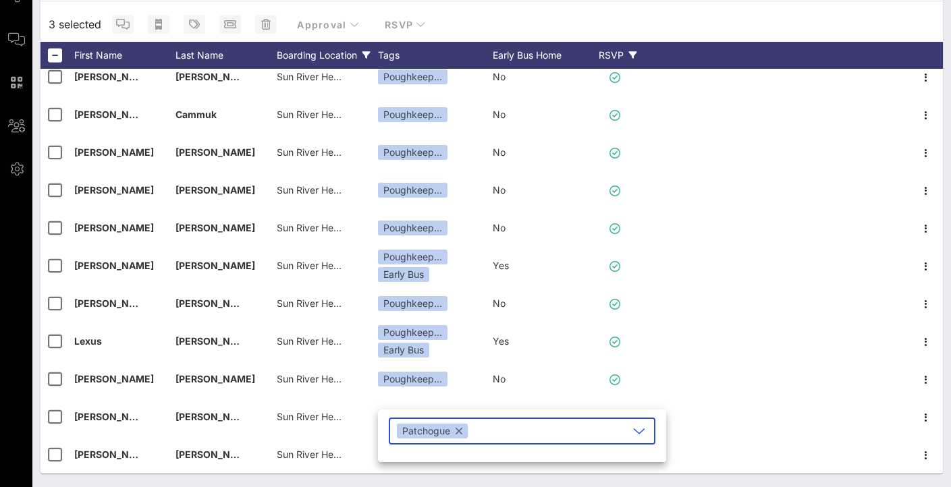
click at [461, 431] on button "button" at bounding box center [458, 431] width 7 height 15
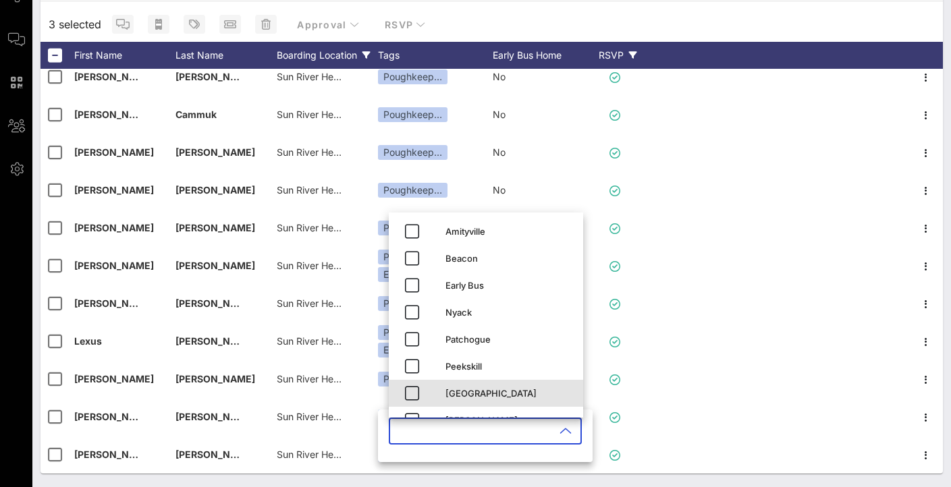
click at [466, 399] on div "Poughkeepsie" at bounding box center [508, 394] width 127 height 22
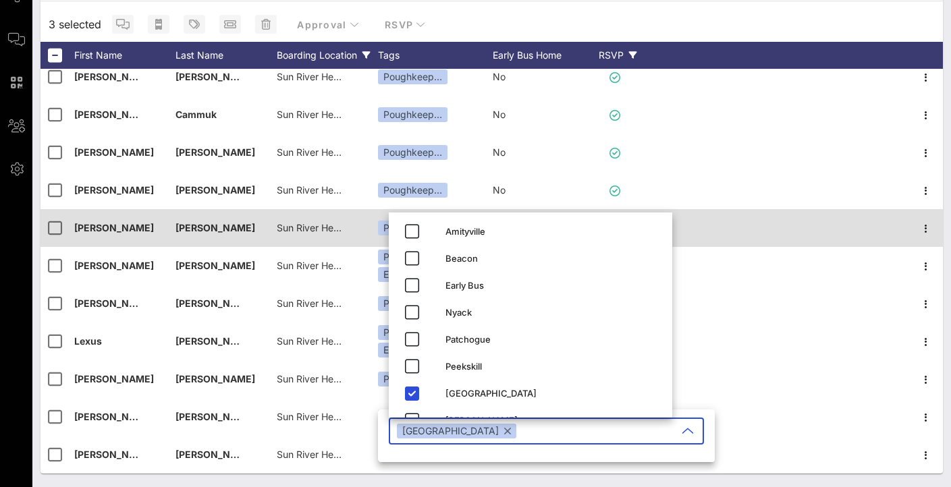
click at [741, 220] on div at bounding box center [775, 228] width 268 height 38
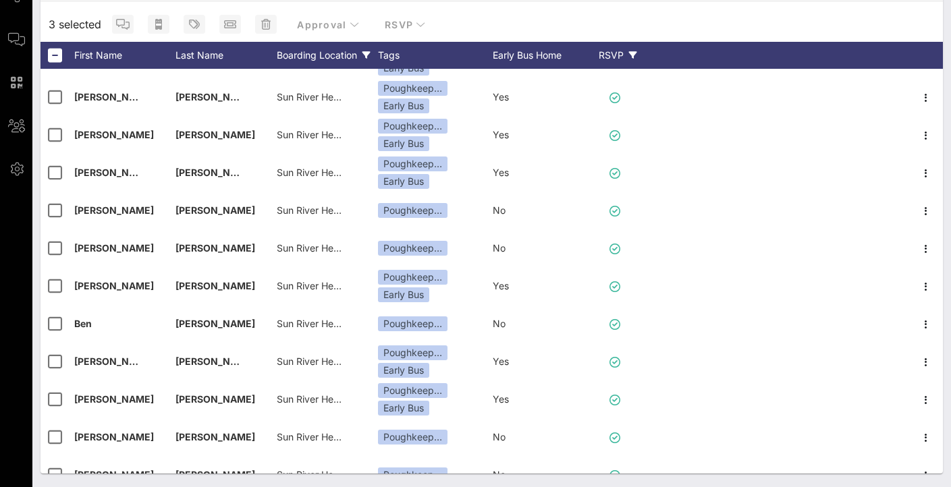
scroll to position [1473, 0]
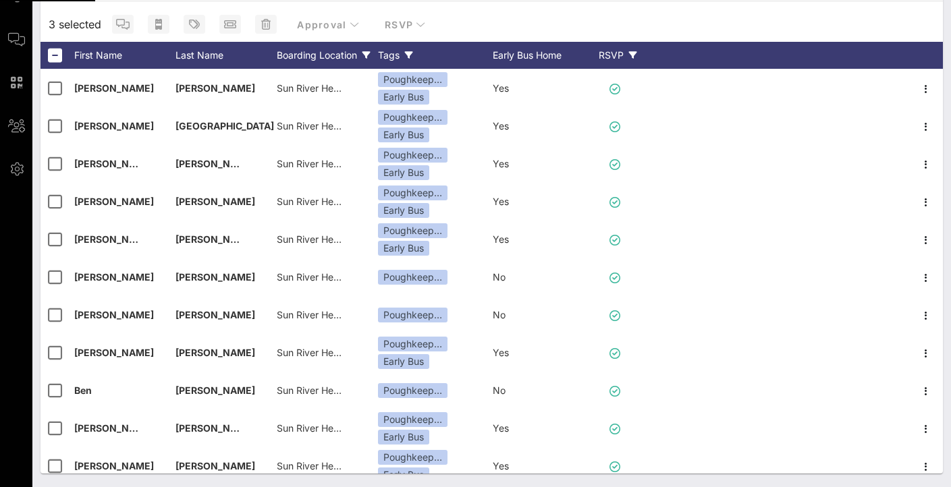
click at [395, 49] on div "Tags" at bounding box center [435, 55] width 115 height 27
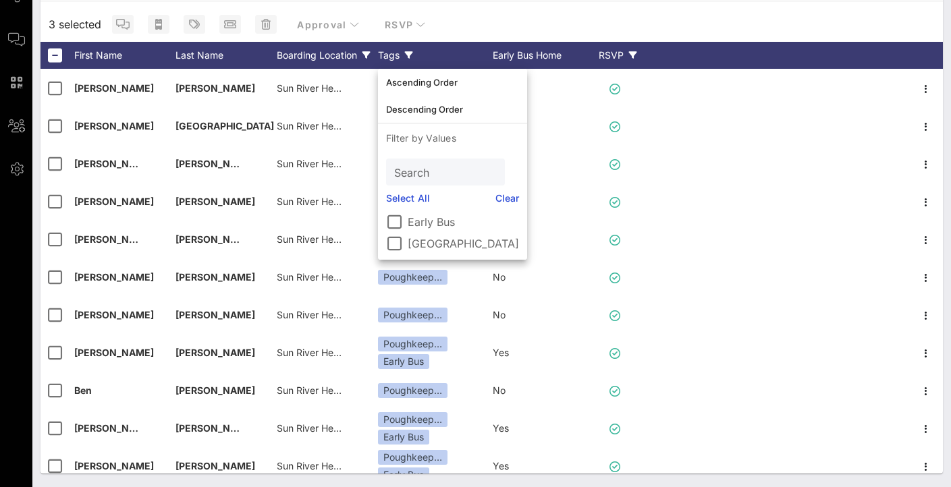
click at [397, 49] on div "Tags" at bounding box center [435, 55] width 115 height 27
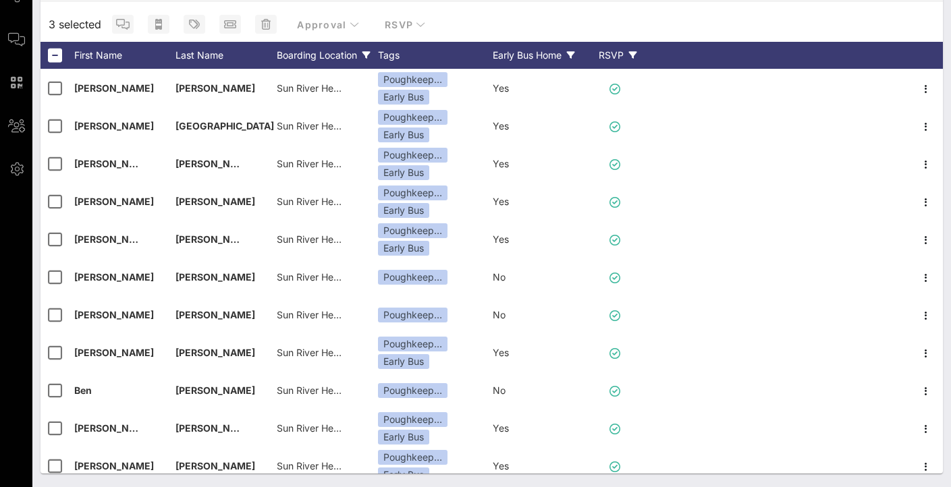
click at [545, 46] on div "Early Bus Home" at bounding box center [543, 55] width 101 height 27
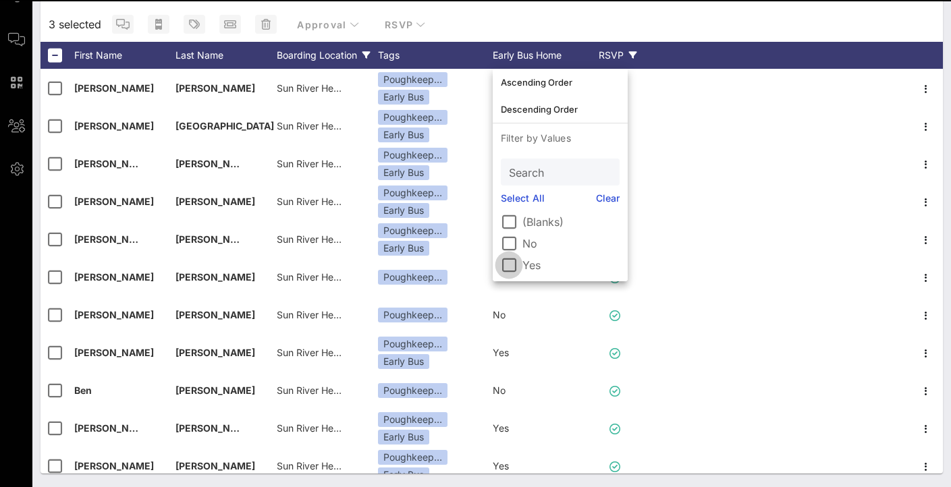
click at [512, 258] on div at bounding box center [508, 265] width 23 height 23
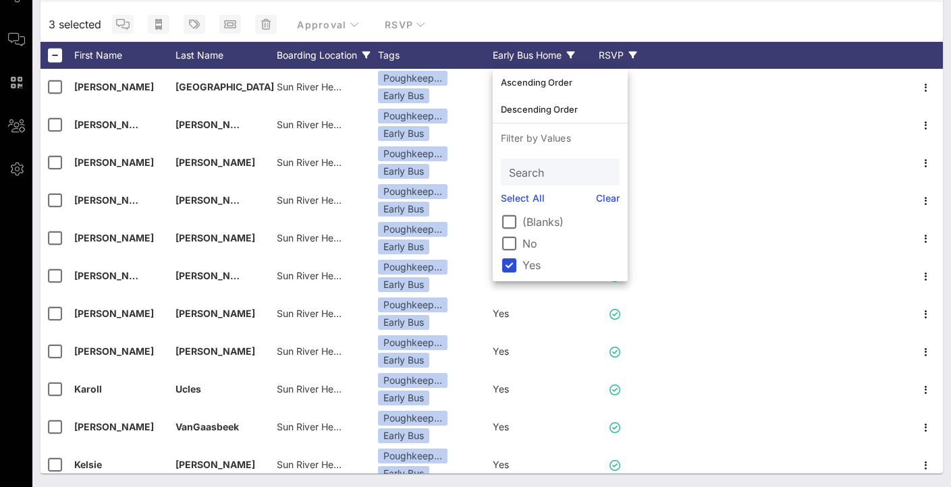
scroll to position [365, 0]
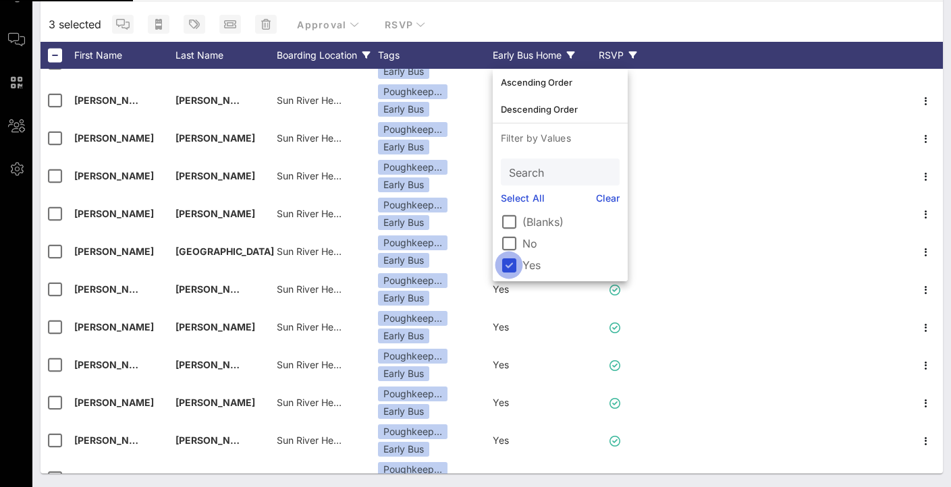
click at [512, 269] on div at bounding box center [508, 265] width 23 height 23
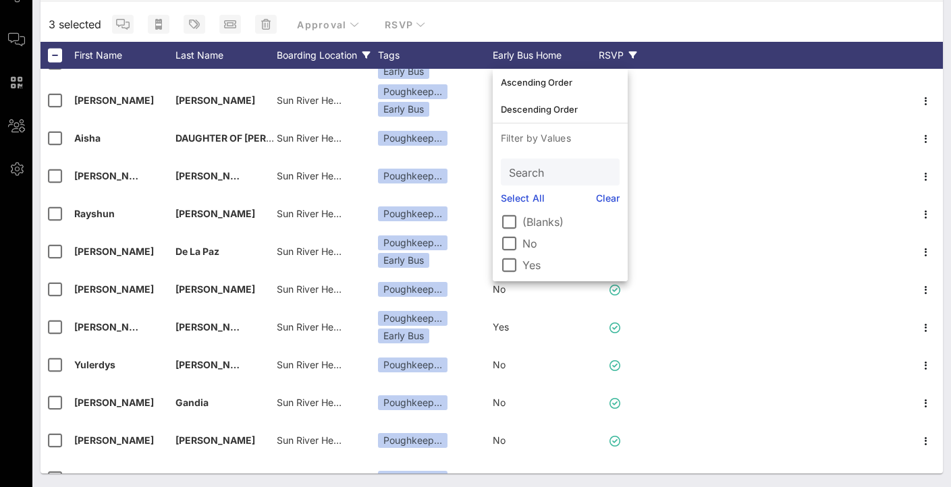
click at [524, 13] on div "3 selected Approval RSVP" at bounding box center [491, 24] width 902 height 35
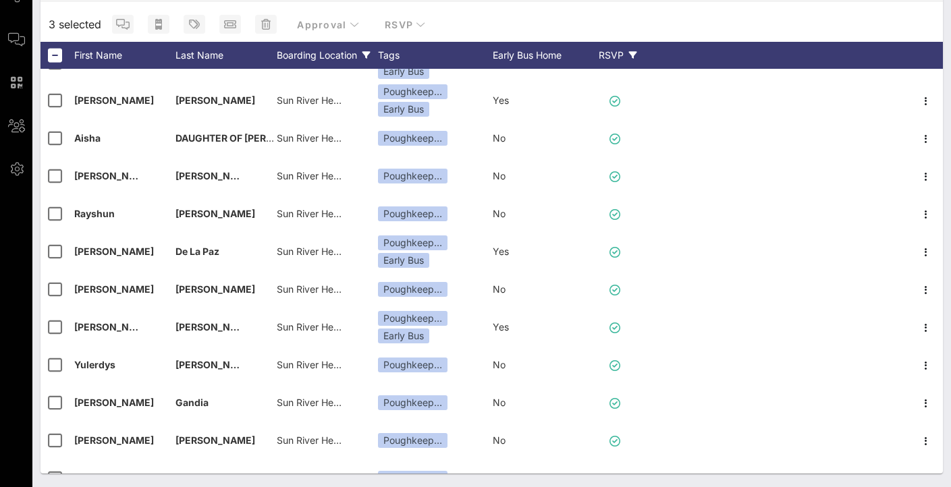
click at [318, 49] on div "Boarding Location" at bounding box center [327, 55] width 101 height 27
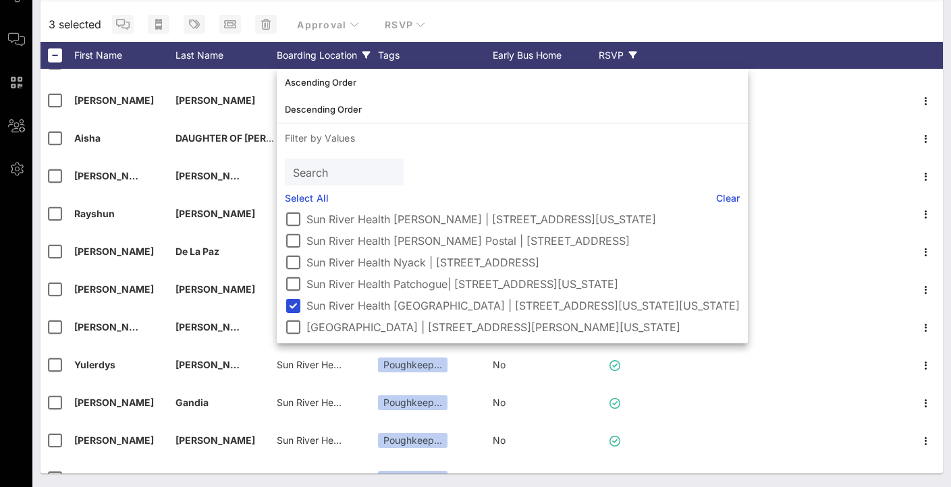
scroll to position [179, 0]
click at [294, 302] on div at bounding box center [292, 305] width 23 height 23
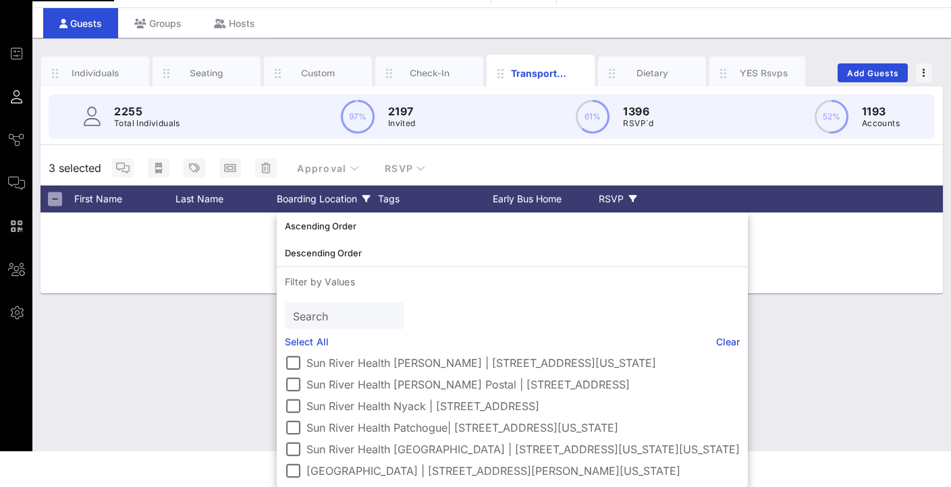
scroll to position [36, 0]
click at [289, 468] on div at bounding box center [292, 470] width 23 height 23
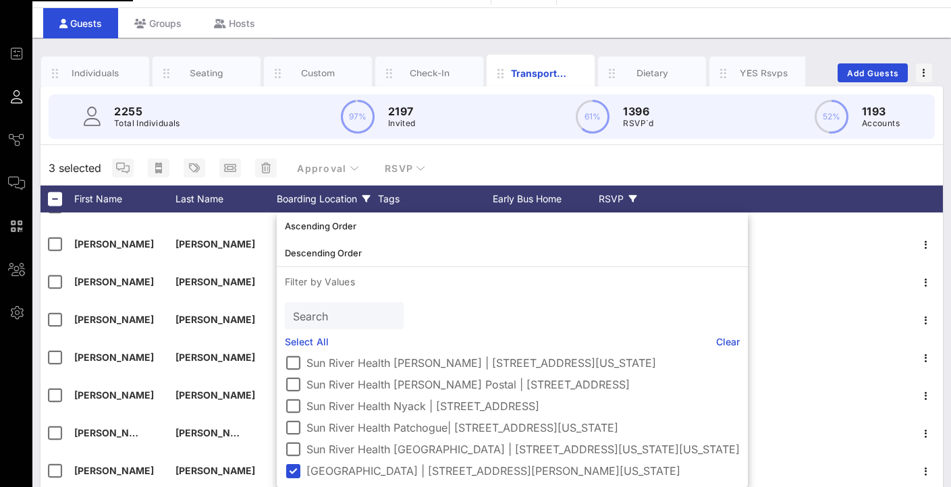
click at [463, 150] on div "3 selected Approval RSVP" at bounding box center [491, 167] width 902 height 35
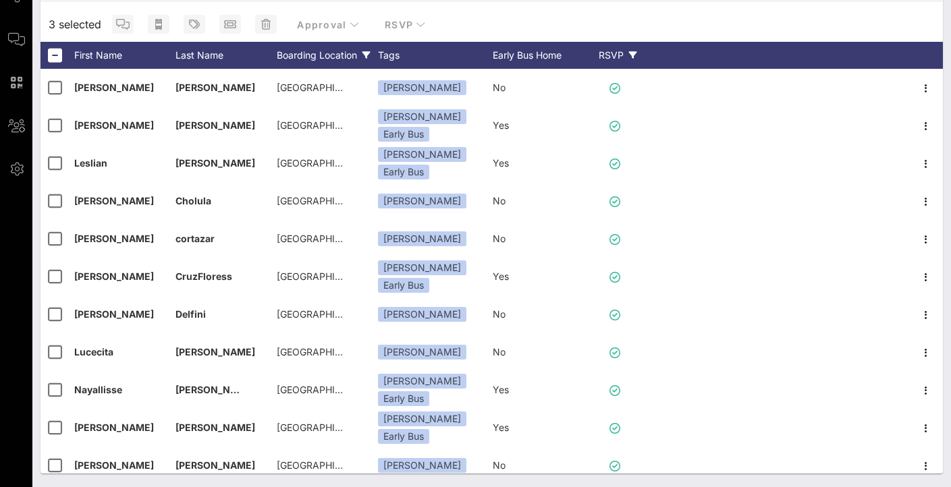
scroll to position [0, 0]
click at [350, 48] on div "Boarding Location" at bounding box center [327, 55] width 101 height 27
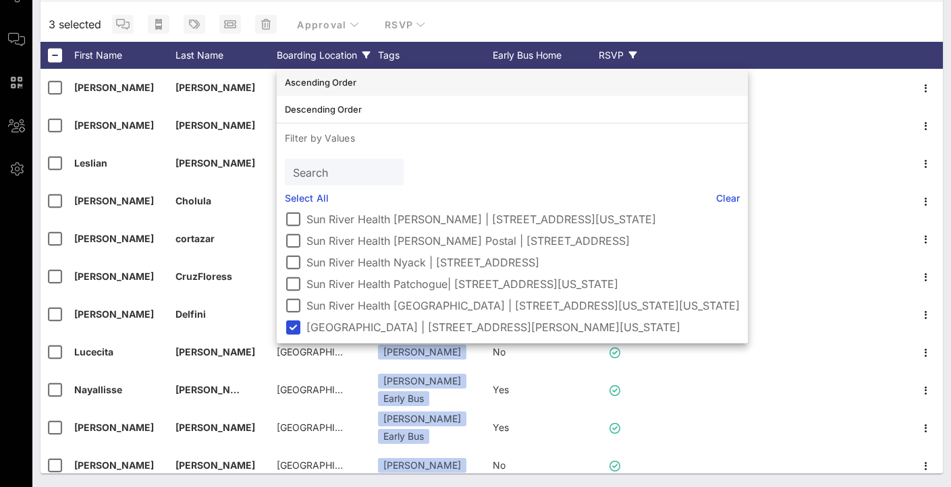
scroll to position [100, 0]
click at [509, 53] on div "Early Bus Home" at bounding box center [543, 55] width 101 height 27
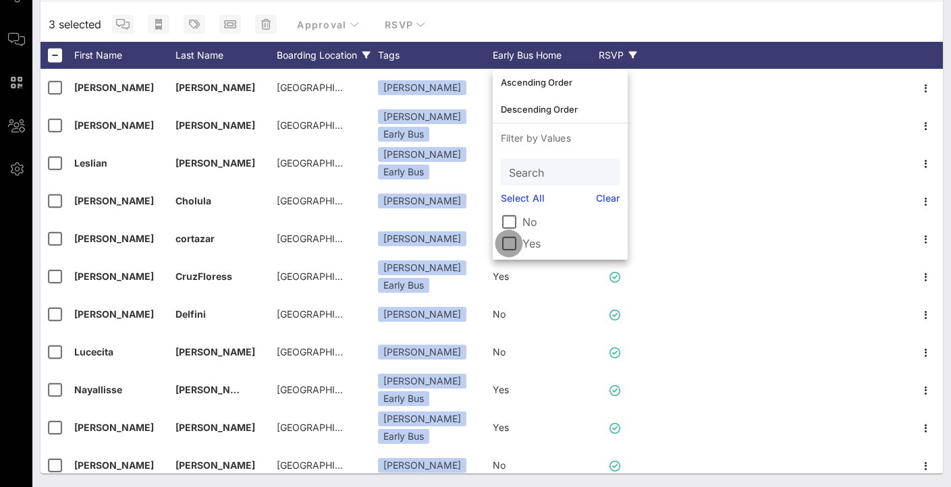
click at [505, 243] on div at bounding box center [508, 243] width 23 height 23
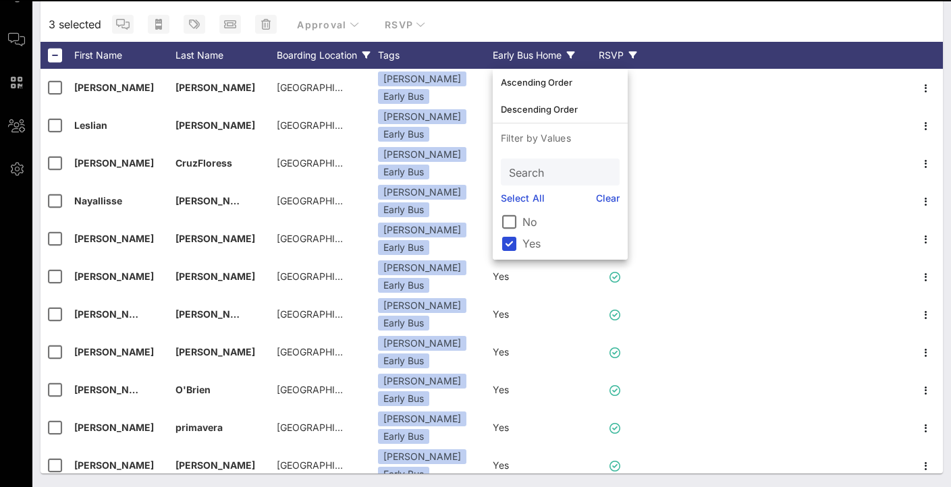
scroll to position [0, 0]
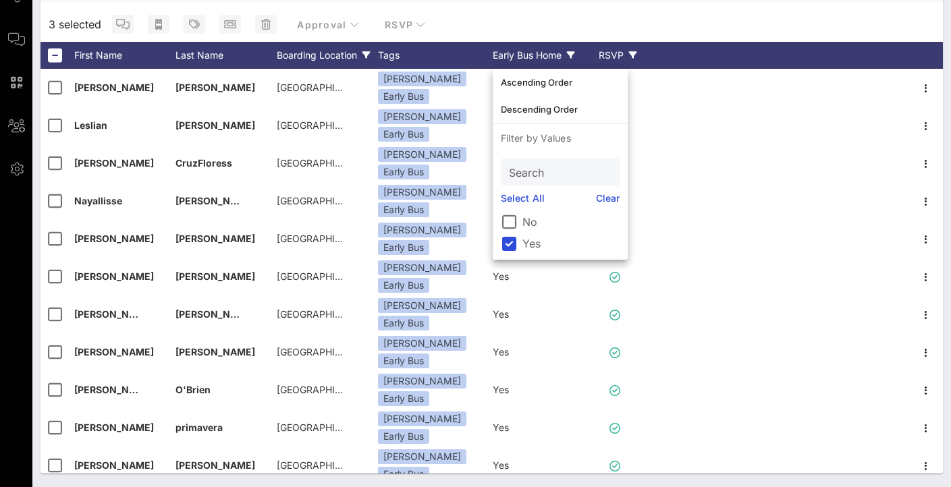
click at [688, 9] on div "3 selected Approval RSVP" at bounding box center [491, 24] width 902 height 35
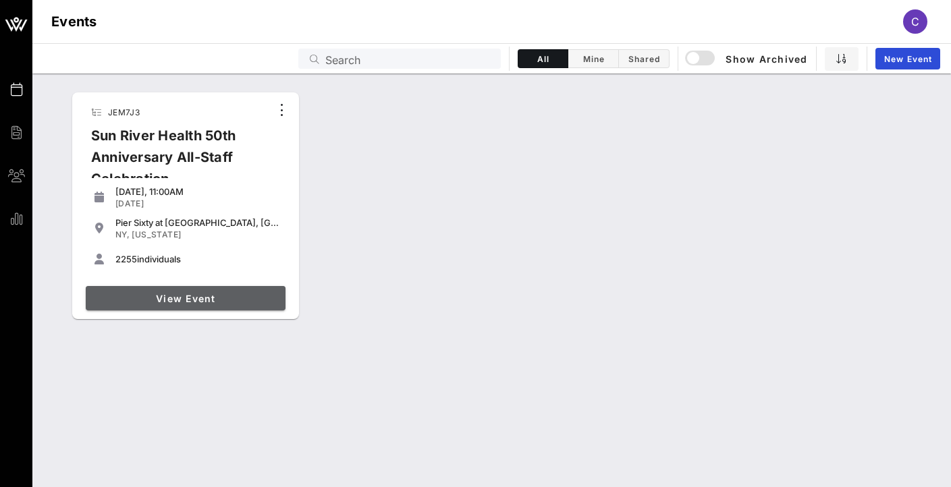
click at [215, 301] on span "View Event" at bounding box center [185, 298] width 189 height 11
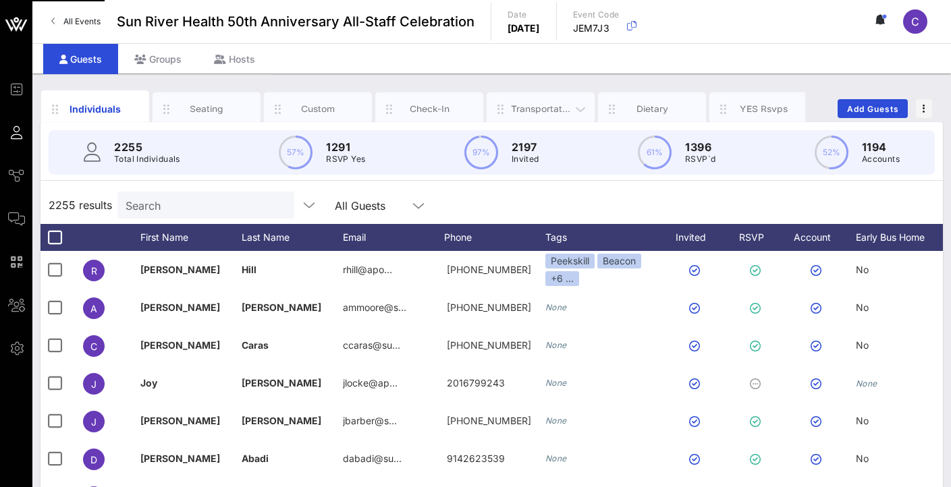
click at [561, 113] on div "Transportation" at bounding box center [541, 109] width 60 height 13
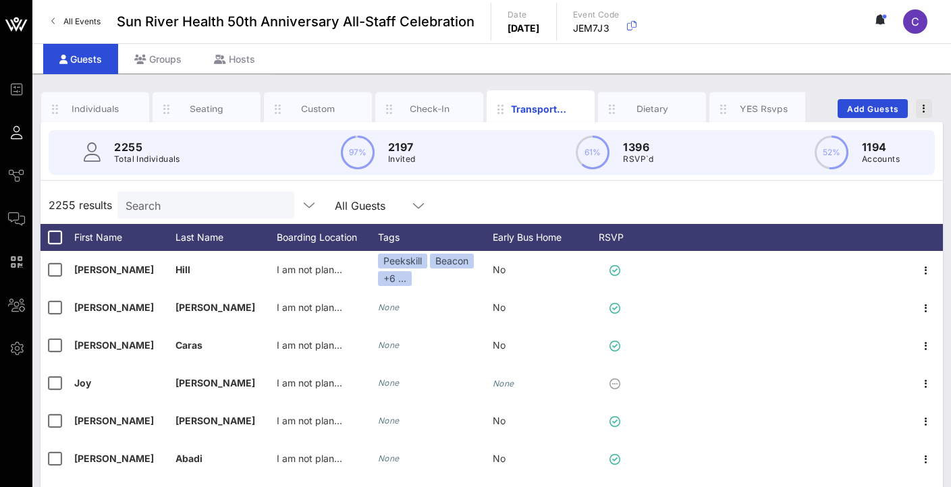
click at [926, 112] on span "button" at bounding box center [924, 108] width 16 height 9
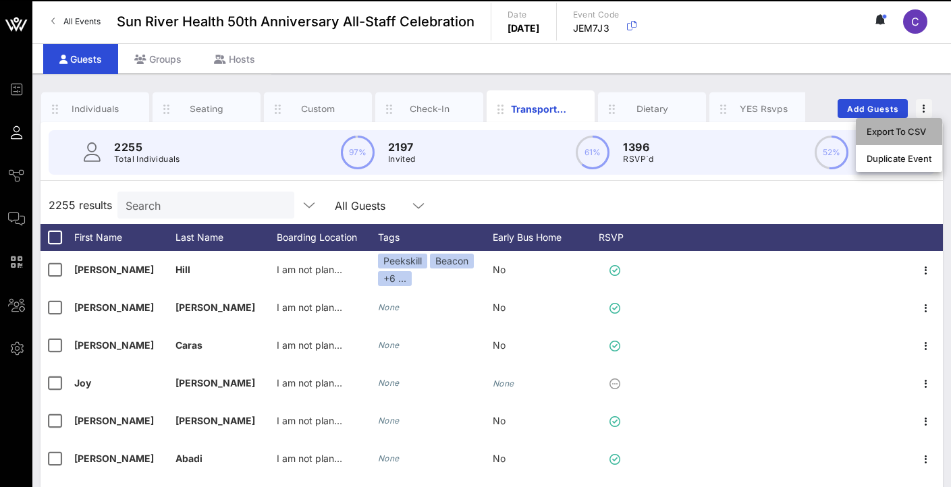
click at [925, 126] on div "Export To CSV" at bounding box center [898, 131] width 65 height 11
